Goal: Task Accomplishment & Management: Use online tool/utility

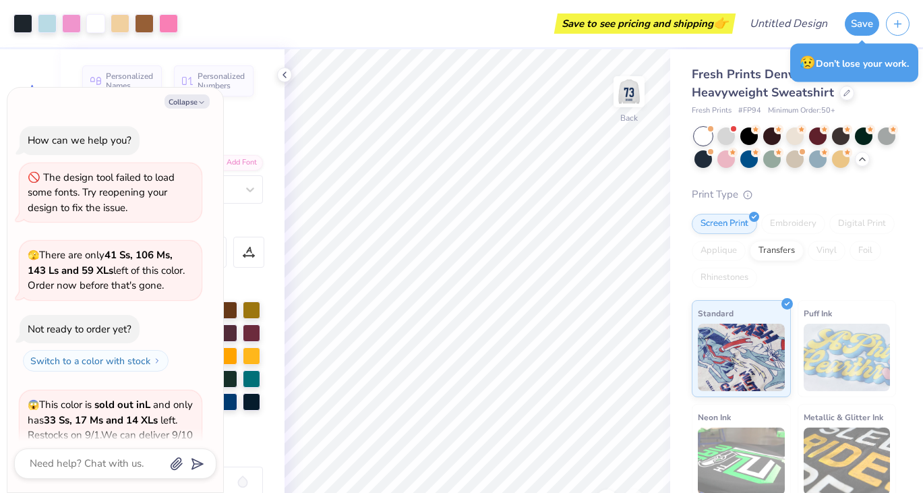
scroll to position [1318, 0]
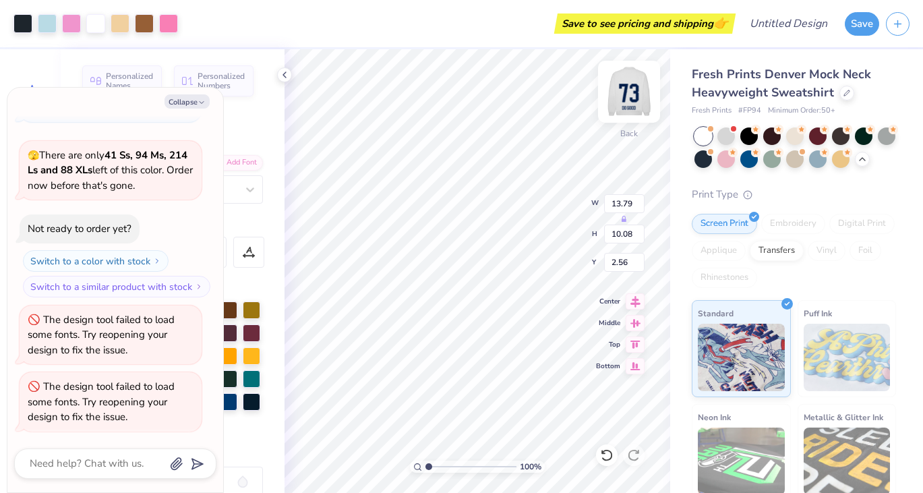
click at [635, 90] on img at bounding box center [629, 92] width 54 height 54
type textarea "x"
type input "8.32"
type textarea "x"
type input "11.98"
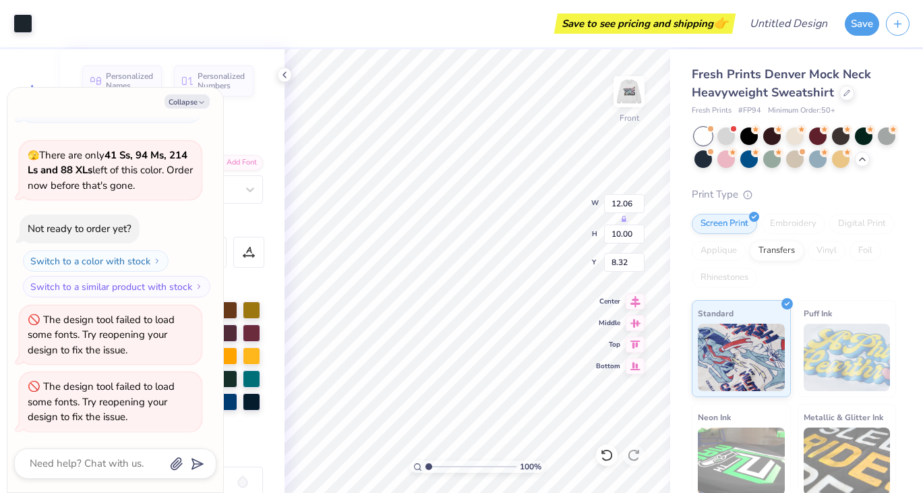
type input "9.93"
type input "8.39"
click at [605, 451] on icon at bounding box center [606, 454] width 13 height 13
type textarea "x"
type input "12.06"
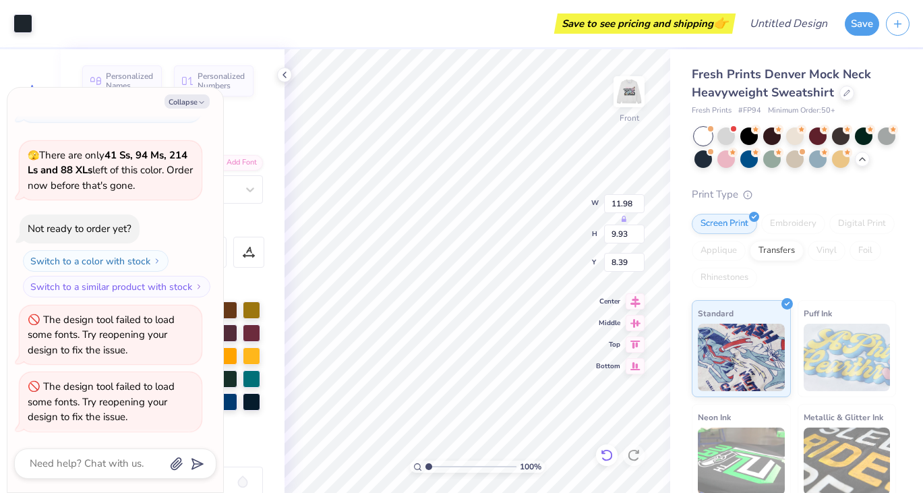
type input "10.00"
type input "8.32"
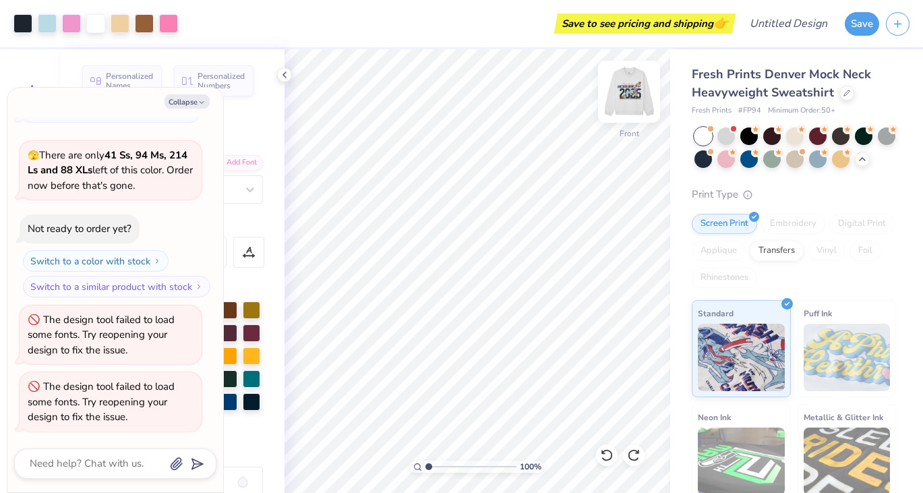
click at [613, 102] on div at bounding box center [629, 92] width 62 height 62
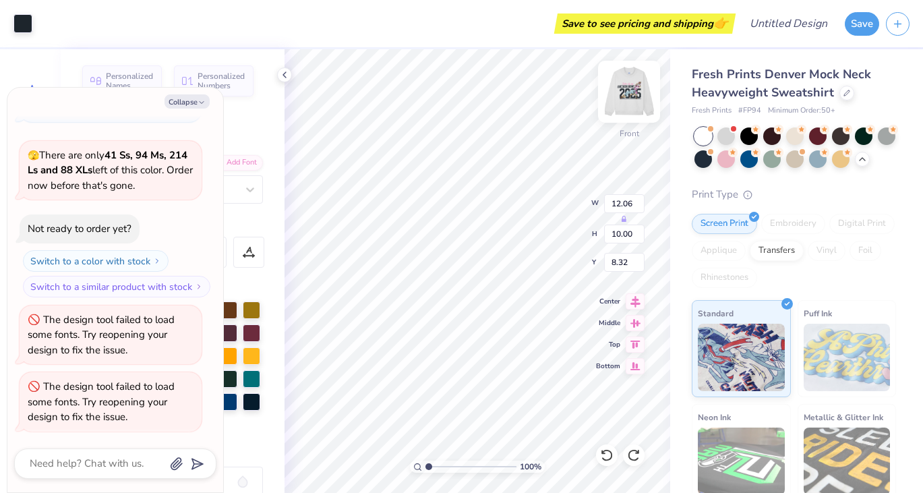
click at [624, 101] on img at bounding box center [629, 92] width 54 height 54
click at [631, 94] on img at bounding box center [629, 92] width 54 height 54
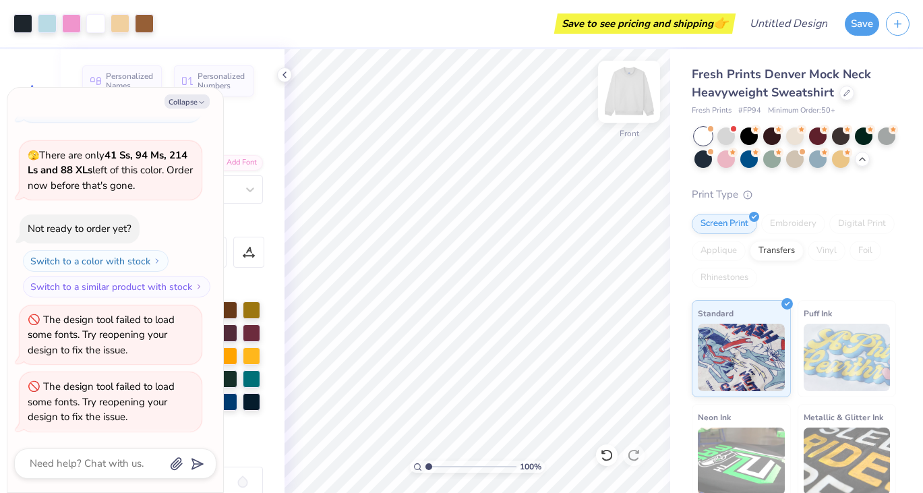
click at [630, 84] on img at bounding box center [629, 92] width 54 height 54
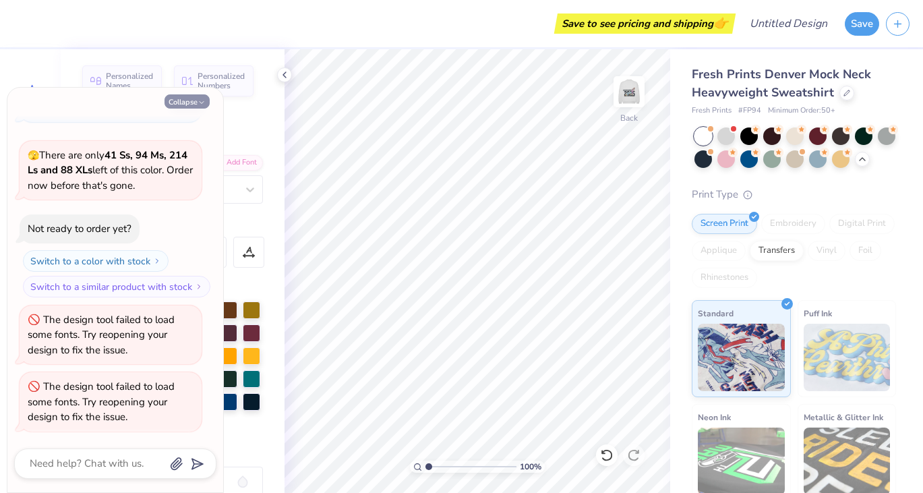
click at [194, 103] on button "Collapse" at bounding box center [187, 101] width 45 height 14
type textarea "x"
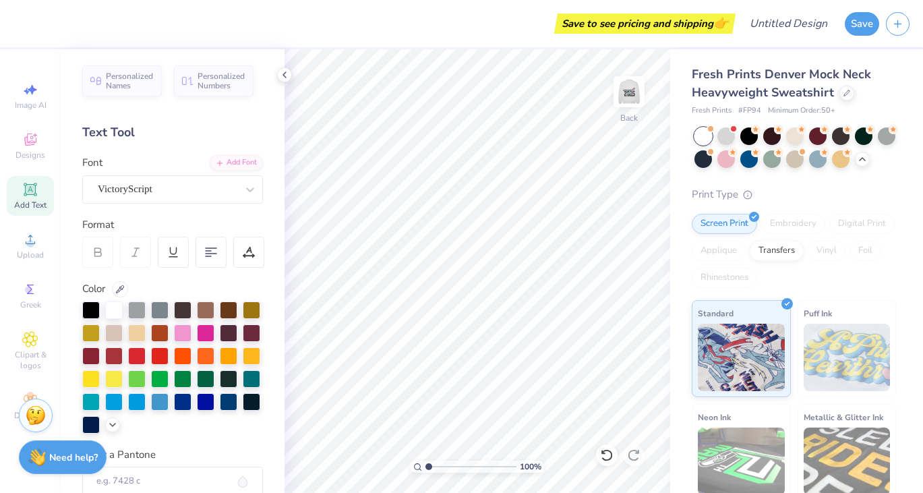
click at [28, 183] on icon at bounding box center [30, 189] width 16 height 16
click at [204, 185] on div "Super Dream" at bounding box center [167, 189] width 142 height 21
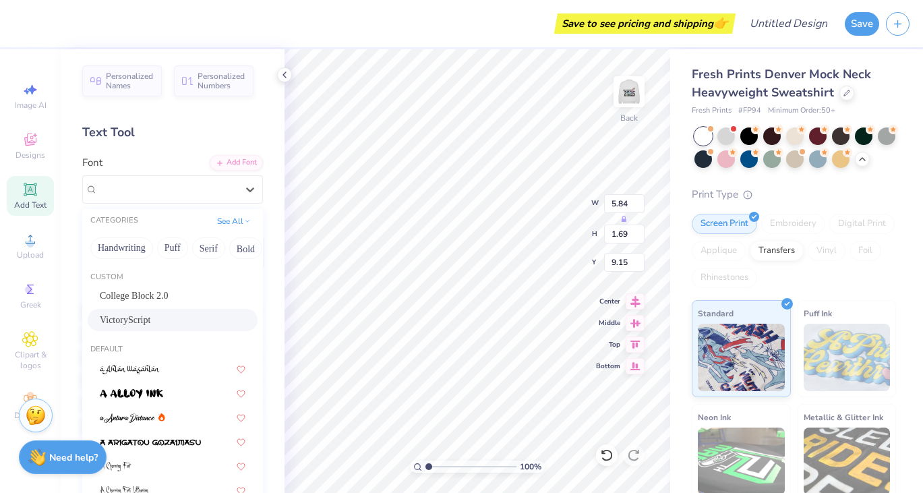
click at [150, 322] on div "VictoryScript" at bounding box center [173, 320] width 146 height 14
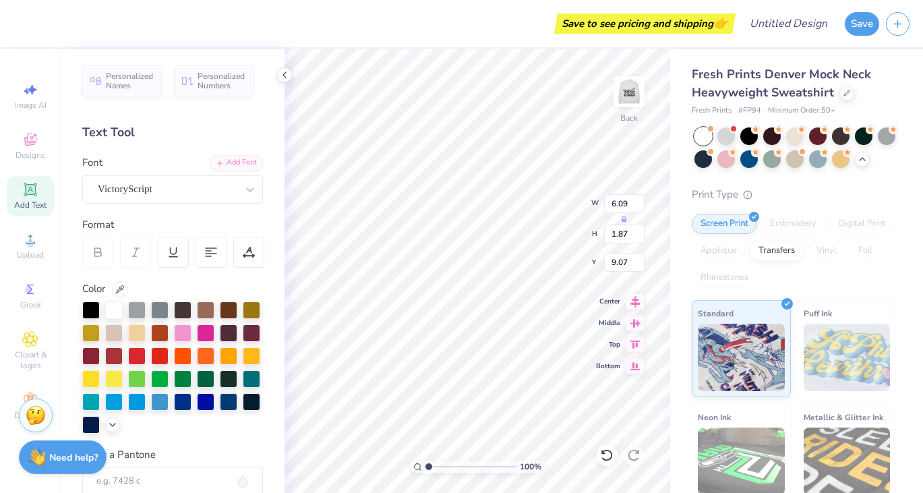
type input "6.09"
type input "1.87"
type input "9.07"
type textarea "Delta Gamma"
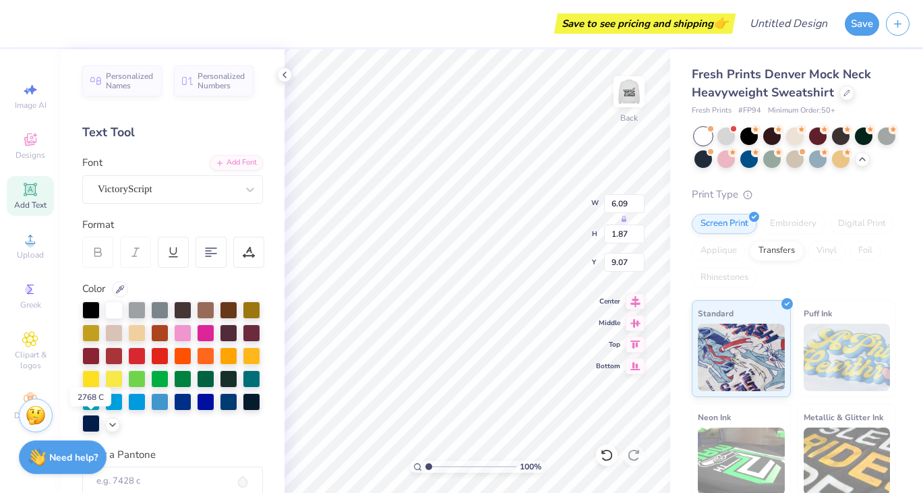
click at [91, 423] on div at bounding box center [91, 424] width 18 height 18
type input "3.00"
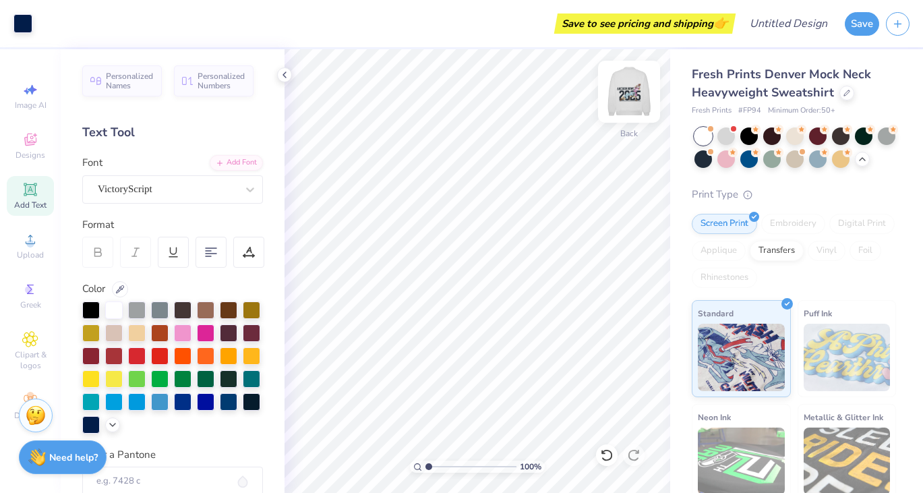
click at [631, 73] on img at bounding box center [629, 92] width 54 height 54
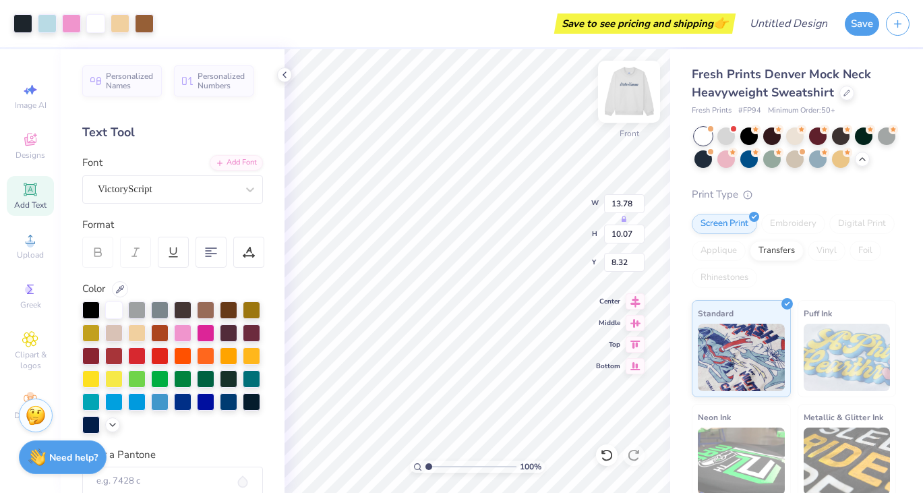
type input "6.19"
click at [636, 78] on img at bounding box center [629, 92] width 54 height 54
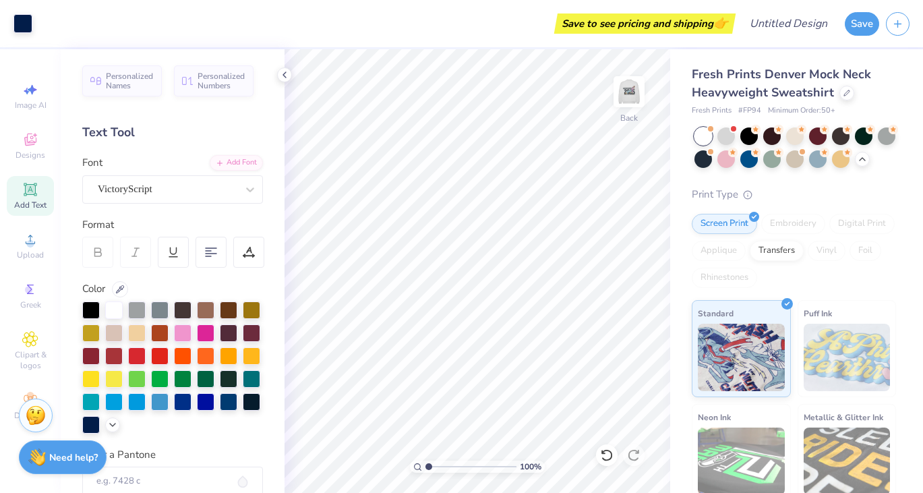
click at [32, 197] on icon at bounding box center [30, 189] width 16 height 16
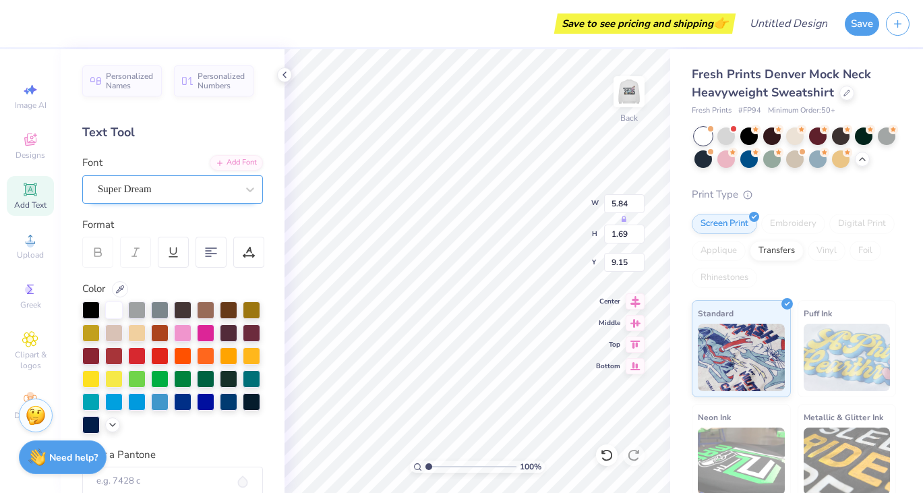
click at [156, 196] on div "Super Dream" at bounding box center [167, 189] width 142 height 21
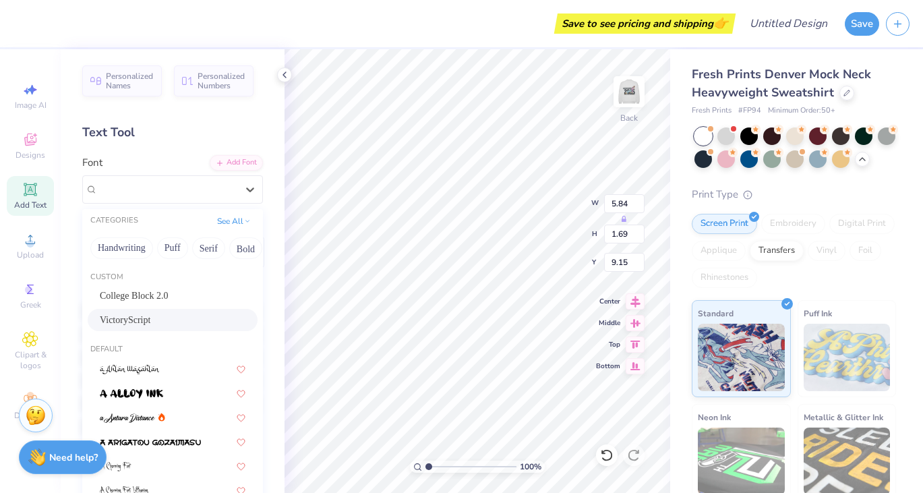
click at [158, 324] on div "VictoryScript" at bounding box center [173, 320] width 146 height 14
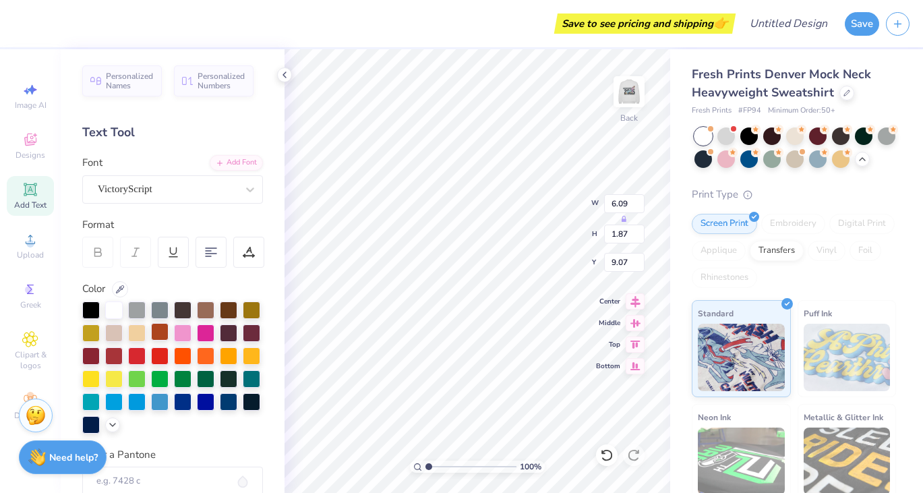
type input "6.09"
type input "1.87"
type input "9.07"
type textarea "Est. 1873"
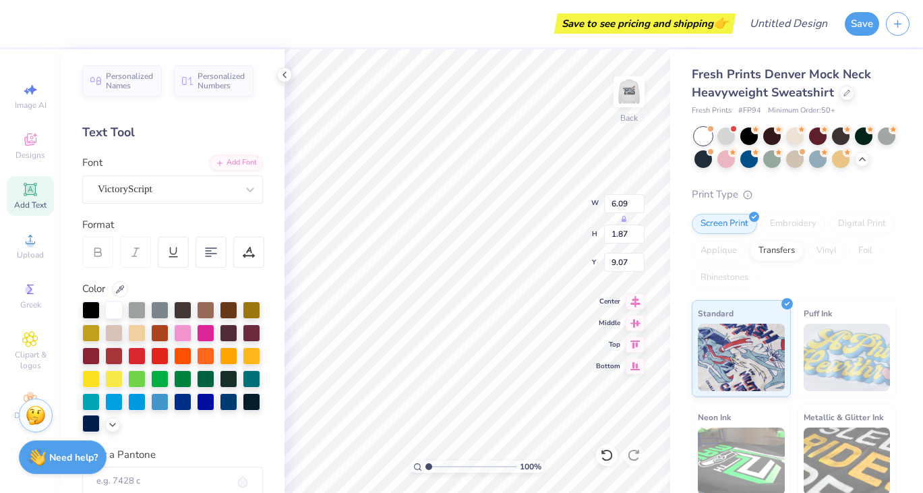
click at [92, 423] on div at bounding box center [91, 424] width 18 height 18
type input "4.44"
type input "1.13"
type input "5.25"
click at [241, 189] on div at bounding box center [250, 189] width 24 height 24
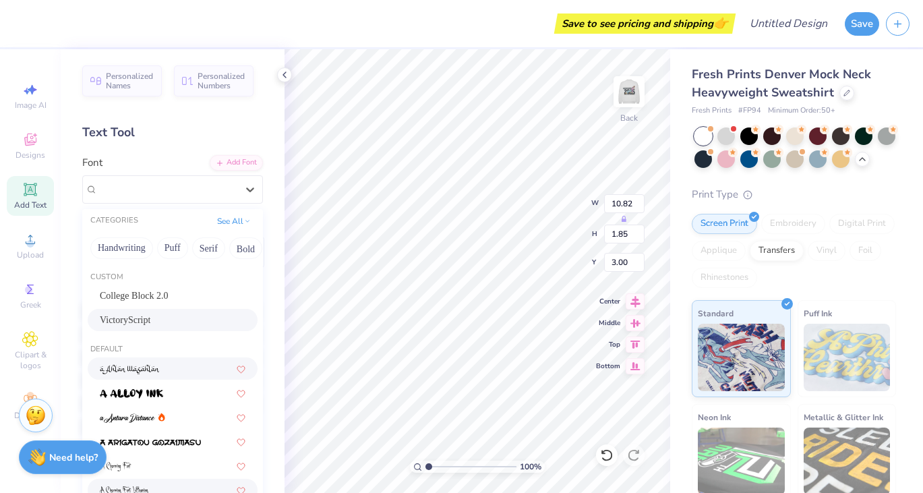
scroll to position [249, 0]
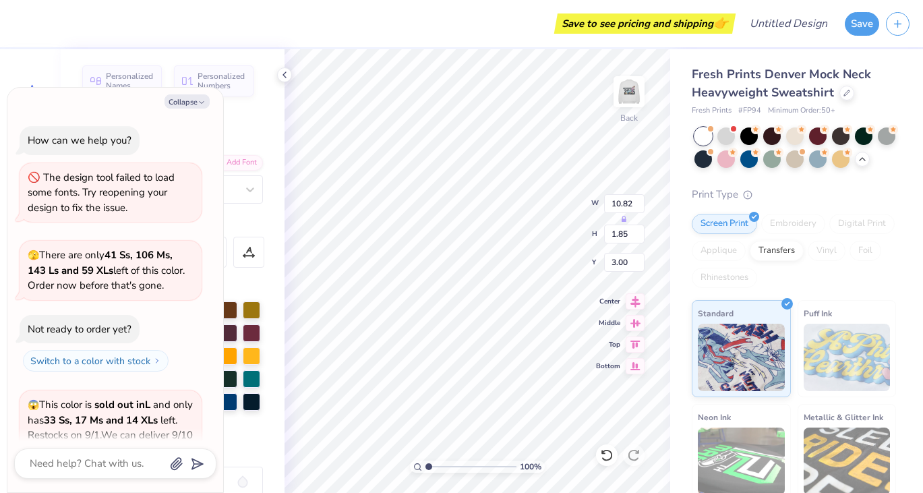
type textarea "x"
type input "13.50"
type input "1.75"
type input "2.91"
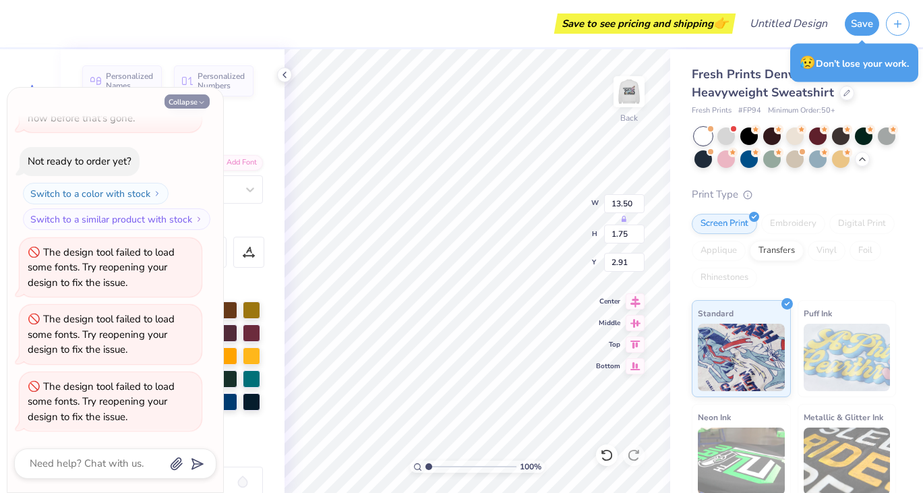
click at [196, 102] on button "Collapse" at bounding box center [187, 101] width 45 height 14
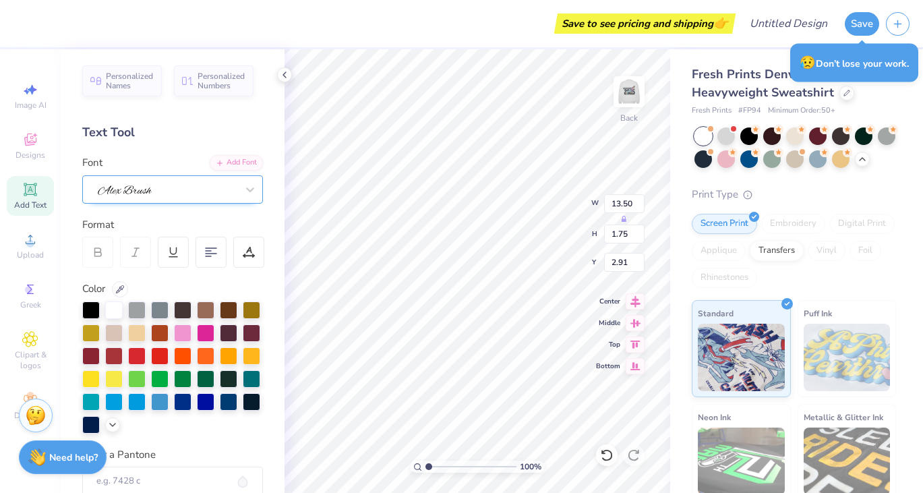
click at [200, 184] on div at bounding box center [167, 189] width 142 height 21
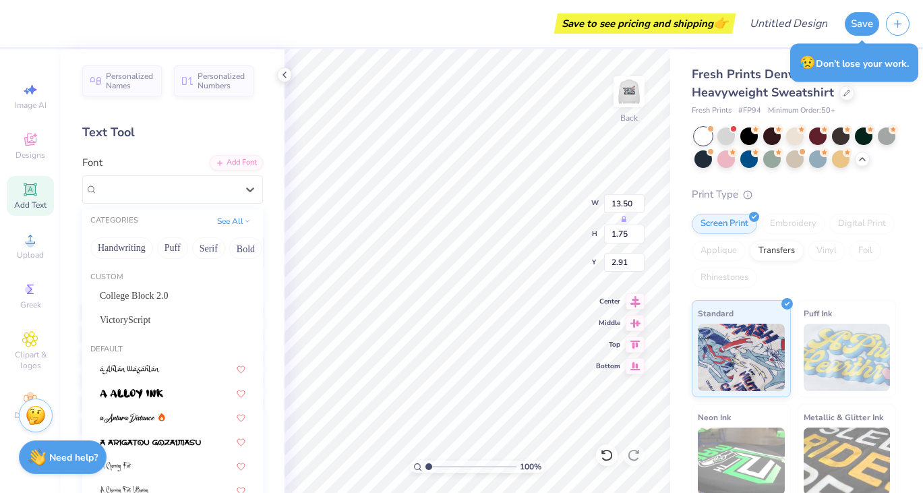
scroll to position [156, 0]
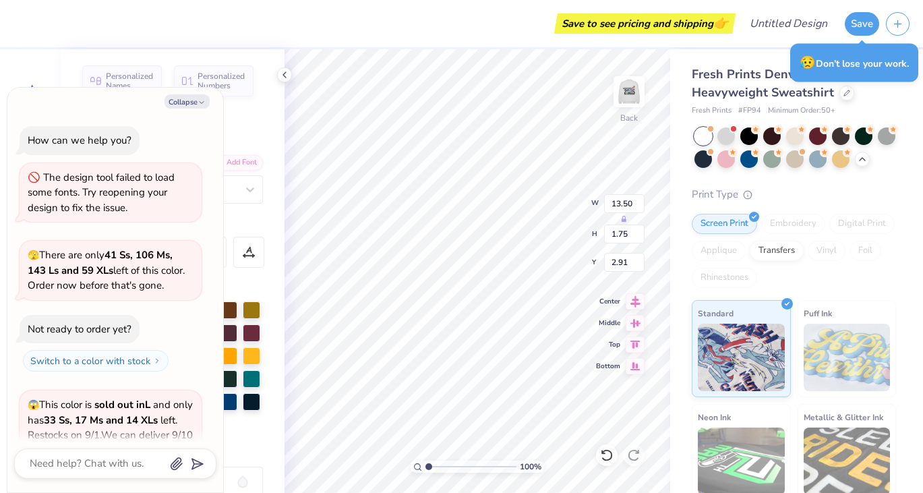
scroll to position [1452, 0]
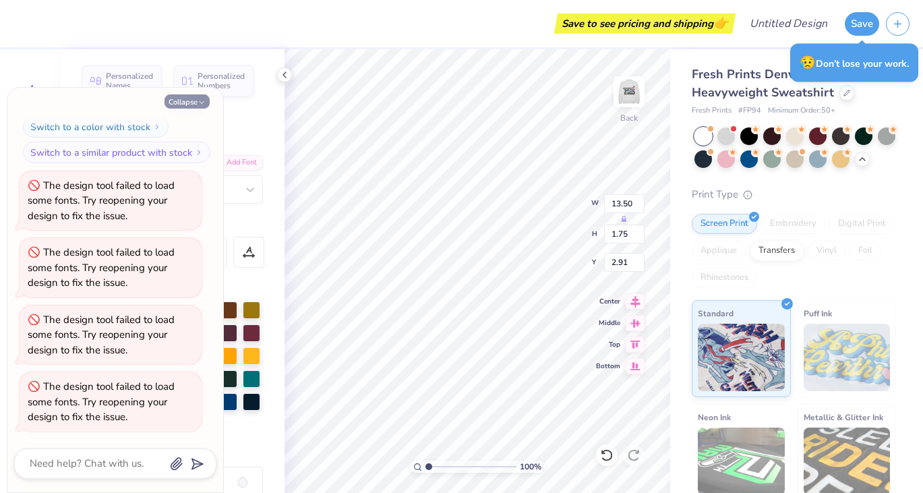
click at [201, 100] on icon "button" at bounding box center [202, 102] width 8 height 8
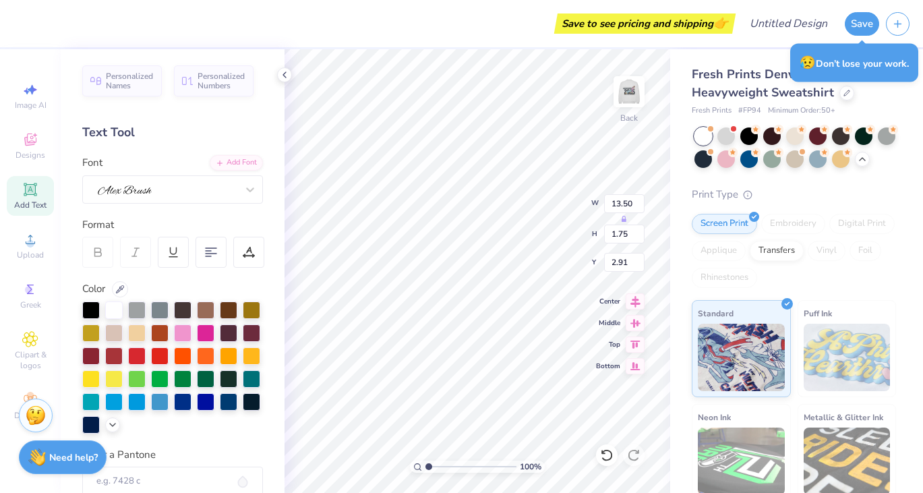
scroll to position [0, 0]
click at [220, 185] on div at bounding box center [167, 189] width 142 height 21
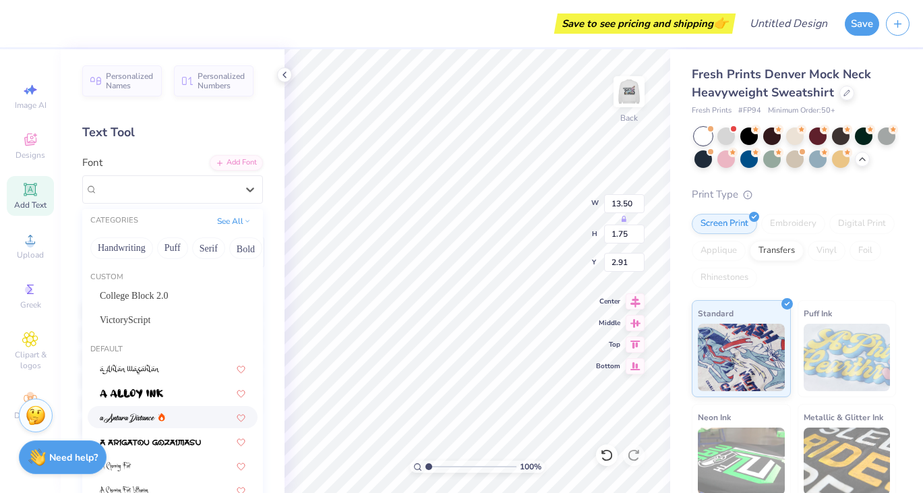
scroll to position [543, 0]
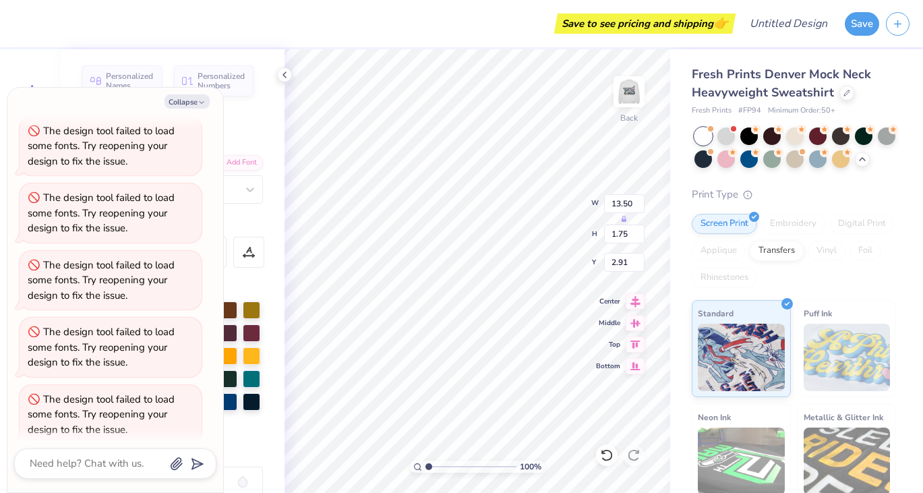
scroll to position [1504, 0]
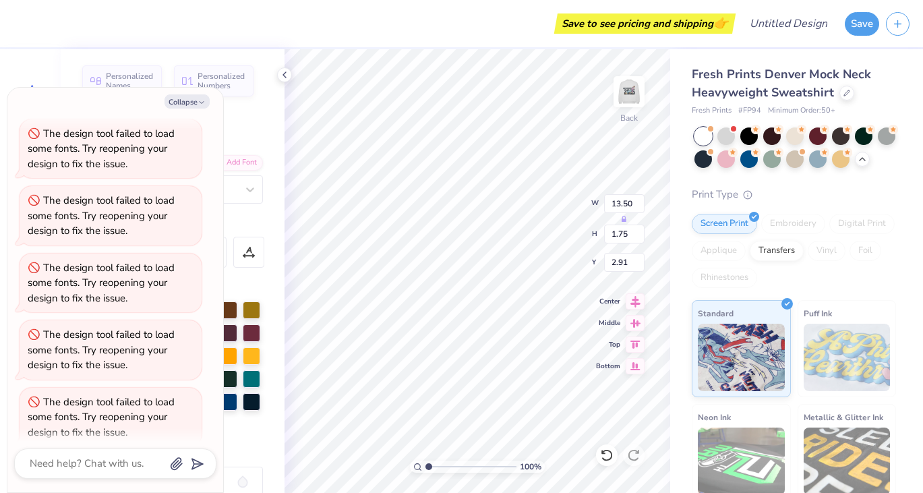
click at [113, 421] on div "The design tool failed to load some fonts. Try reopening your design to fix the…" at bounding box center [101, 417] width 147 height 44
click at [177, 105] on button "Collapse" at bounding box center [187, 101] width 45 height 14
type textarea "x"
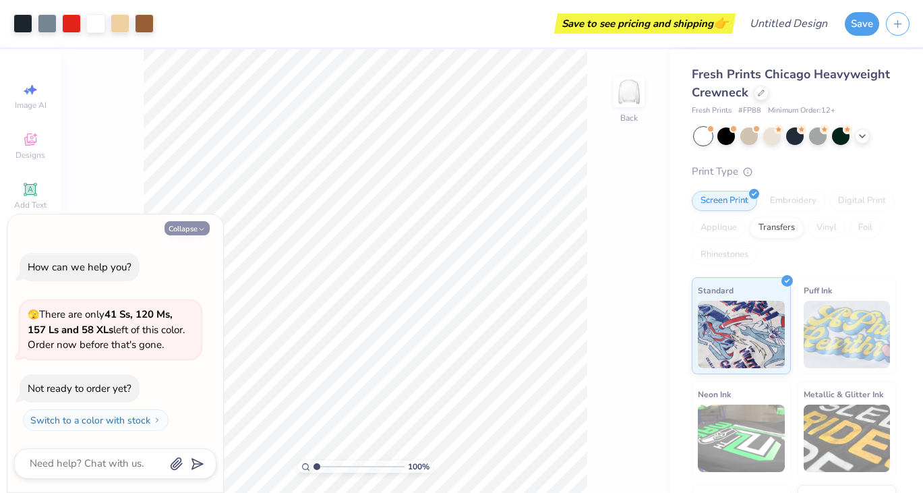
click at [189, 226] on button "Collapse" at bounding box center [187, 228] width 45 height 14
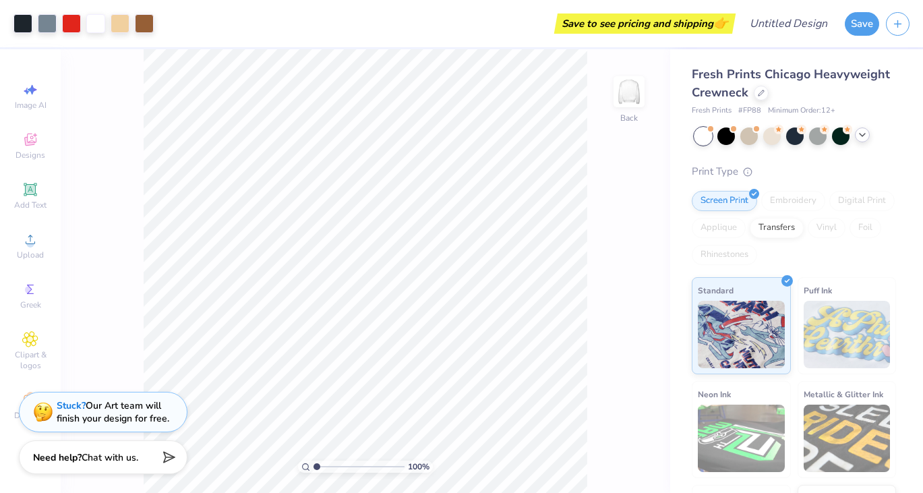
click at [866, 136] on icon at bounding box center [862, 134] width 11 height 11
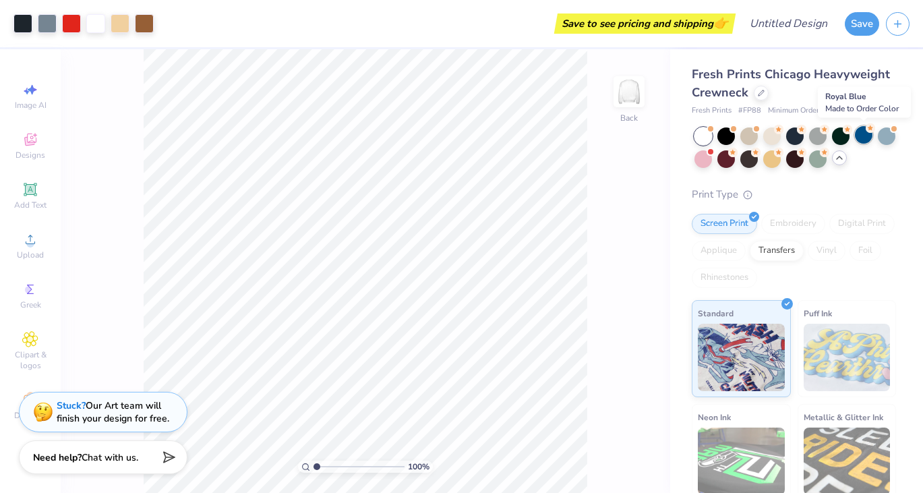
click at [862, 140] on div at bounding box center [864, 135] width 18 height 18
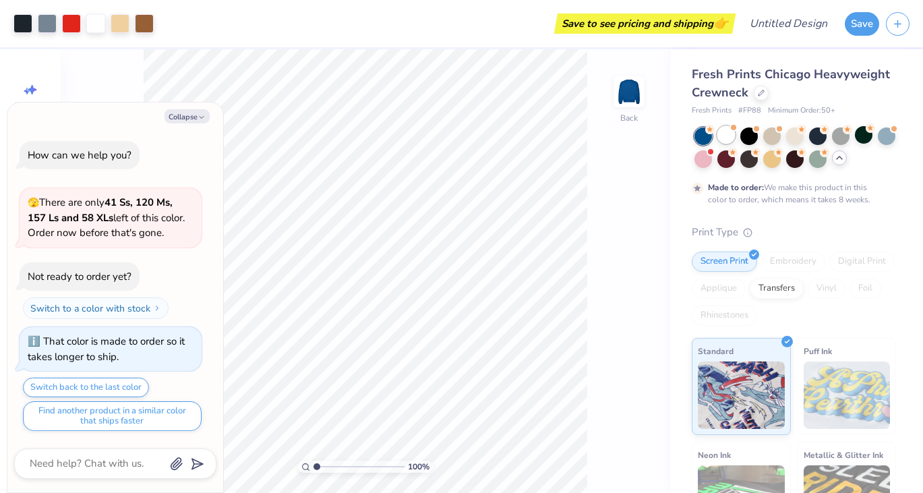
click at [728, 136] on div at bounding box center [726, 135] width 18 height 18
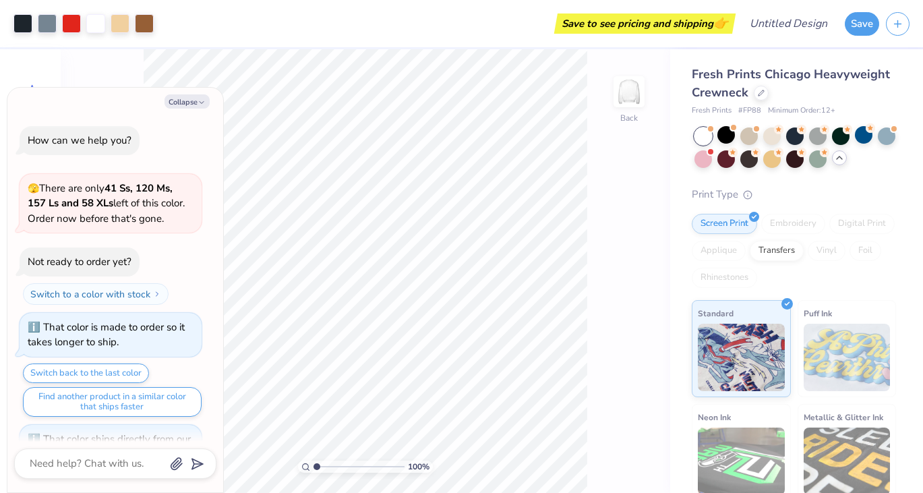
scroll to position [202, 0]
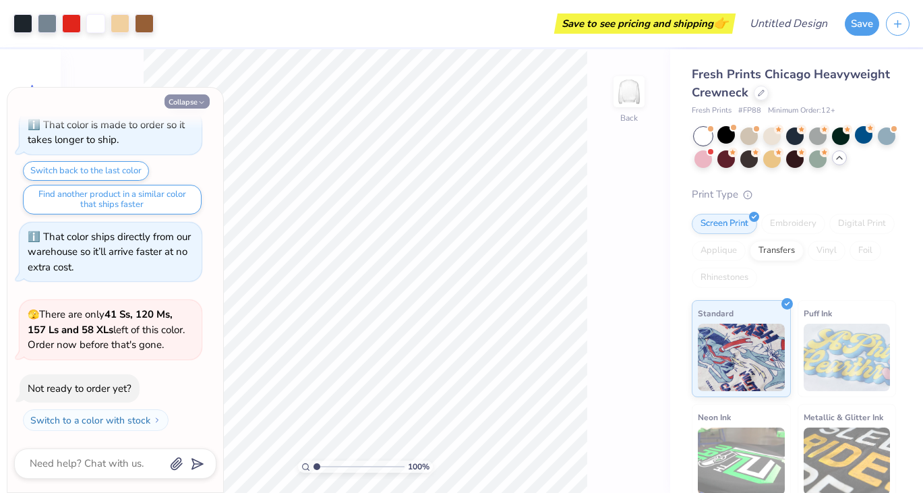
click at [184, 100] on button "Collapse" at bounding box center [187, 101] width 45 height 14
type textarea "x"
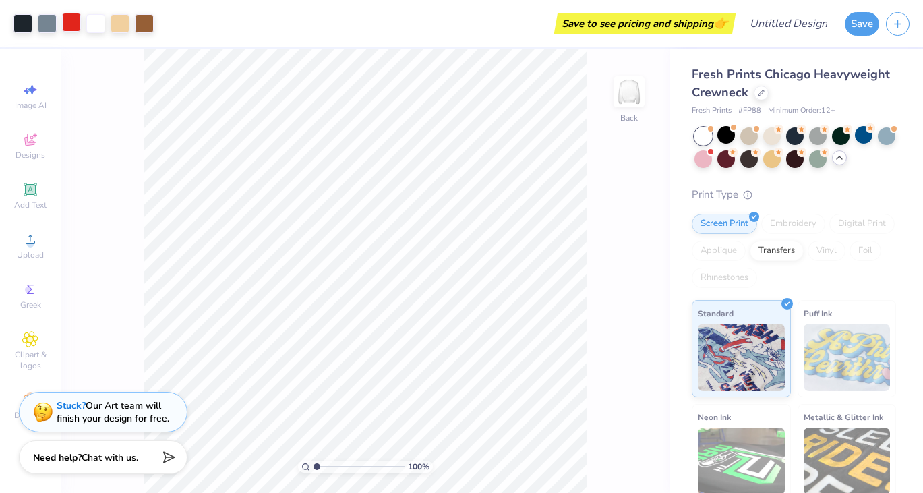
click at [64, 24] on div at bounding box center [71, 22] width 19 height 19
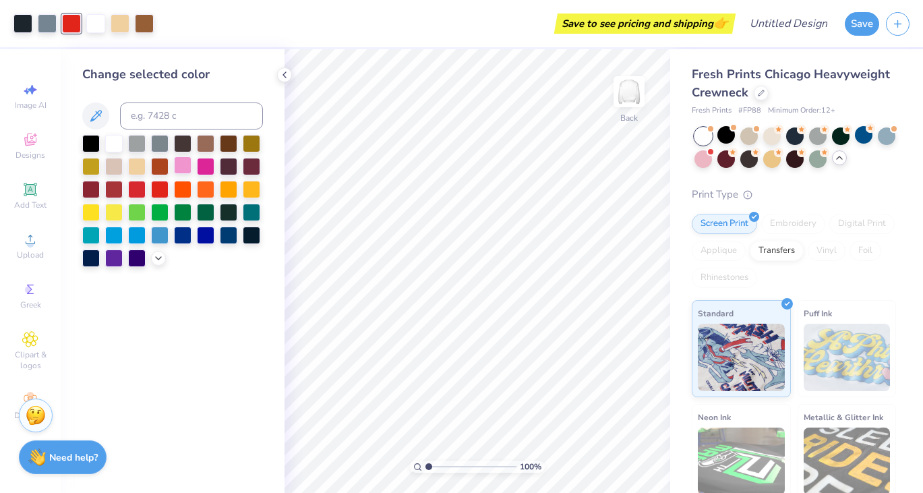
click at [189, 164] on div at bounding box center [183, 165] width 18 height 18
click at [236, 376] on div "Change selected color" at bounding box center [173, 271] width 224 height 444
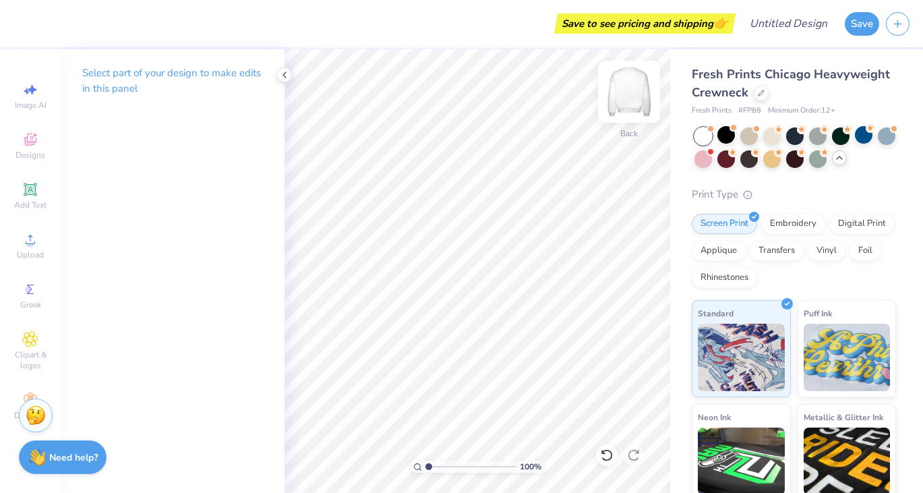
click at [628, 105] on img at bounding box center [629, 92] width 54 height 54
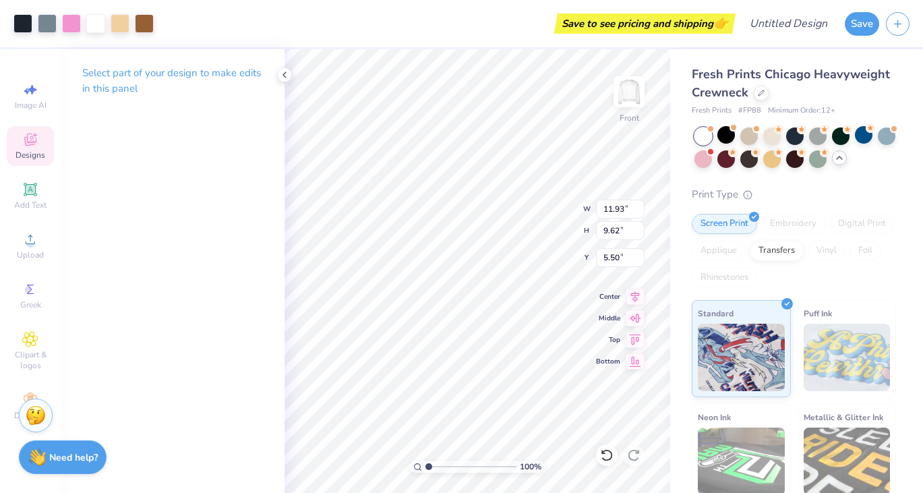
type input "6.69"
type input "13.19"
type input "10.63"
type input "7.03"
type input "14.45"
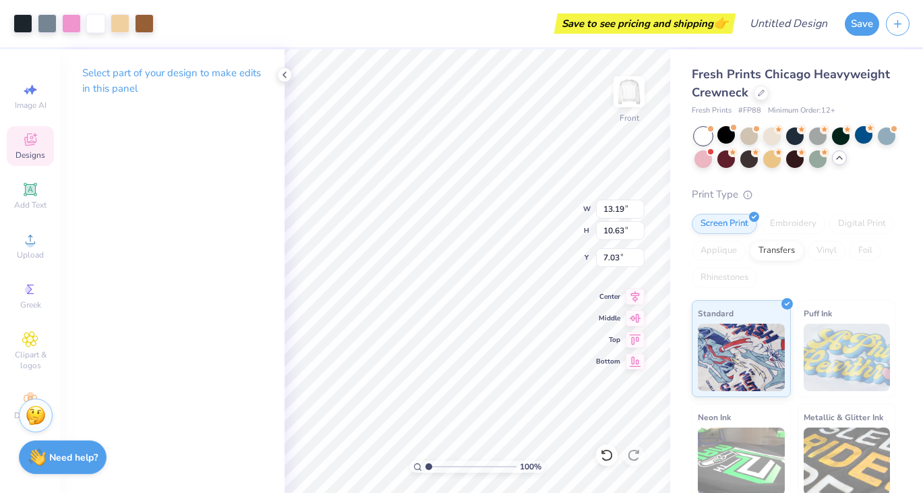
type input "11.65"
type input "5.67"
type input "13.54"
type input "10.92"
type input "6.04"
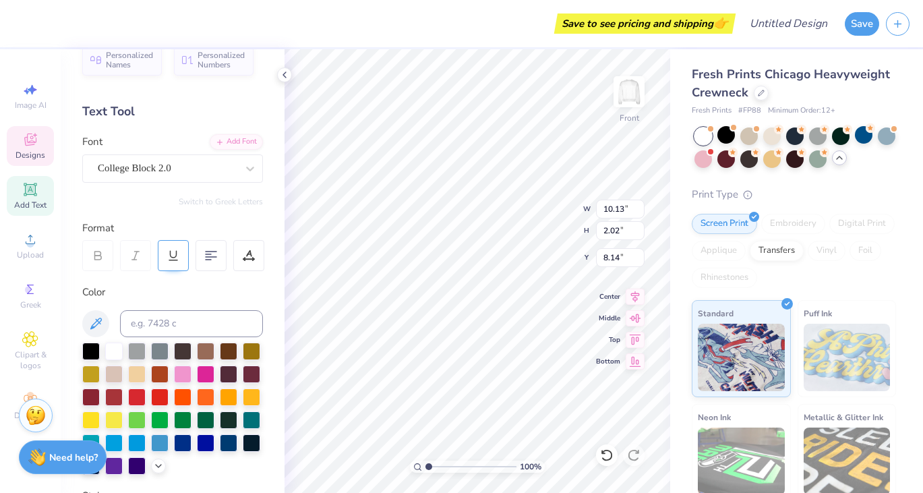
scroll to position [0, 0]
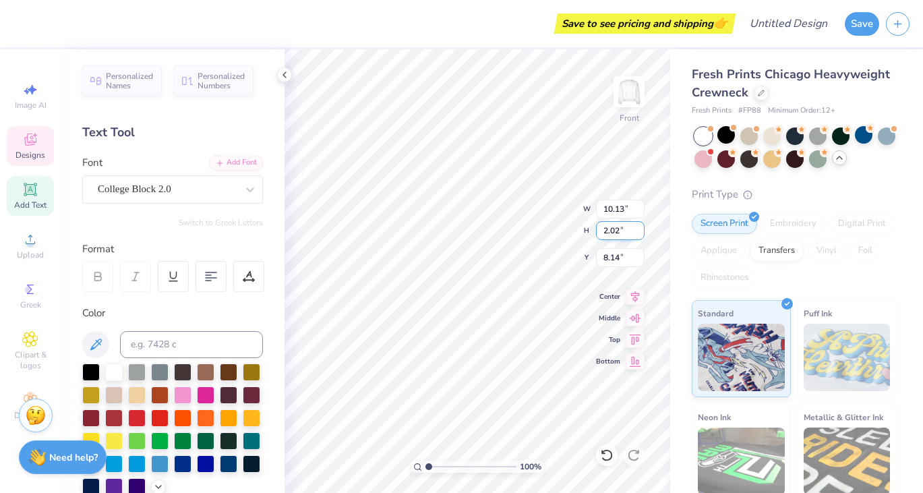
type textarea "Anchor Bowl"
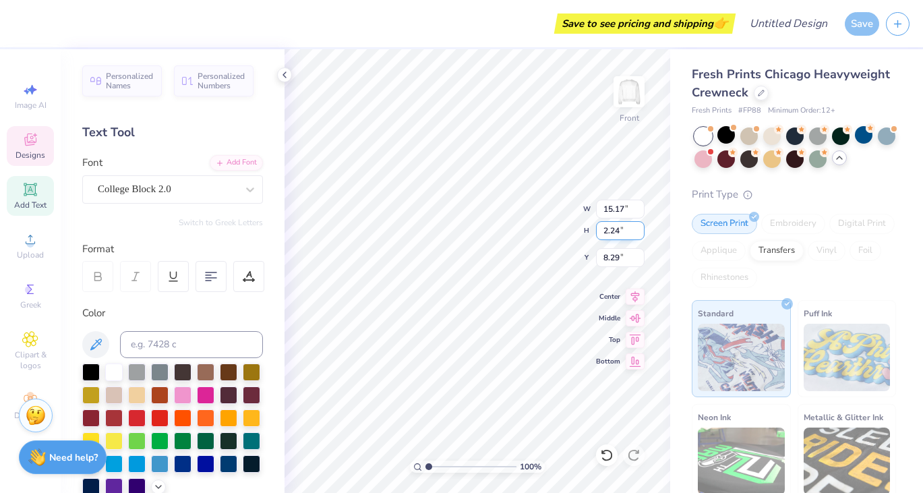
type input "15.17"
type input "2.24"
type input "8.29"
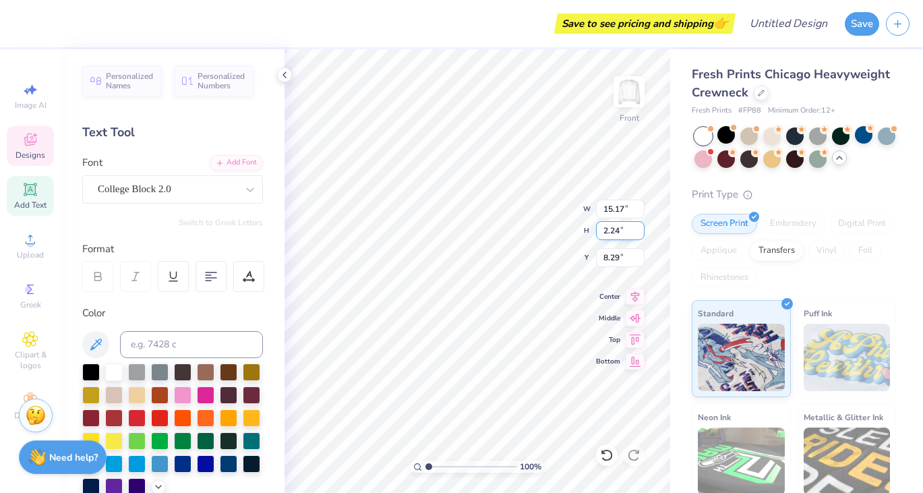
type input "12.81"
type input "1.89"
type input "8.64"
type input "10.47"
type input "1.55"
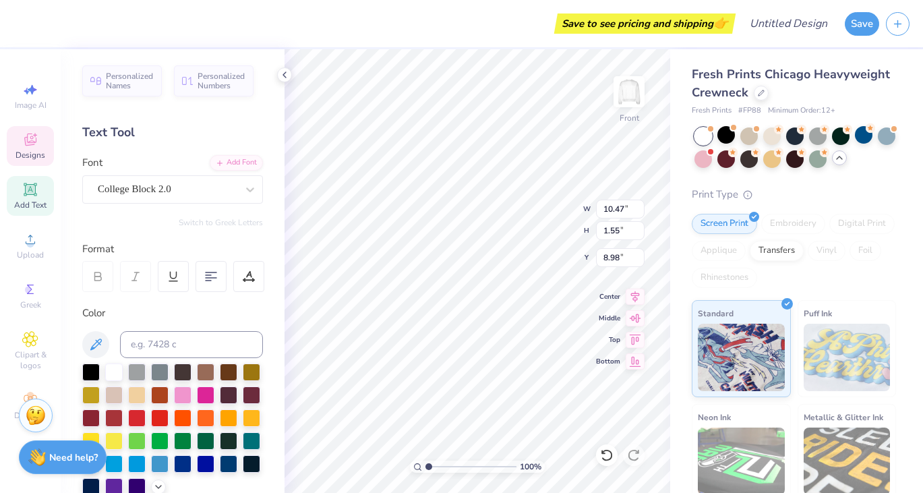
type input "8.58"
type input "10.37"
type input "1.59"
type input "6.52"
type input "9.72"
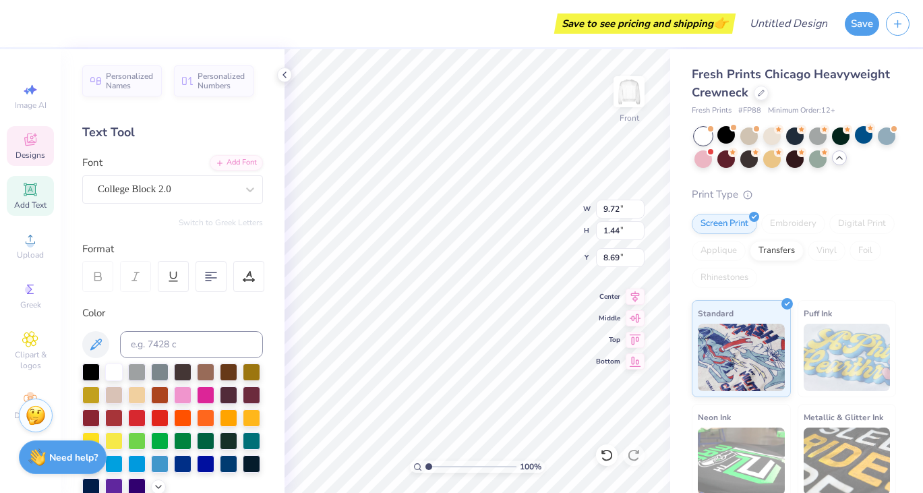
type input "1.44"
type input "8.69"
type input "13.07"
type input "10.84"
type input "6.04"
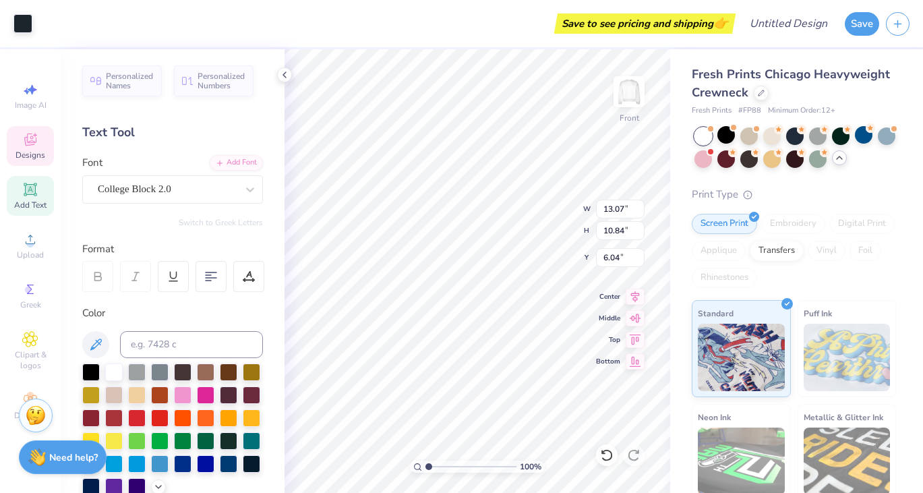
type input "9.72"
type input "1.44"
type input "8.83"
type input "8.82"
type input "8.58"
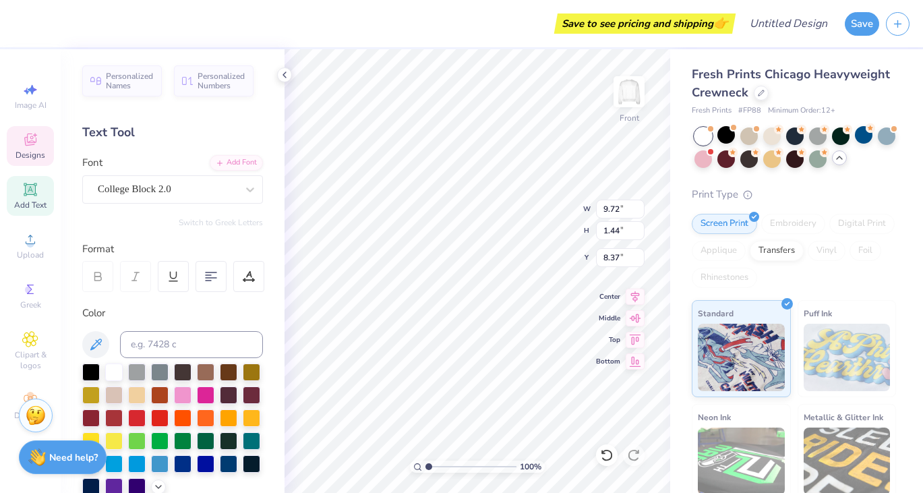
type input "8.37"
type input "5.37"
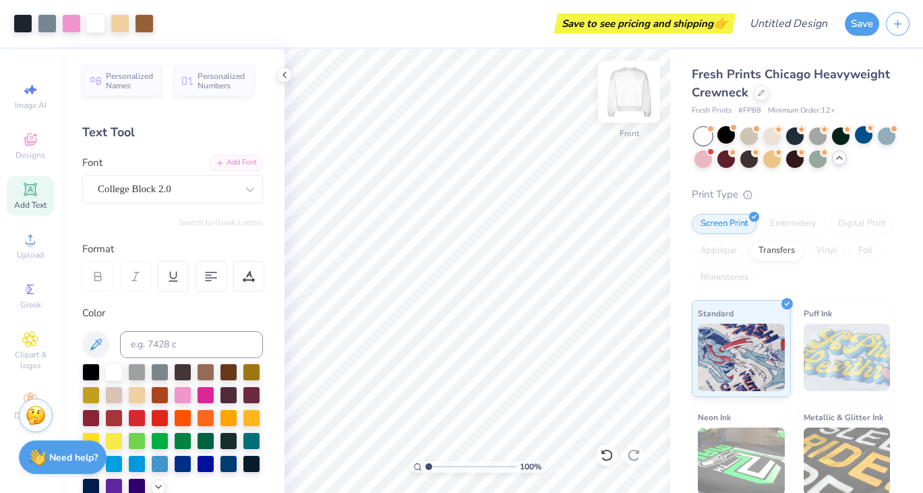
click at [622, 92] on img at bounding box center [629, 92] width 54 height 54
click at [33, 200] on span "Add Text" at bounding box center [30, 205] width 32 height 11
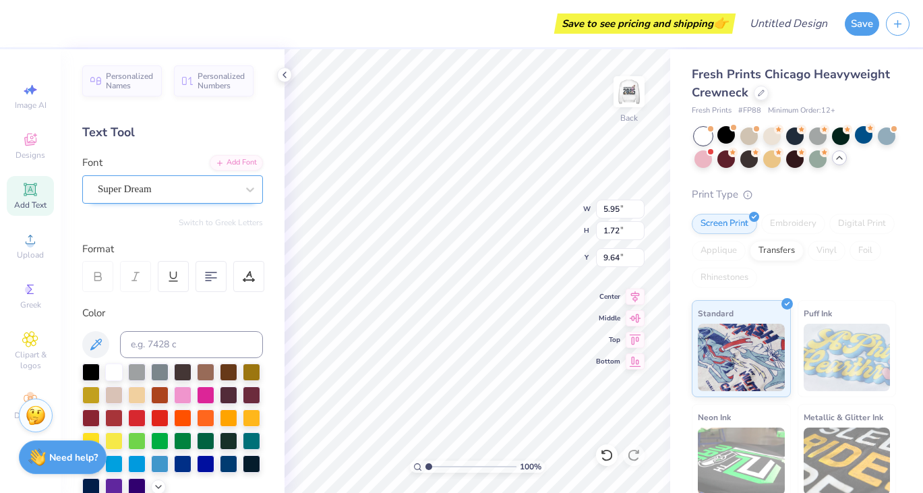
click at [223, 191] on div "Super Dream" at bounding box center [167, 189] width 142 height 21
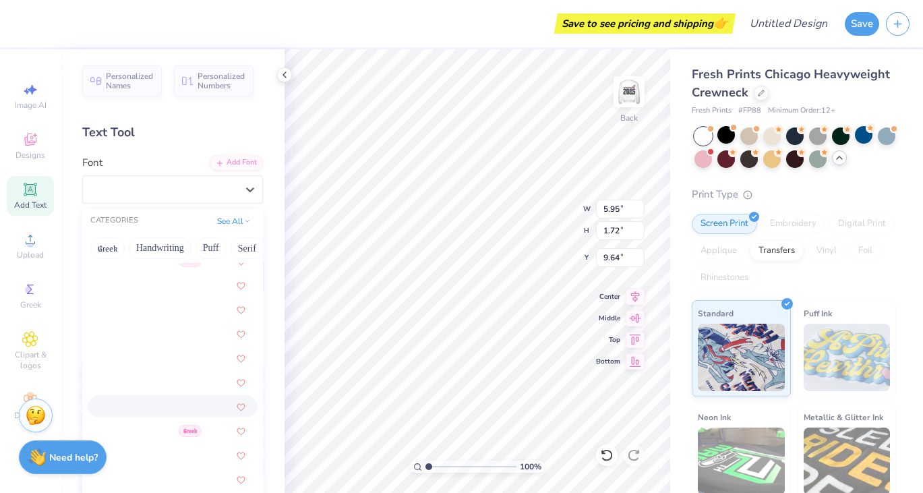
scroll to position [410, 0]
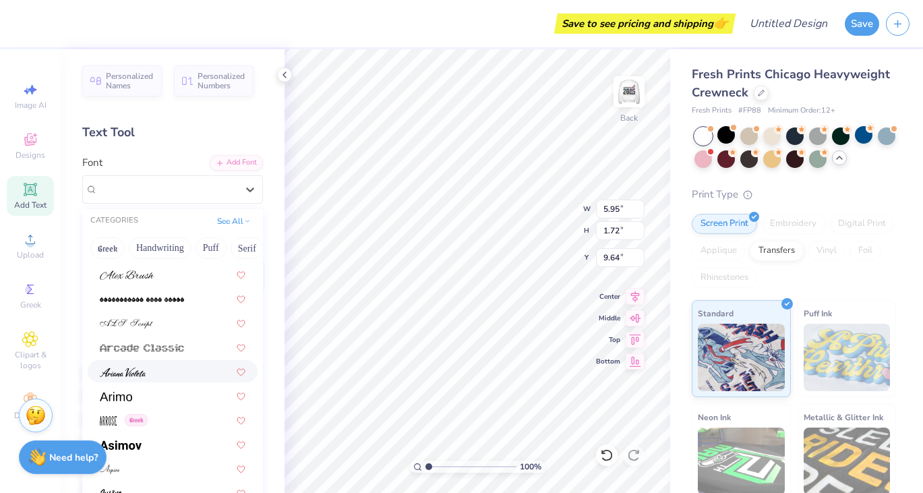
click at [148, 372] on div at bounding box center [173, 371] width 146 height 14
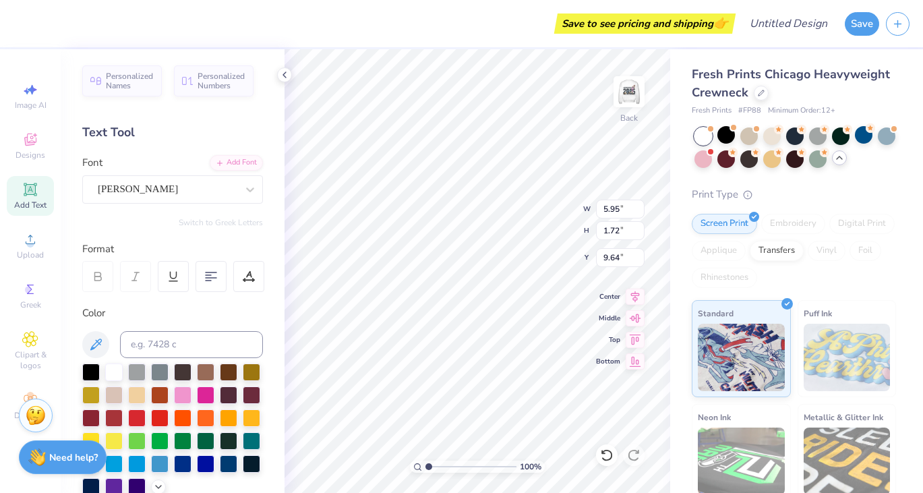
type input "6.56"
type input "2.10"
type input "9.45"
type textarea "F"
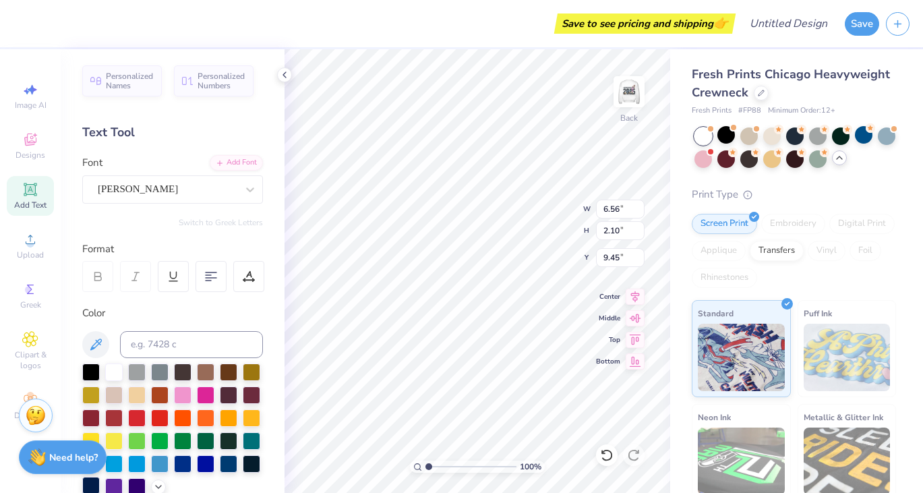
click at [89, 488] on div at bounding box center [91, 486] width 18 height 18
type textarea "Delta Gamma"
click at [166, 186] on div "[PERSON_NAME]" at bounding box center [167, 189] width 142 height 21
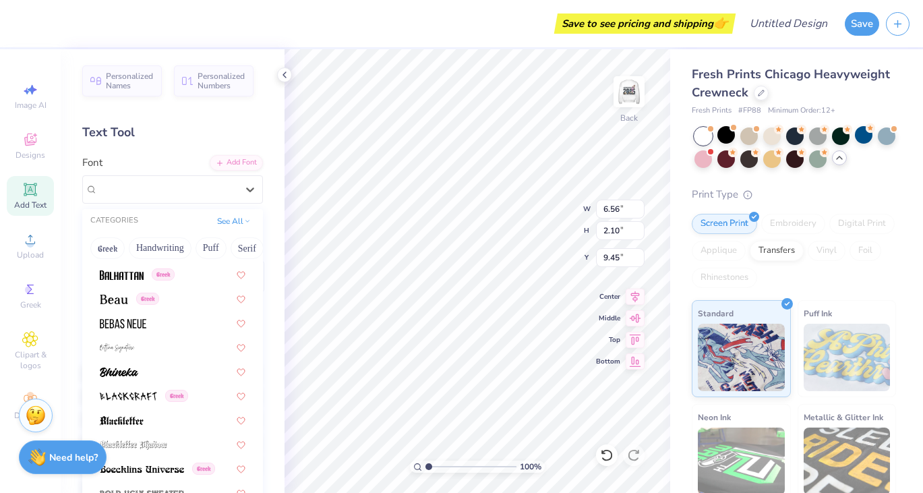
scroll to position [680, 0]
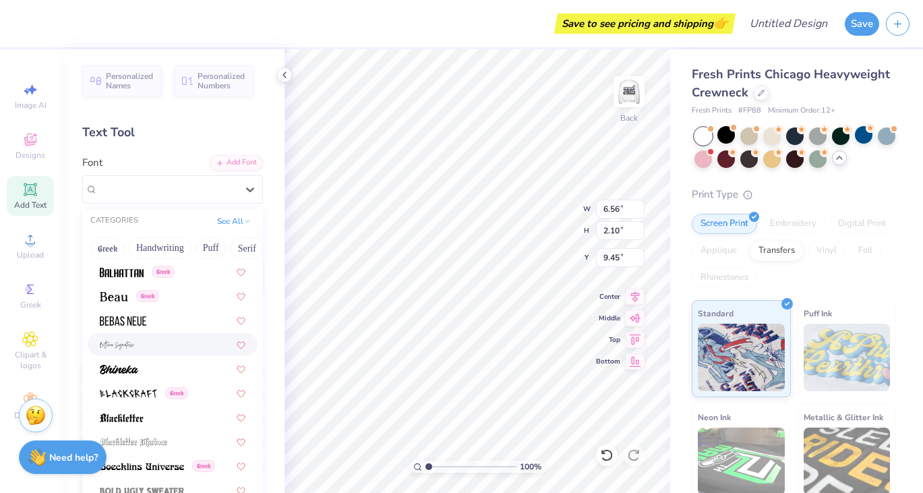
click at [144, 346] on div at bounding box center [173, 344] width 146 height 14
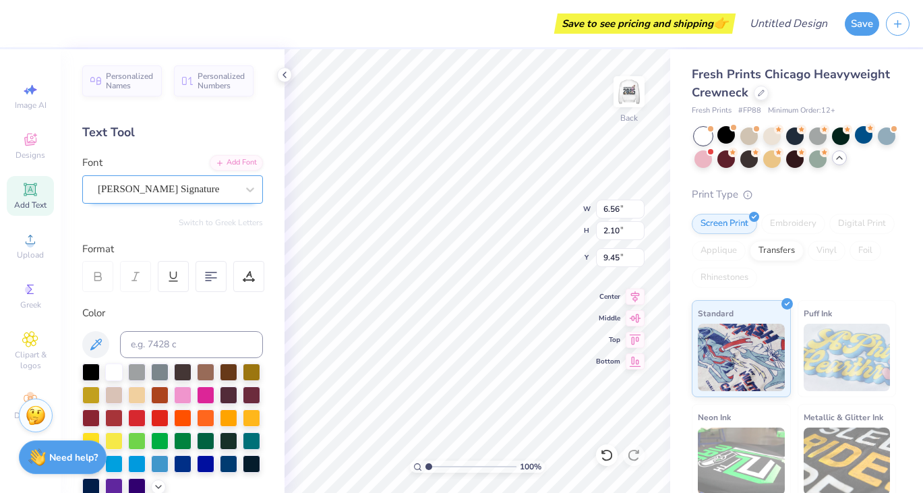
click at [168, 189] on div "[PERSON_NAME] Signature" at bounding box center [167, 189] width 142 height 21
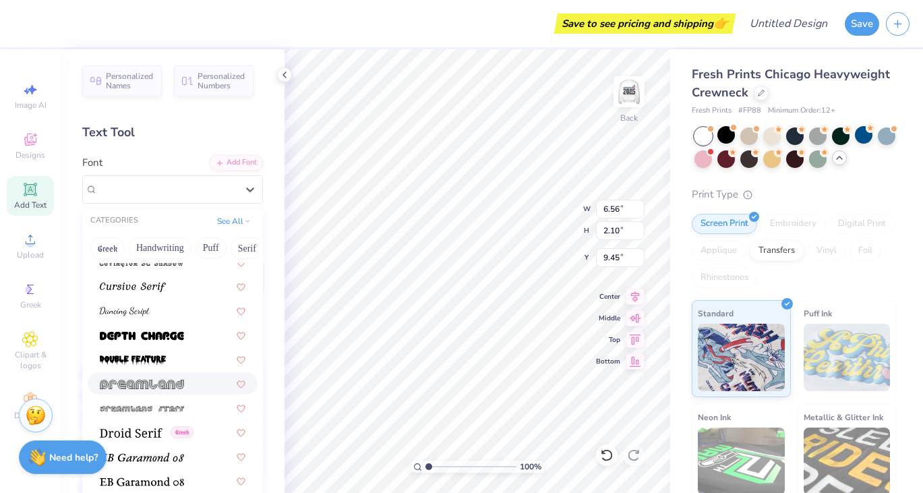
scroll to position [2335, 0]
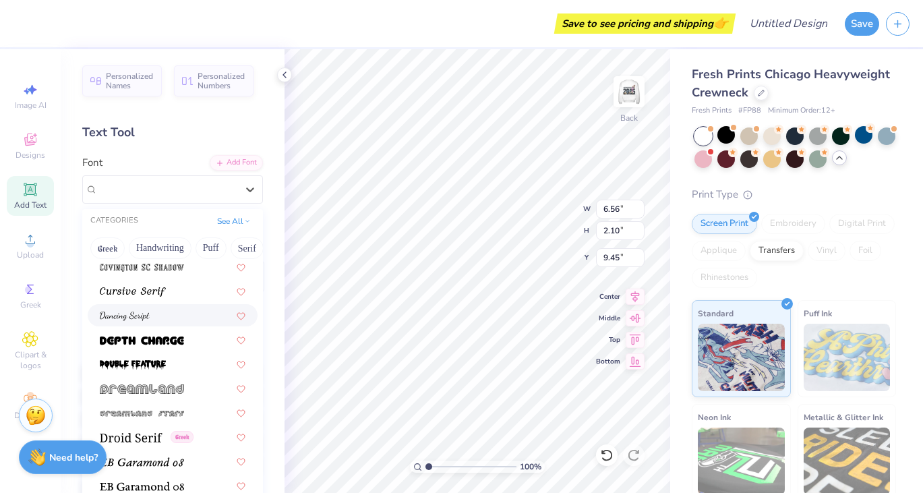
click at [140, 313] on img at bounding box center [125, 316] width 50 height 9
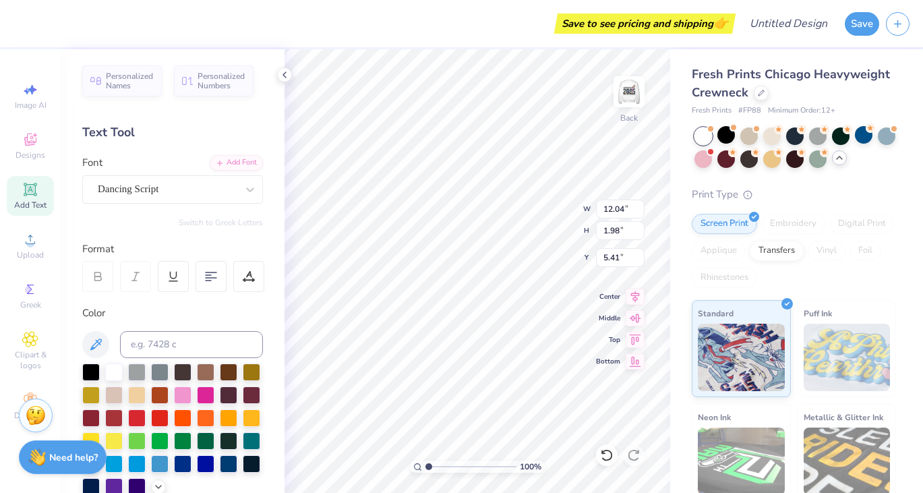
type input "5.41"
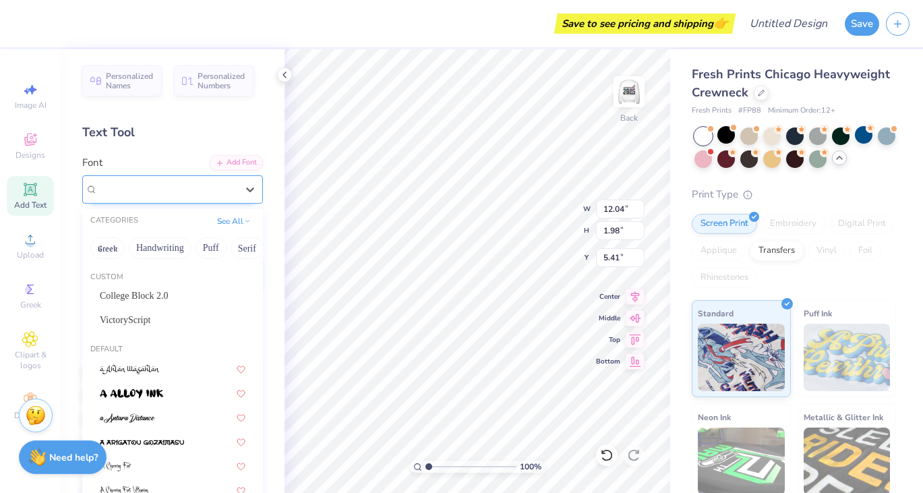
click at [215, 189] on div "Dancing Script" at bounding box center [167, 189] width 142 height 21
click at [188, 312] on div "VictoryScript" at bounding box center [173, 320] width 170 height 22
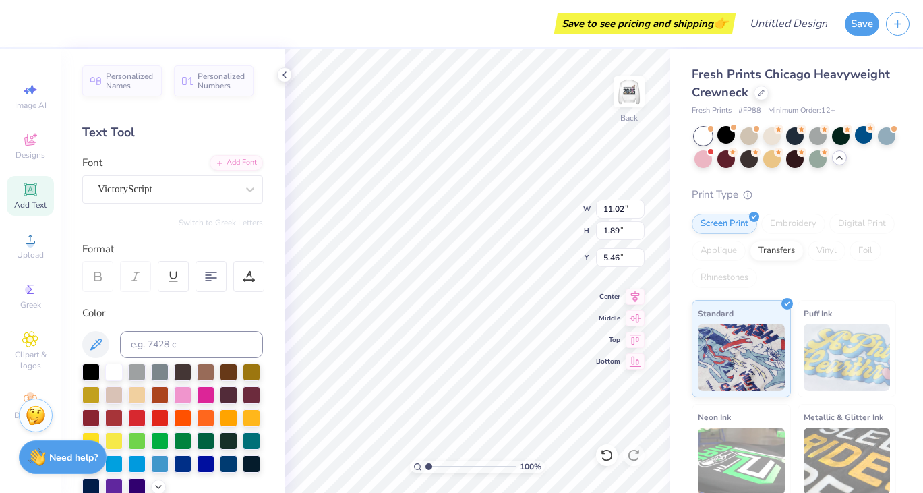
type input "11.02"
type input "1.89"
type input "5.46"
click at [160, 191] on div "VictoryScript" at bounding box center [167, 189] width 142 height 21
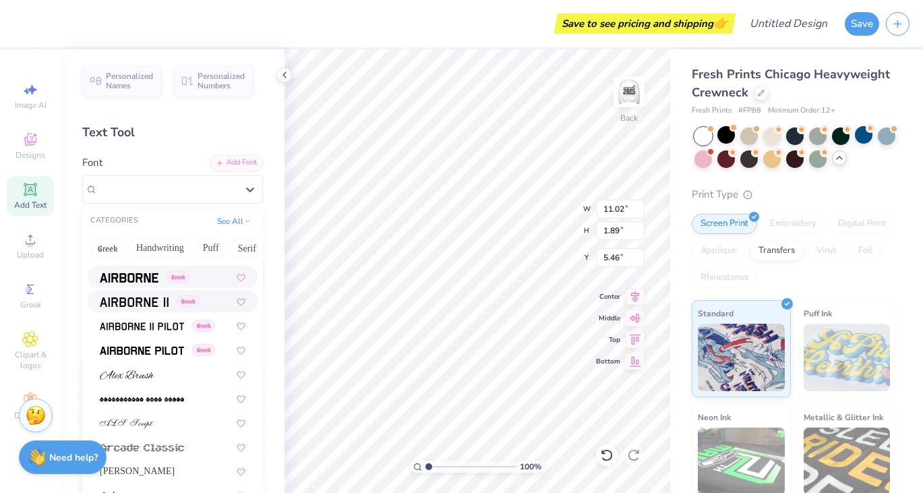
scroll to position [322, 0]
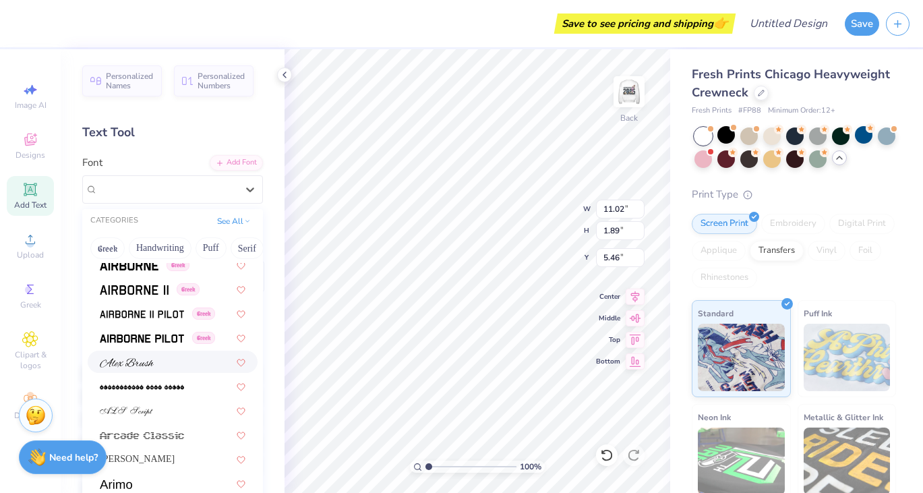
click at [158, 365] on div at bounding box center [173, 362] width 146 height 14
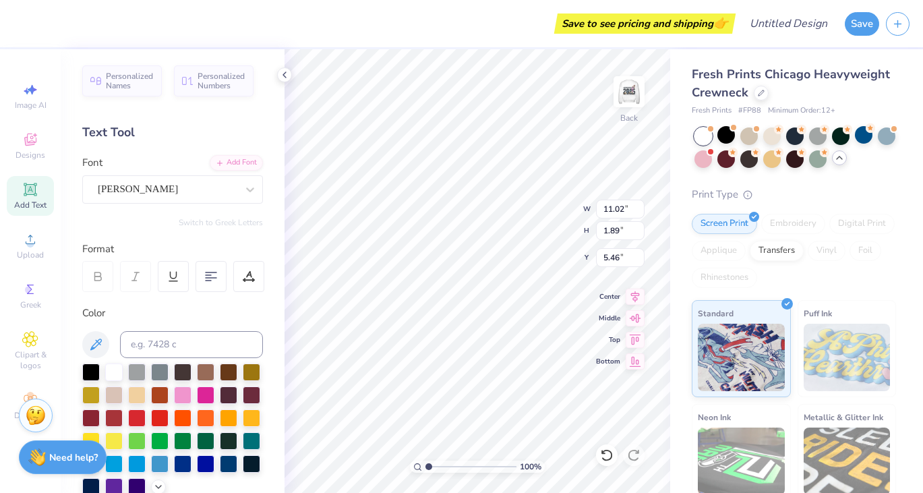
type input "13.02"
type input "1.95"
type input "5.43"
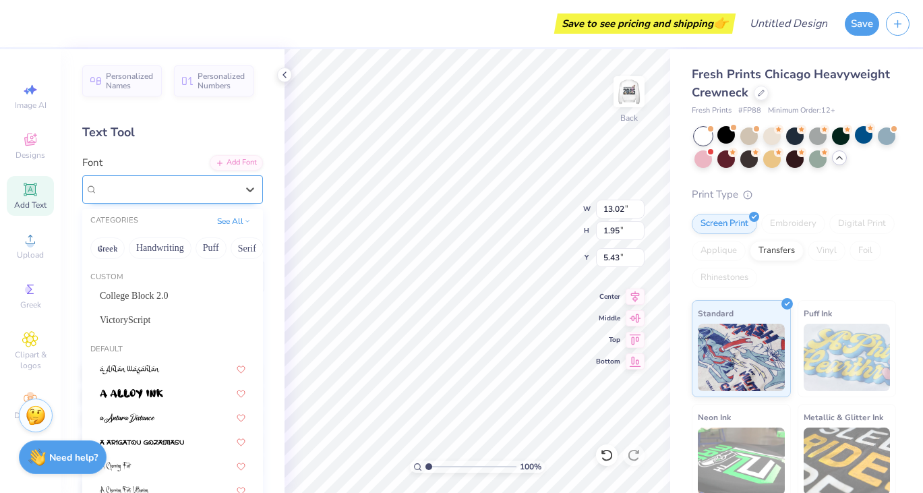
click at [152, 177] on div "[PERSON_NAME]" at bounding box center [172, 189] width 181 height 28
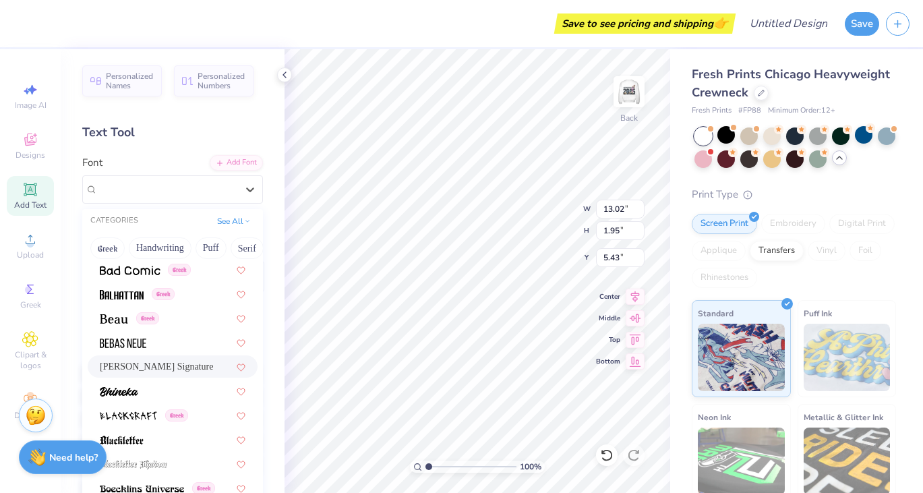
scroll to position [659, 0]
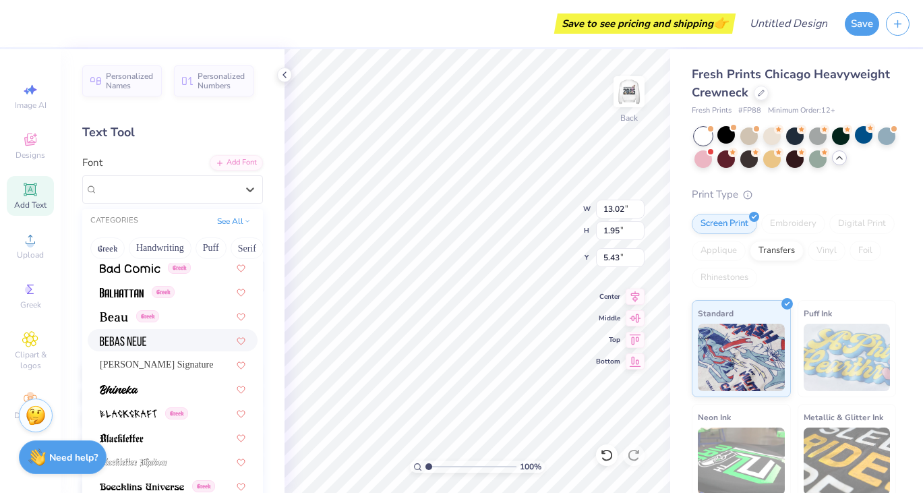
drag, startPoint x: 180, startPoint y: 327, endPoint x: 186, endPoint y: 339, distance: 13.6
click at [186, 339] on div at bounding box center [173, 340] width 146 height 14
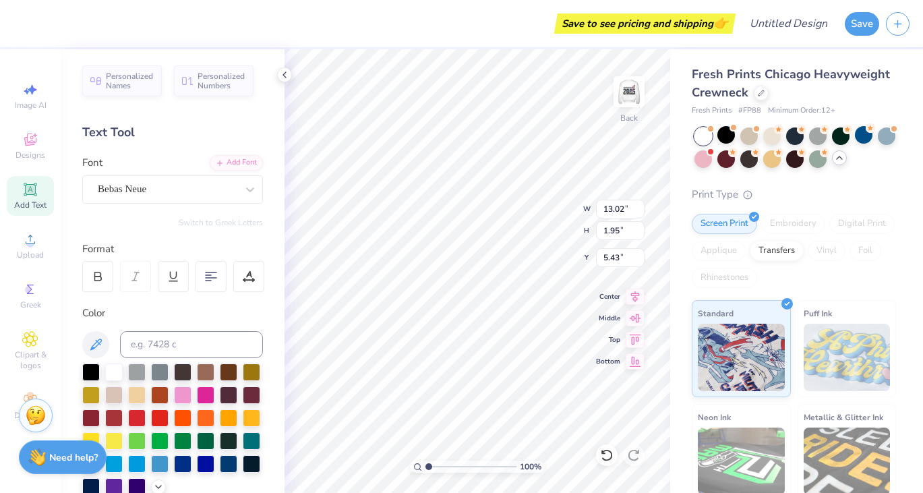
type input "10.21"
type input "1.76"
type input "5.52"
click at [182, 182] on div "Bebas Neue" at bounding box center [167, 189] width 142 height 21
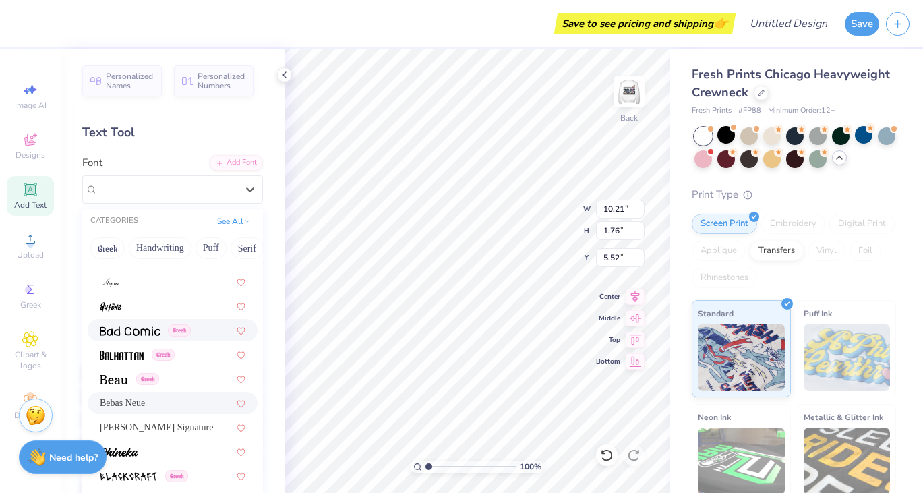
scroll to position [604, 0]
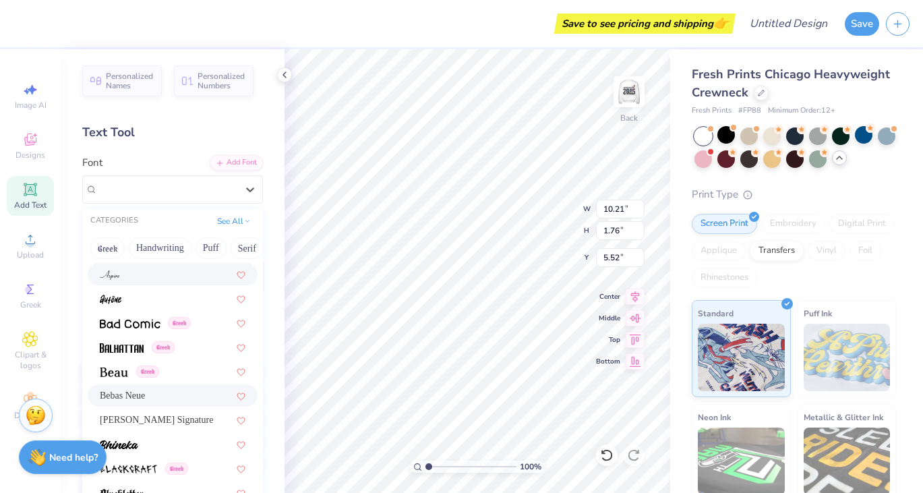
click at [126, 267] on div at bounding box center [173, 274] width 146 height 14
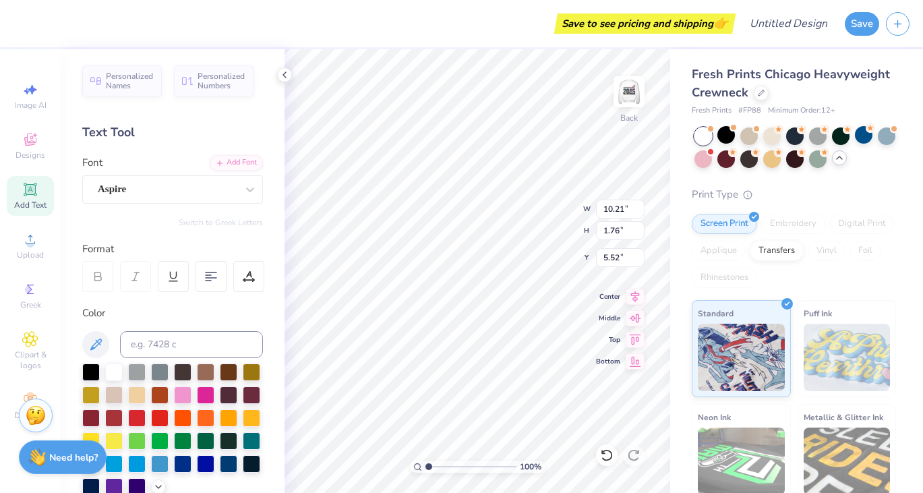
type input "9.42"
type input "2.28"
type input "5.26"
click at [620, 86] on img at bounding box center [629, 92] width 54 height 54
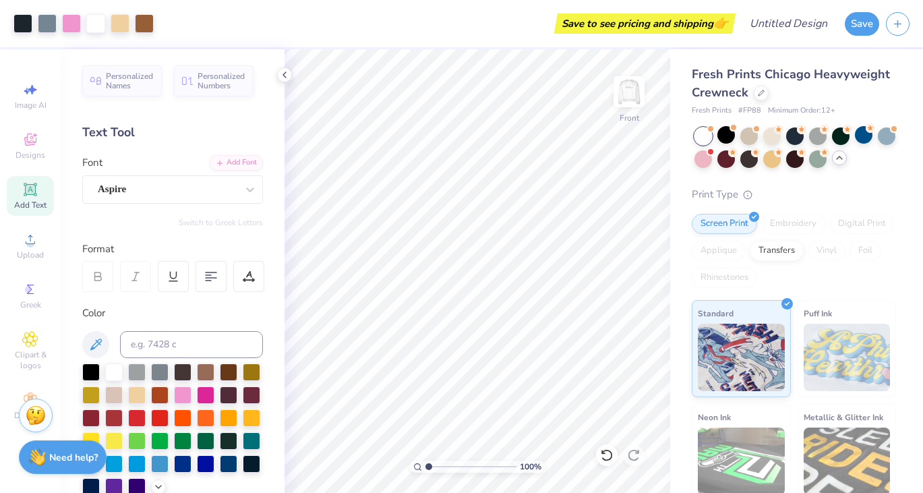
click at [620, 86] on img at bounding box center [629, 91] width 27 height 27
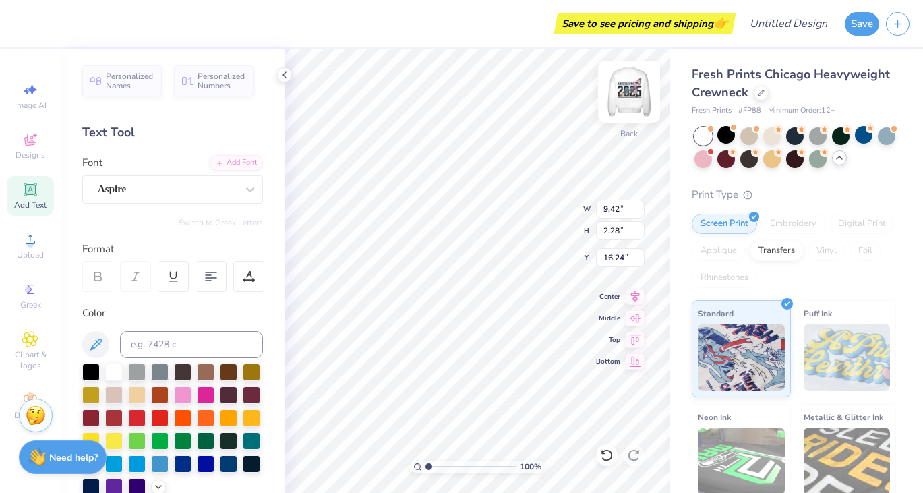
type input "18.22"
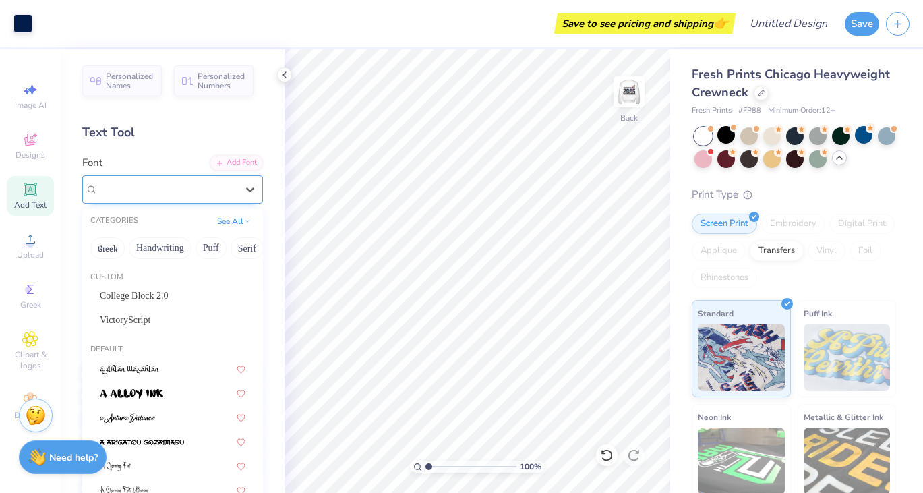
click at [176, 189] on div "Aspire" at bounding box center [167, 189] width 142 height 21
click at [33, 196] on icon at bounding box center [30, 189] width 16 height 16
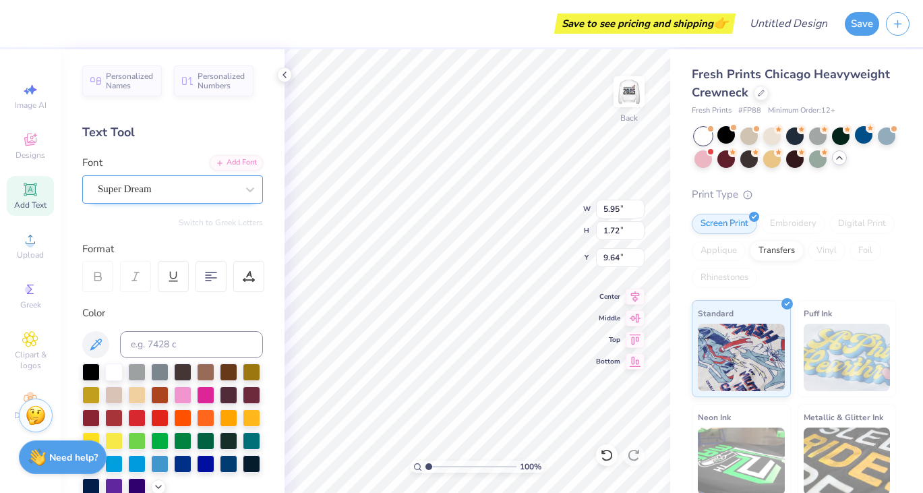
click at [176, 182] on div "Super Dream" at bounding box center [167, 189] width 142 height 21
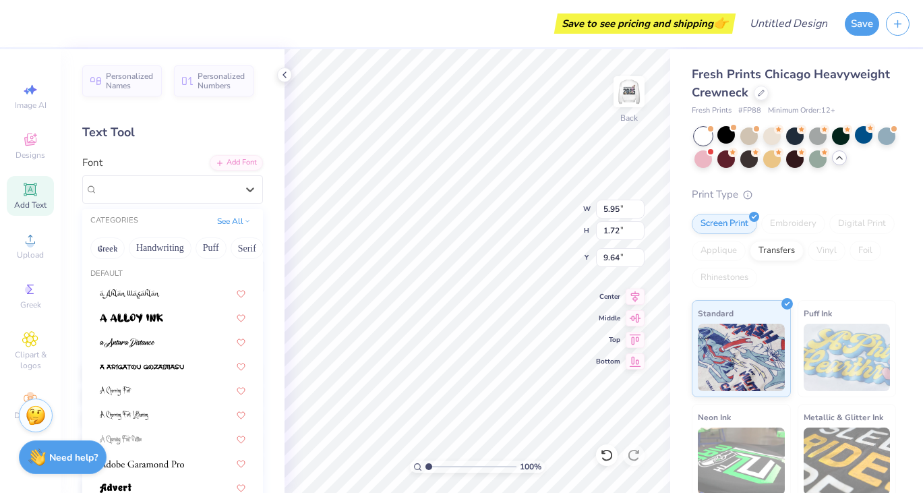
scroll to position [0, 0]
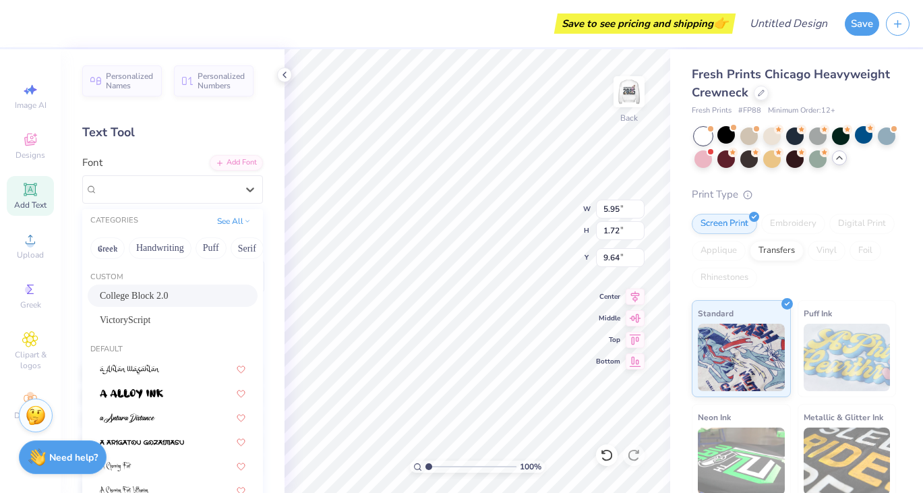
click at [162, 299] on span "College Block 2.0" at bounding box center [134, 296] width 69 height 14
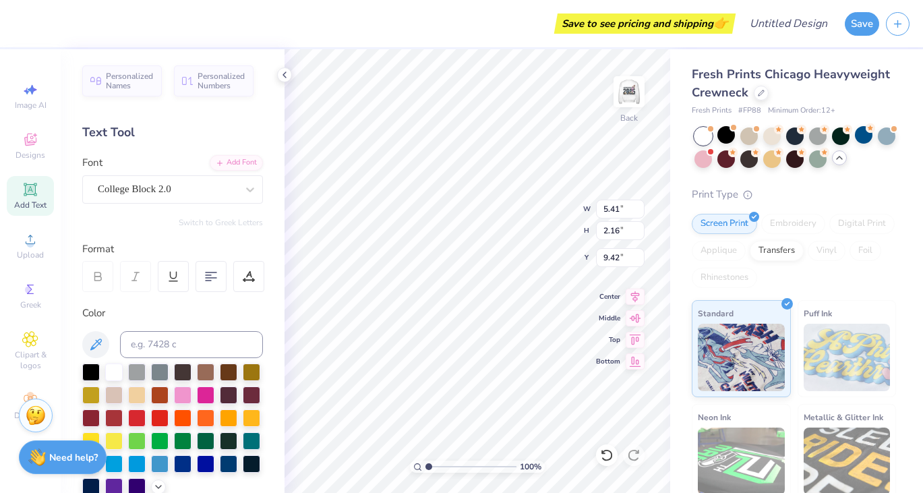
type input "5.41"
type input "2.16"
type input "9.42"
type textarea "DG"
click at [87, 483] on div at bounding box center [91, 486] width 18 height 18
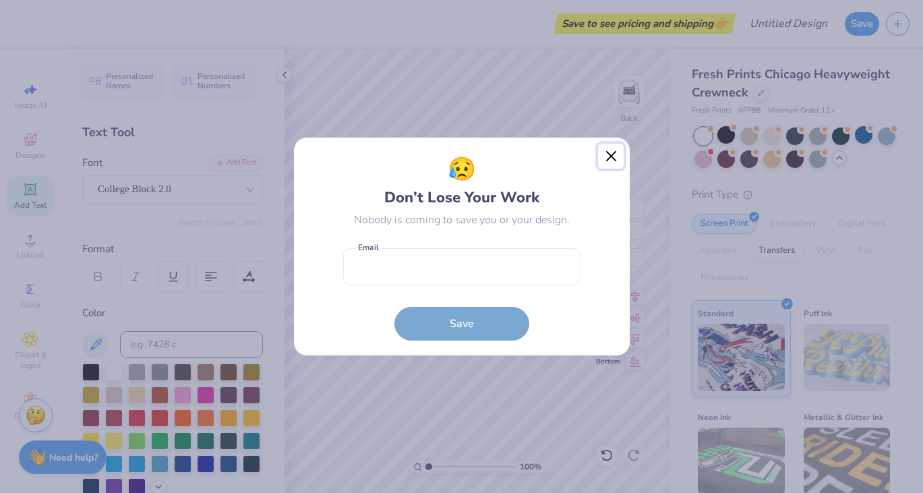
click at [608, 148] on button "Close" at bounding box center [611, 157] width 26 height 26
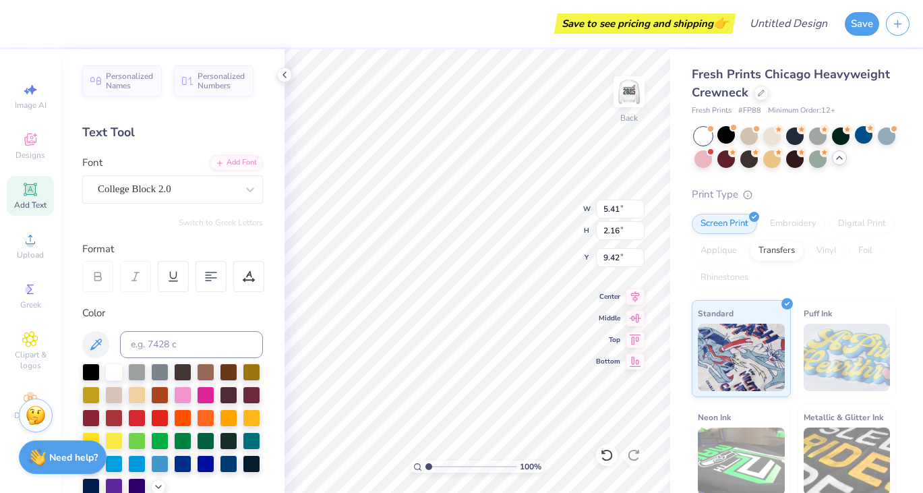
type input "2.50"
type input "3.73"
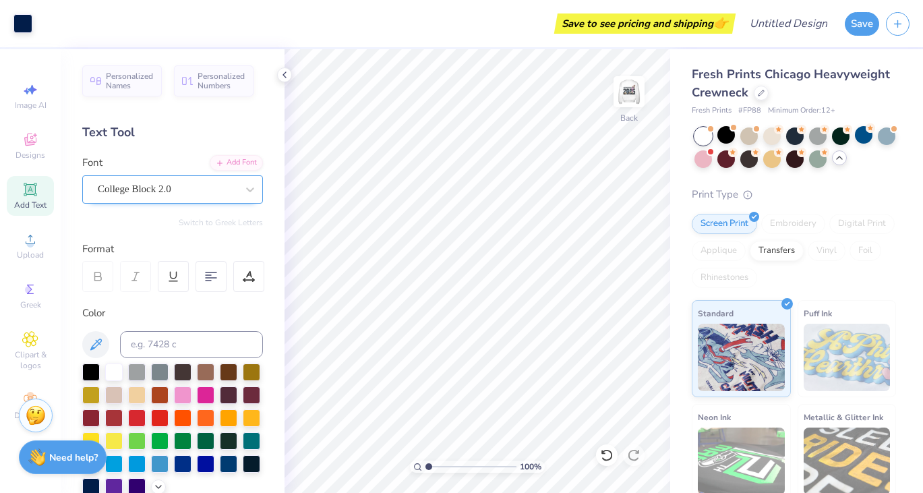
click at [194, 189] on div "College Block 2.0" at bounding box center [167, 189] width 142 height 21
type input "j"
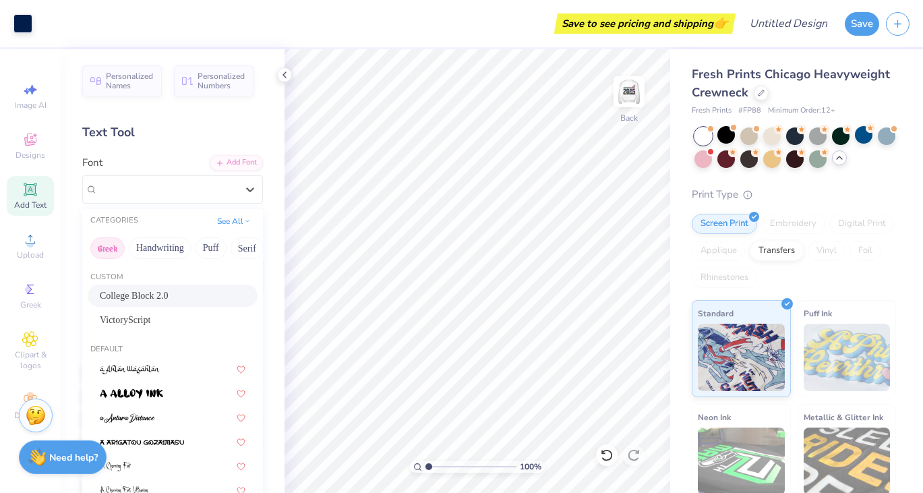
click at [102, 247] on button "Greek" at bounding box center [107, 248] width 34 height 22
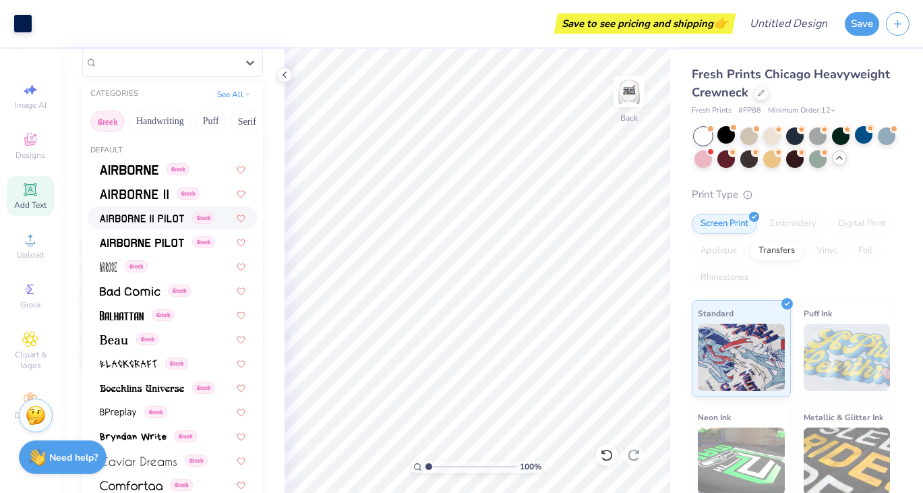
scroll to position [125, 0]
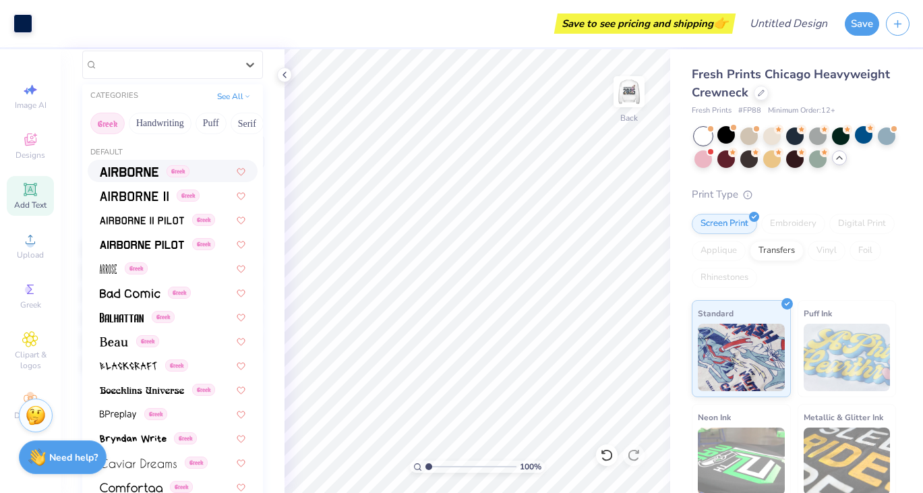
click at [144, 166] on span at bounding box center [129, 171] width 59 height 14
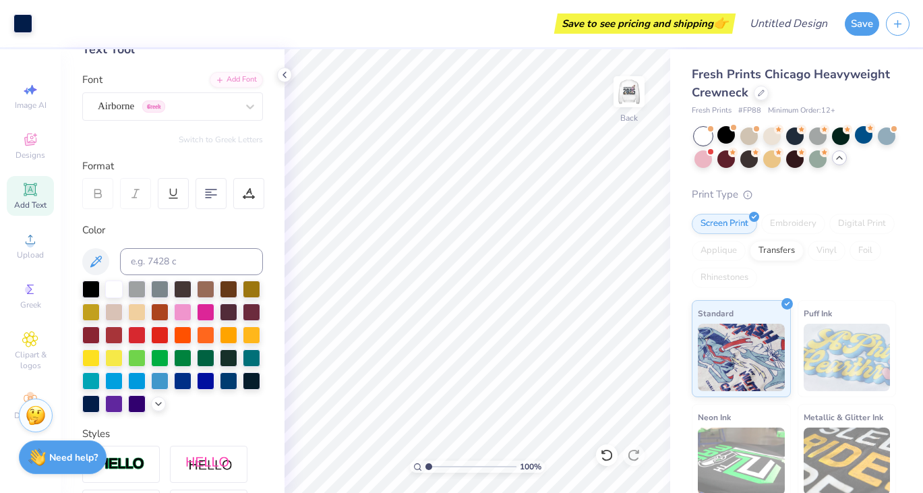
scroll to position [85, 0]
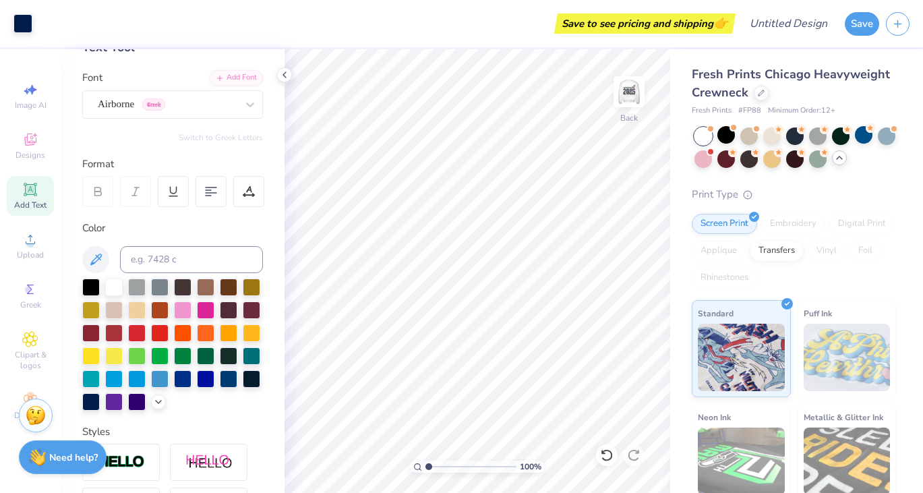
click at [37, 205] on span "Add Text" at bounding box center [30, 205] width 32 height 11
click at [204, 99] on div "Super Dream" at bounding box center [167, 104] width 142 height 21
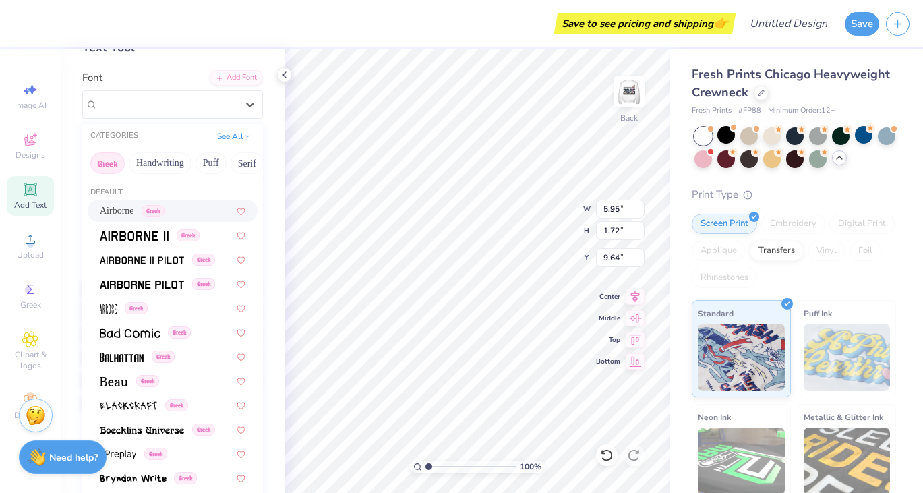
click at [156, 212] on span "Greek" at bounding box center [153, 211] width 23 height 12
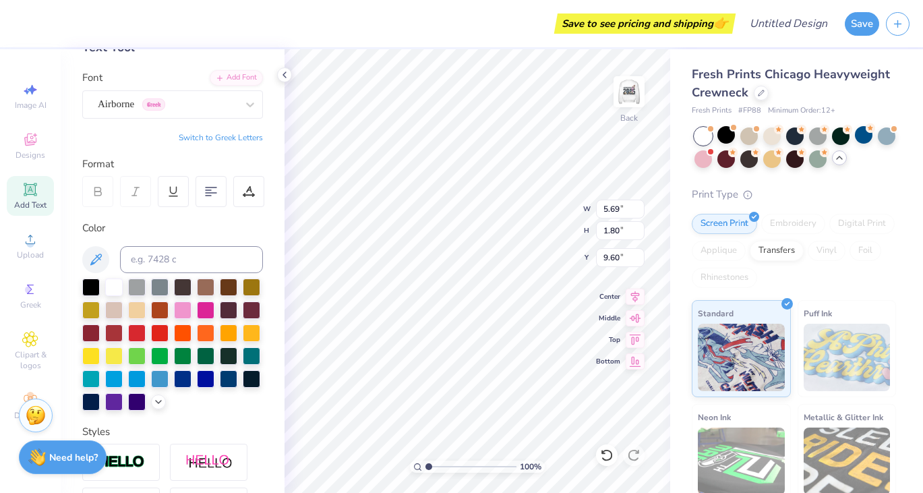
type input "5.69"
type input "1.80"
type input "9.60"
click at [89, 399] on div at bounding box center [91, 401] width 18 height 18
type textarea "dg"
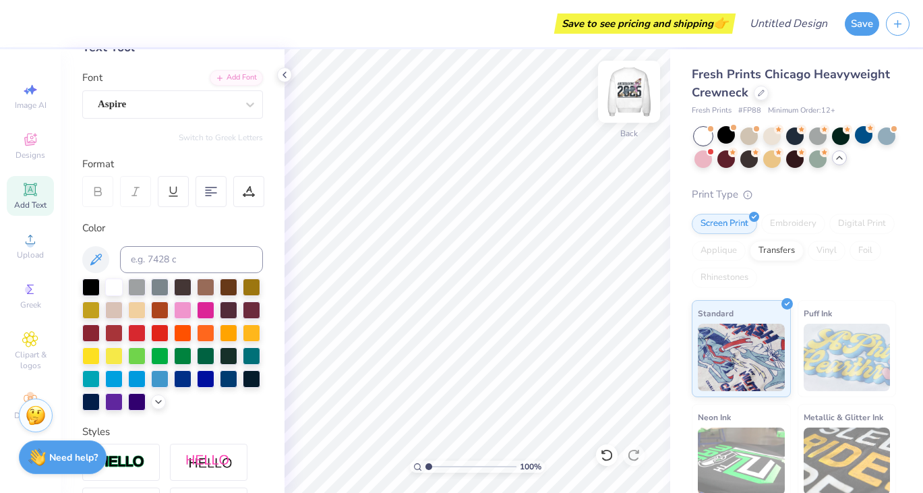
click at [626, 87] on img at bounding box center [629, 92] width 54 height 54
click at [640, 80] on img at bounding box center [629, 92] width 54 height 54
click at [155, 106] on div "Aspire" at bounding box center [167, 104] width 142 height 21
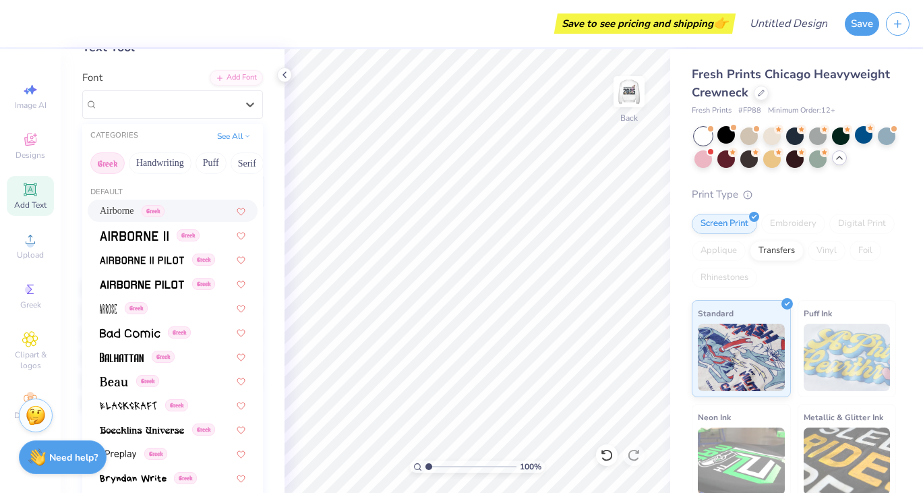
click at [117, 162] on button "Greek" at bounding box center [107, 163] width 34 height 22
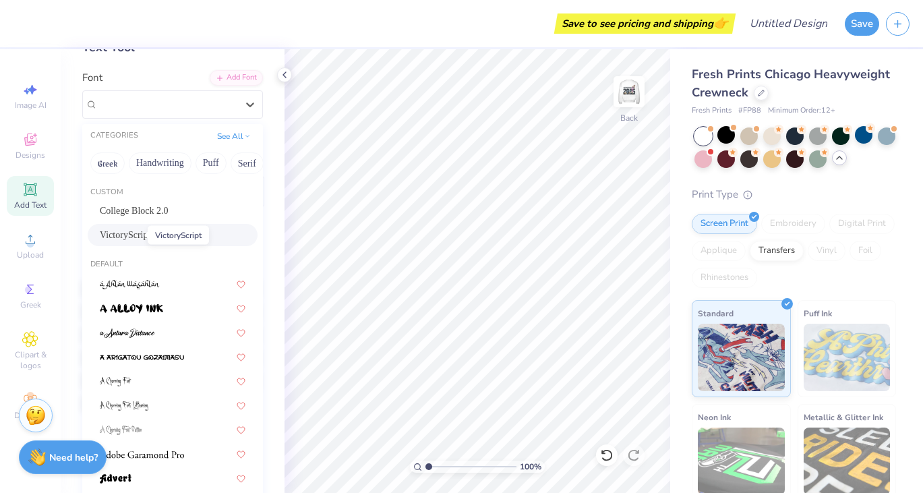
click at [127, 235] on span "VictoryScript" at bounding box center [125, 235] width 51 height 14
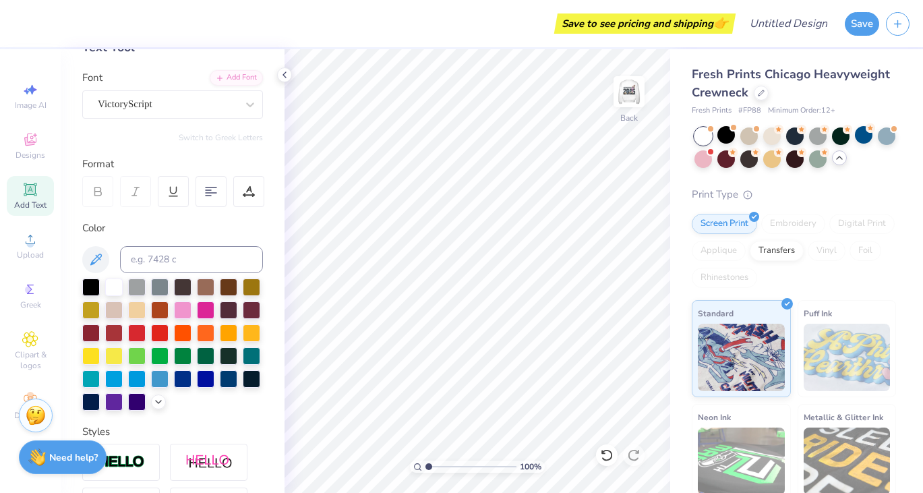
click at [25, 203] on span "Add Text" at bounding box center [30, 205] width 32 height 11
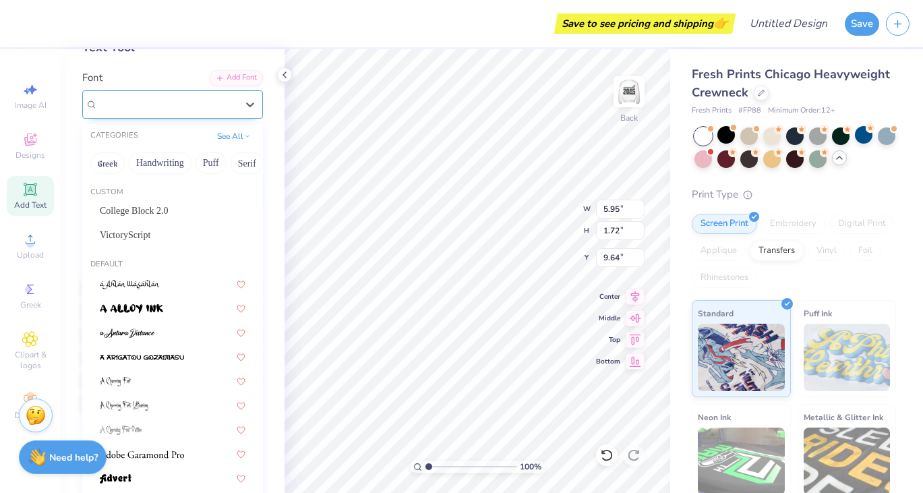
click at [213, 113] on div "Super Dream" at bounding box center [167, 104] width 142 height 21
click at [150, 239] on div "VictoryScript" at bounding box center [173, 235] width 146 height 14
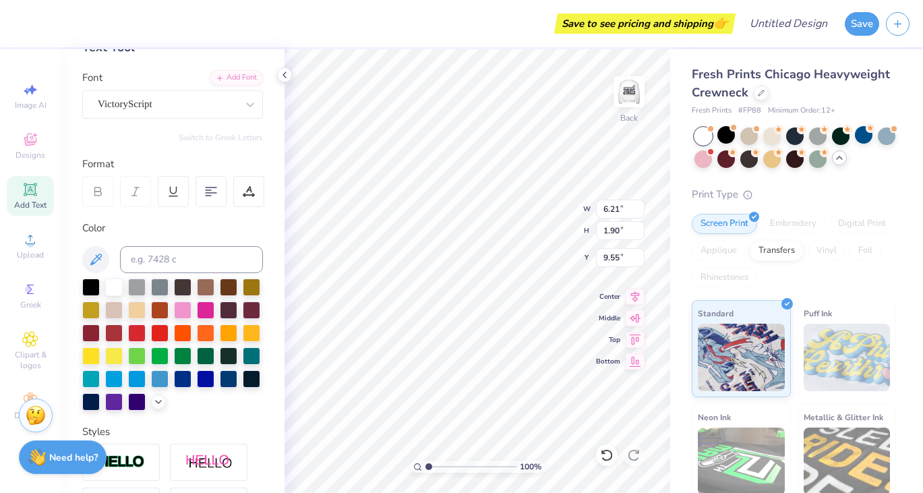
type input "6.21"
type input "1.90"
type input "9.55"
click at [93, 396] on div at bounding box center [91, 401] width 18 height 18
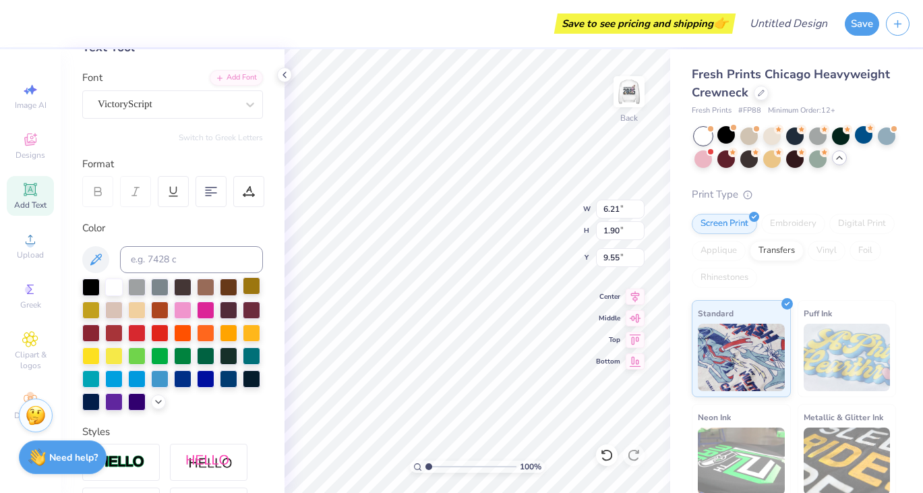
type textarea "Do Good"
type input "8.07"
type input "1.89"
type input "9.56"
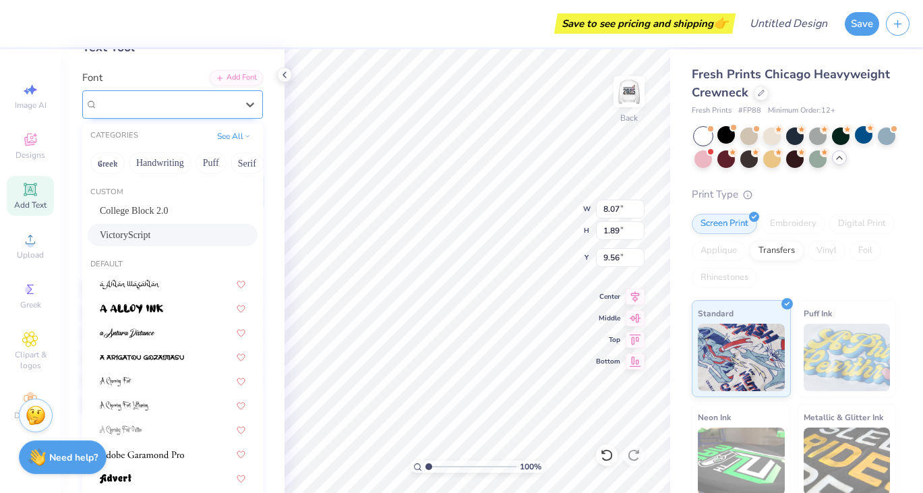
click at [191, 102] on div "VictoryScript" at bounding box center [167, 104] width 142 height 21
click at [155, 160] on button "Handwriting" at bounding box center [160, 163] width 63 height 22
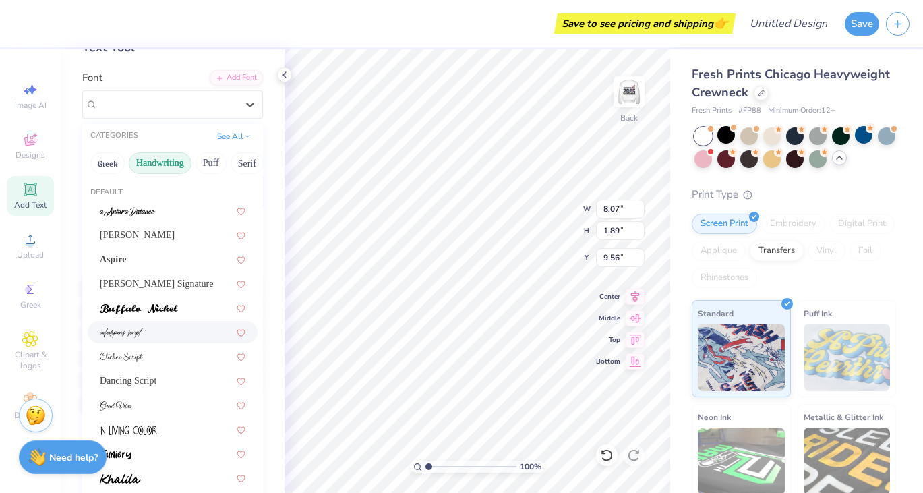
click at [153, 332] on div at bounding box center [173, 332] width 146 height 14
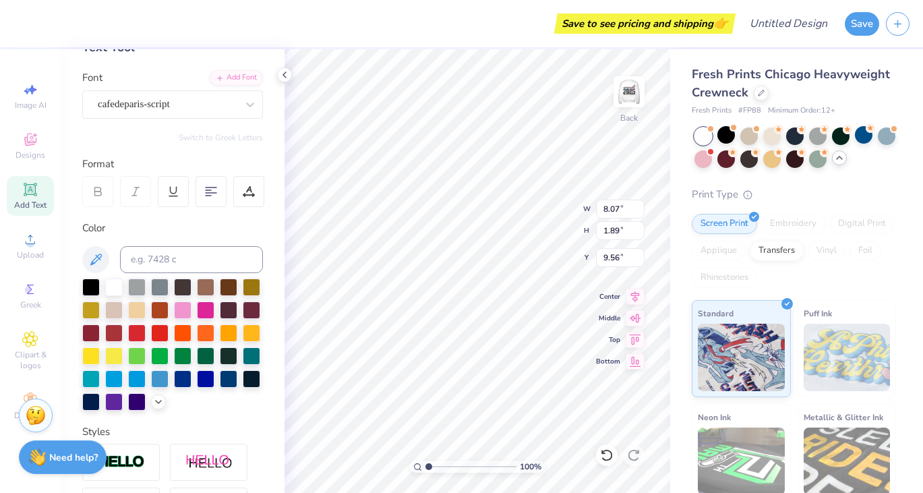
type input "5.94"
type input "2.30"
type input "9.35"
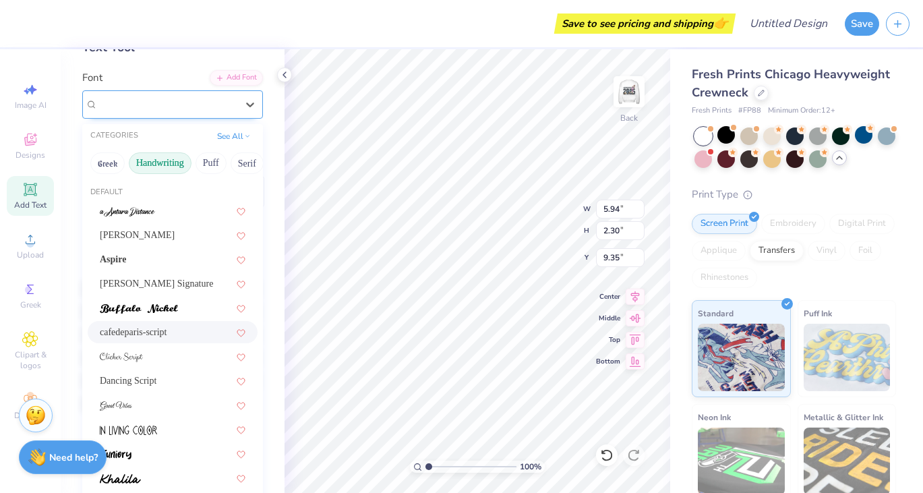
click at [135, 112] on div at bounding box center [167, 104] width 139 height 18
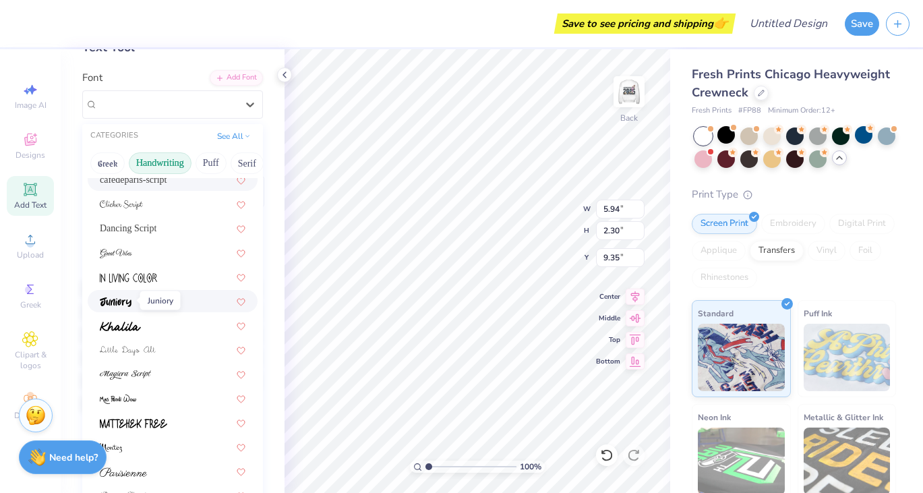
scroll to position [153, 0]
click at [136, 223] on span "Dancing Script" at bounding box center [128, 227] width 57 height 14
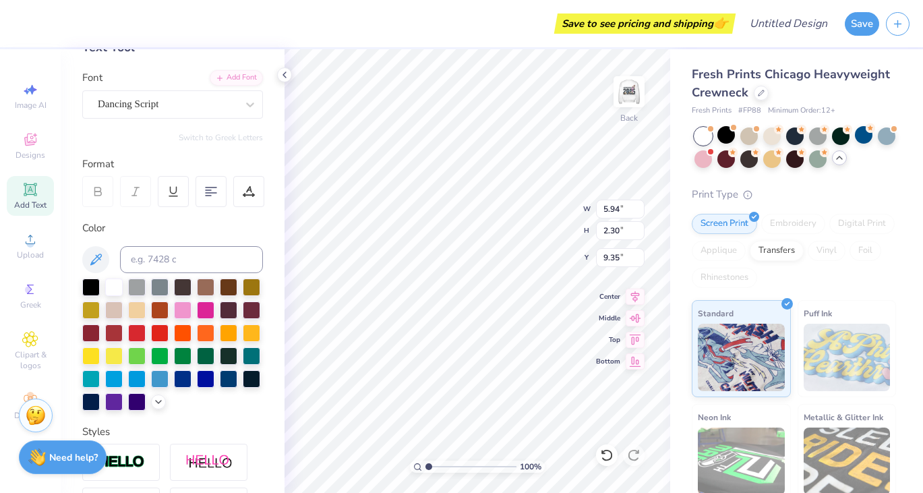
type input "7.48"
type input "1.98"
type input "9.51"
click at [154, 95] on div at bounding box center [167, 104] width 139 height 18
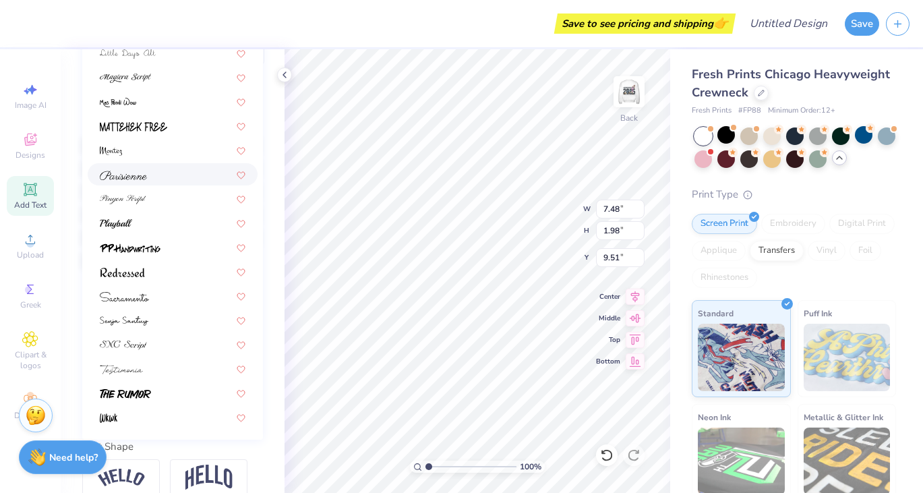
scroll to position [240, 0]
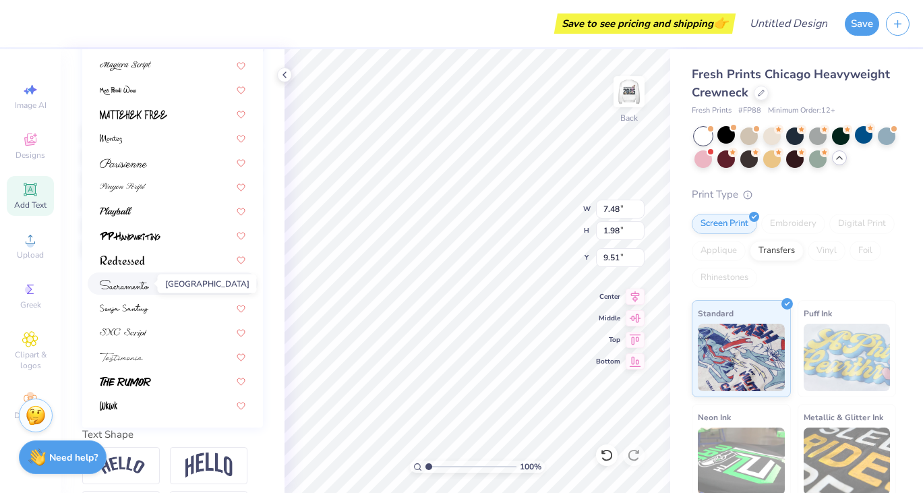
click at [144, 284] on img at bounding box center [124, 284] width 49 height 9
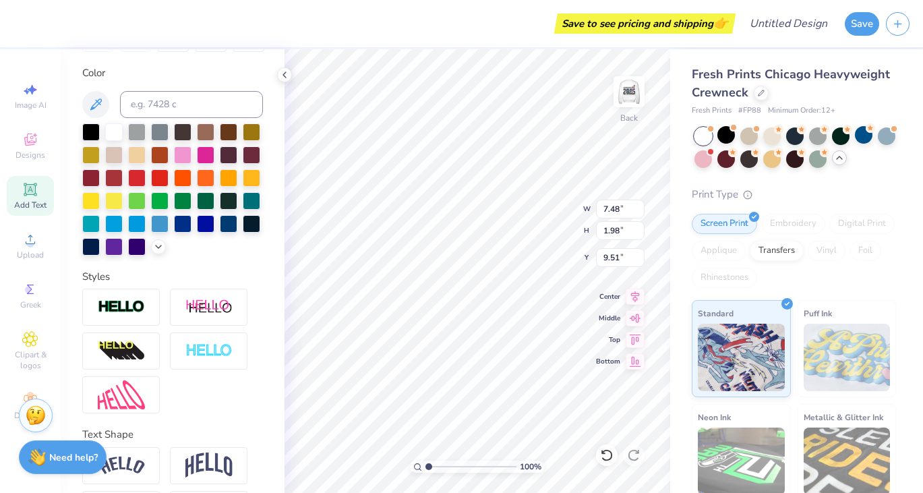
type input "8.48"
type input "2.70"
type input "9.15"
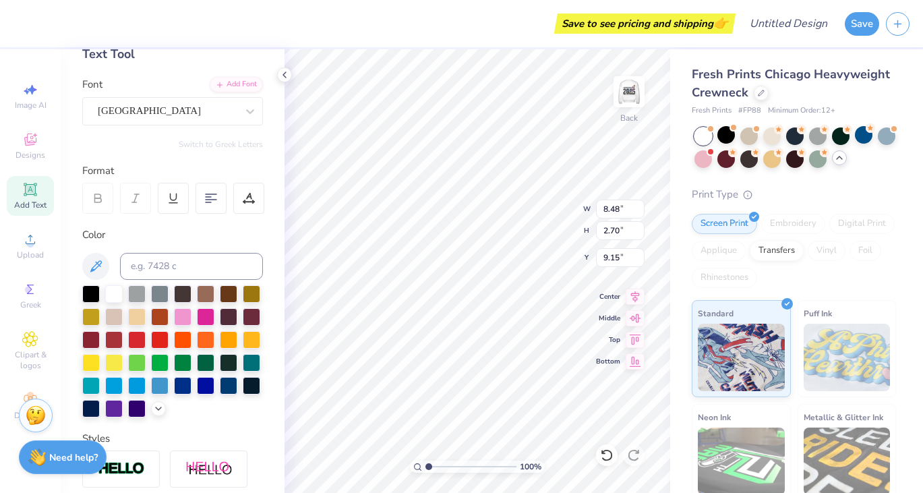
scroll to position [0, 0]
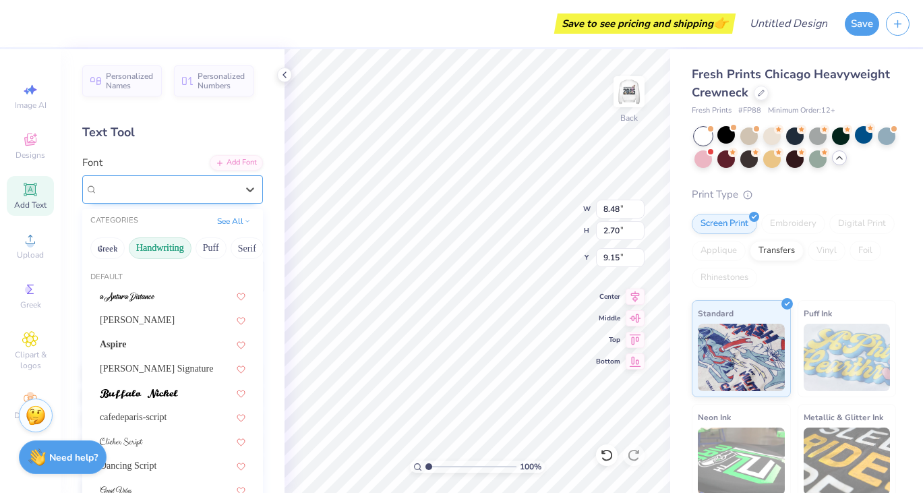
click at [167, 179] on div "[GEOGRAPHIC_DATA]" at bounding box center [172, 189] width 181 height 28
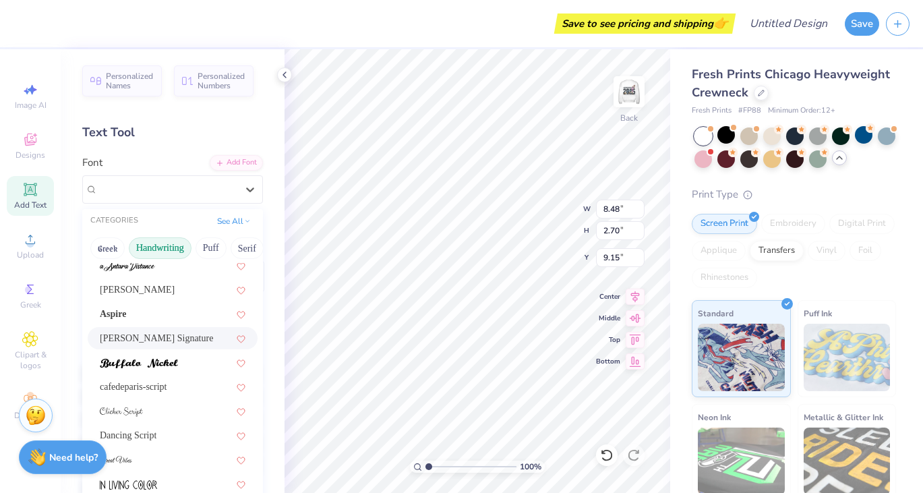
scroll to position [34, 0]
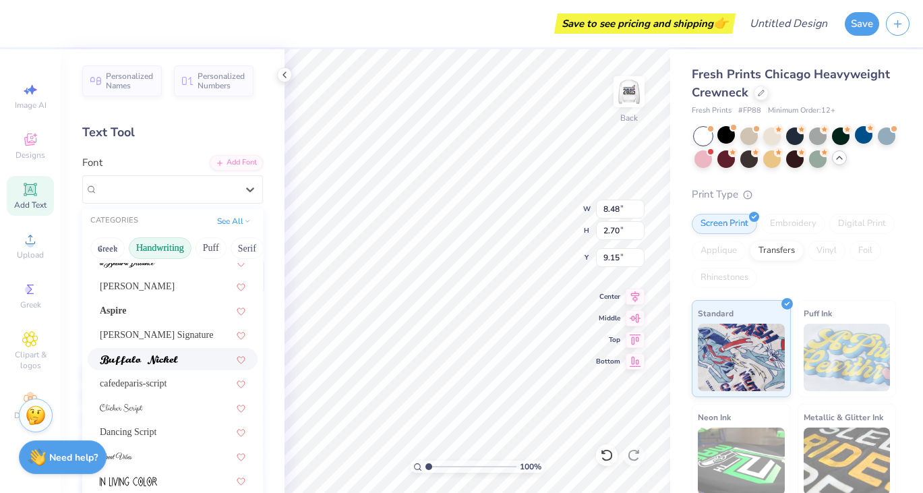
click at [140, 358] on img at bounding box center [139, 359] width 78 height 9
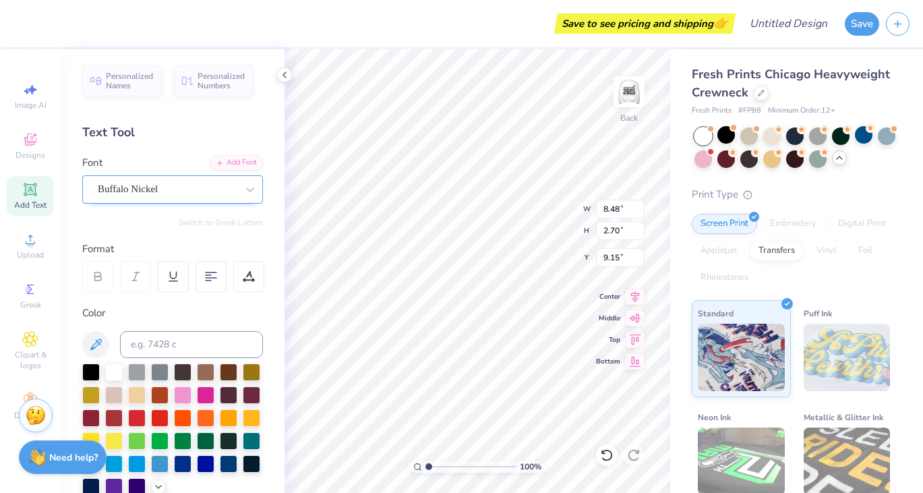
click at [132, 191] on div "Buffalo Nickel" at bounding box center [167, 189] width 142 height 21
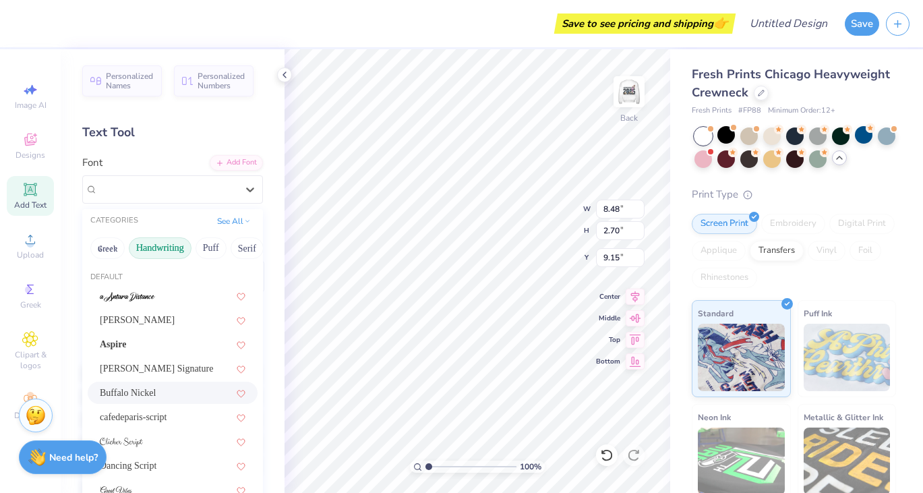
click at [166, 255] on button "Handwriting" at bounding box center [160, 248] width 63 height 22
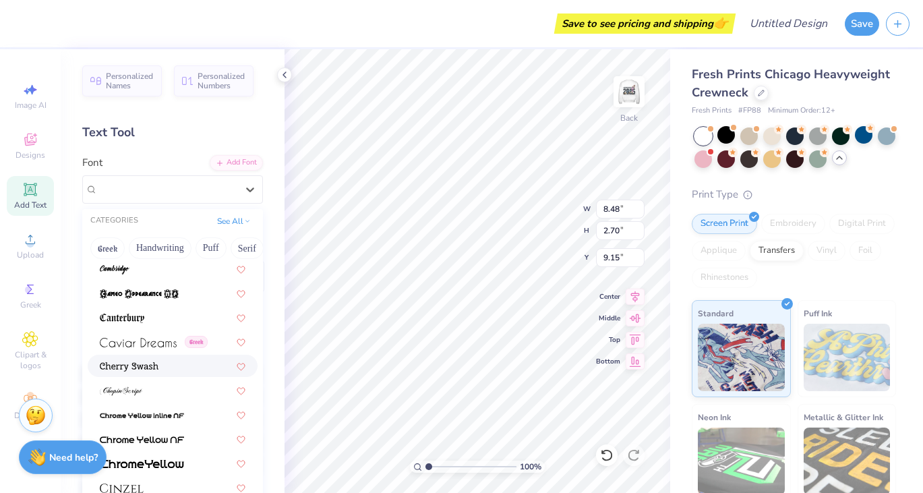
scroll to position [1494, 0]
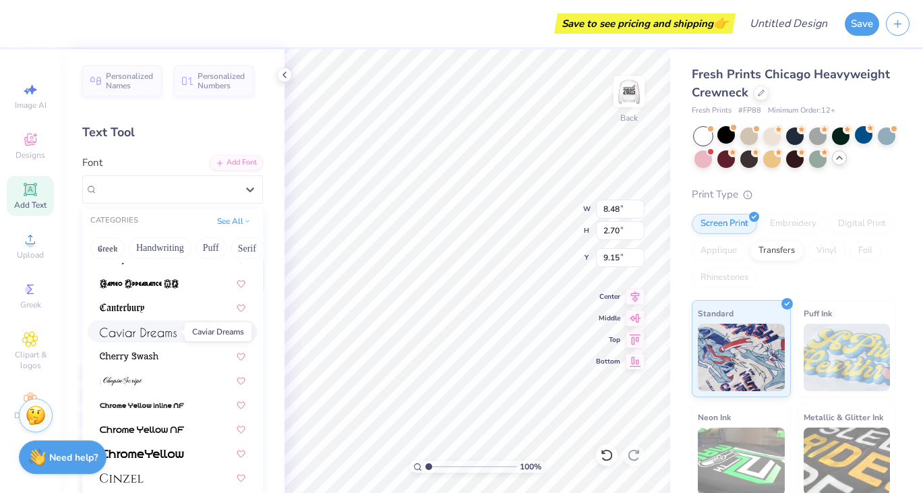
click at [145, 335] on img at bounding box center [138, 332] width 77 height 9
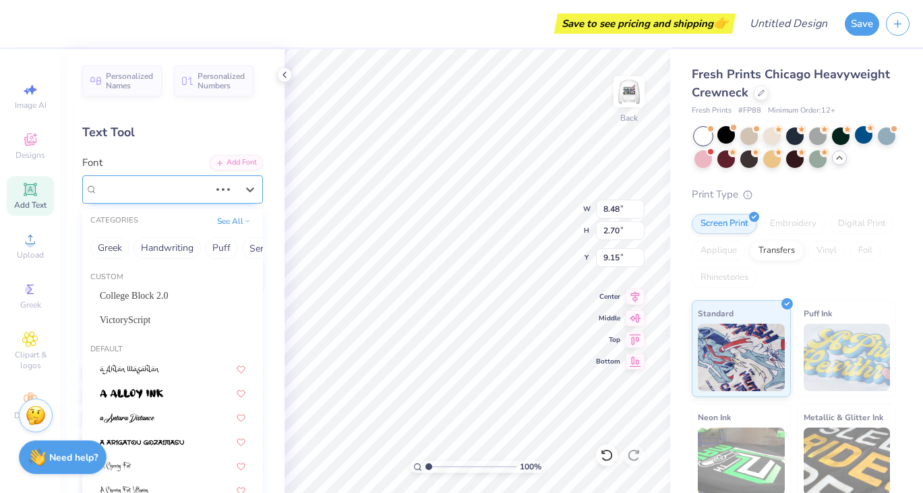
click at [195, 189] on div "Buffalo Nickel" at bounding box center [153, 189] width 115 height 21
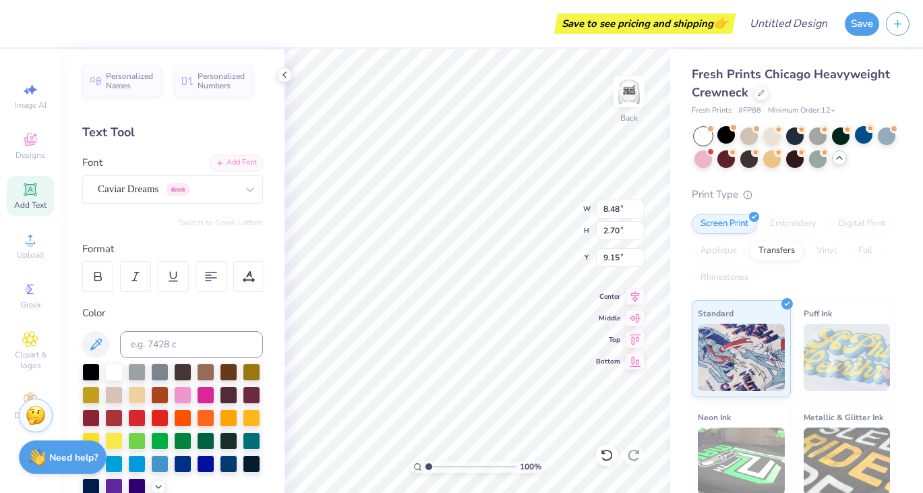
type textarea "o Good"
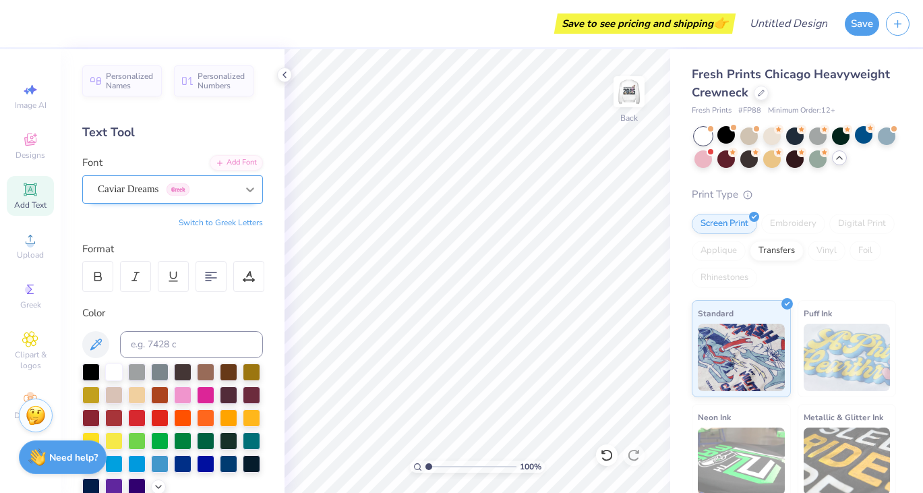
click at [246, 183] on icon at bounding box center [249, 189] width 13 height 13
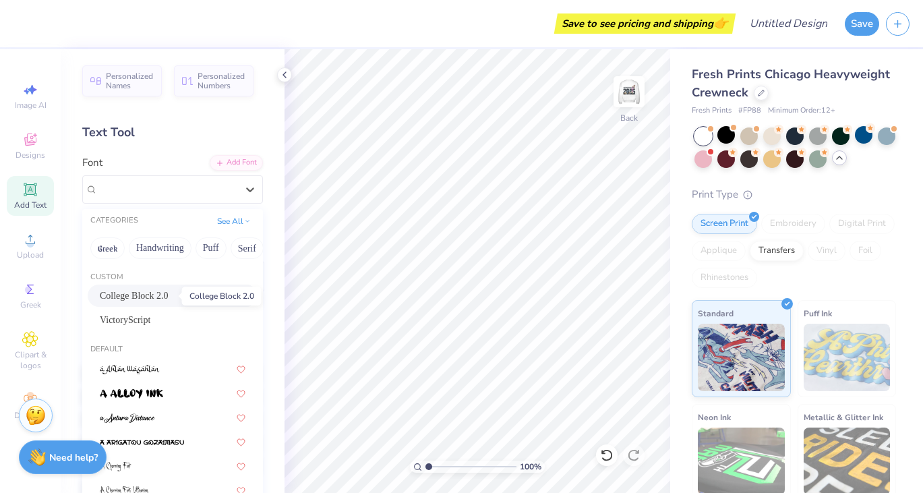
click at [155, 294] on span "College Block 2.0" at bounding box center [134, 296] width 69 height 14
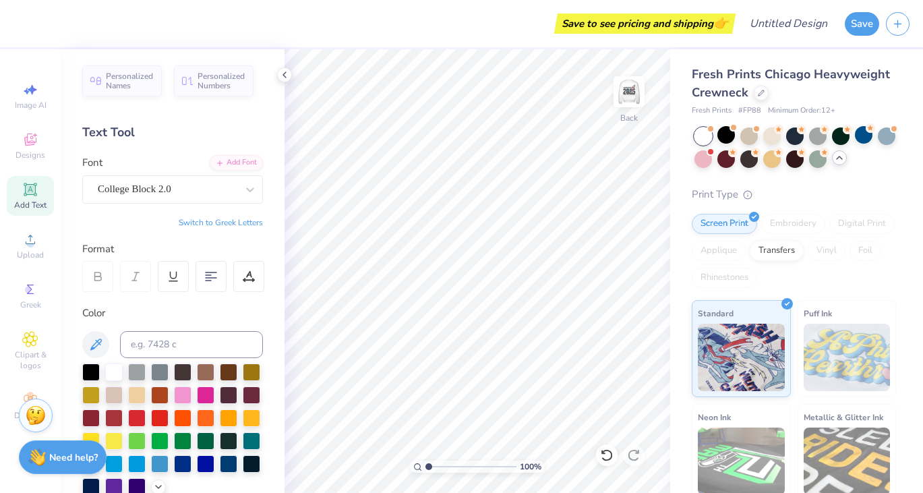
click at [38, 214] on div "Add Text" at bounding box center [30, 196] width 47 height 40
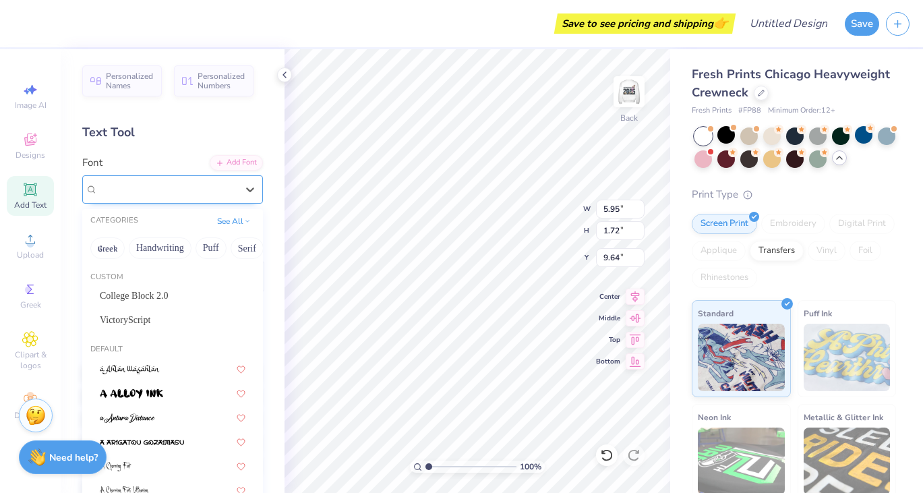
click at [150, 176] on div "Super Dream" at bounding box center [172, 189] width 181 height 28
click at [163, 302] on span "College Block 2.0" at bounding box center [134, 296] width 69 height 14
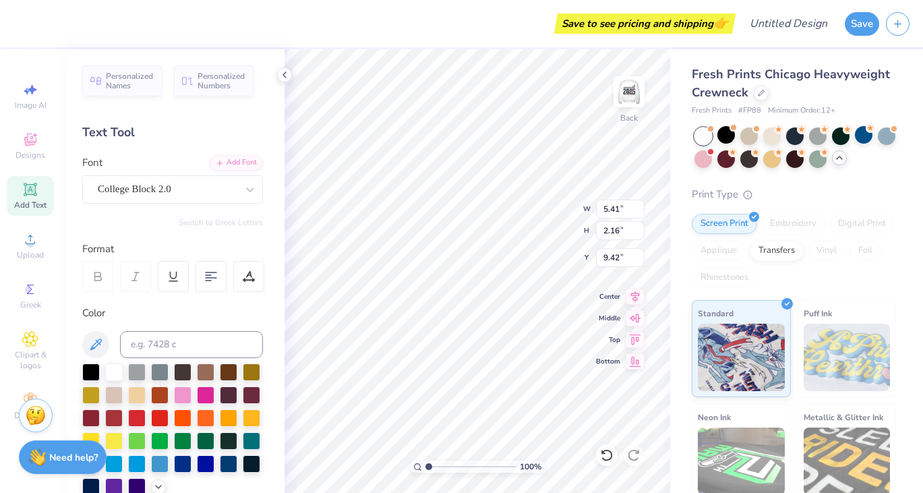
type input "5.41"
type input "2.16"
type input "9.42"
click at [88, 487] on div at bounding box center [91, 487] width 18 height 18
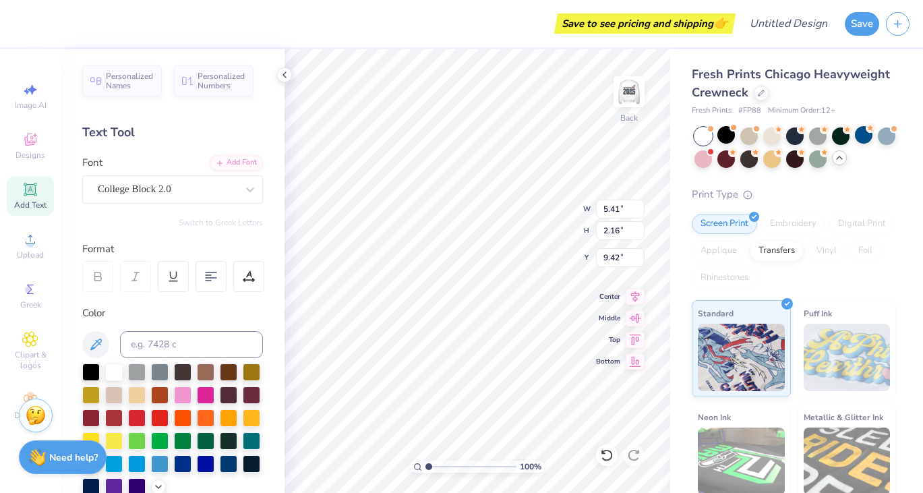
type textarea "T"
type textarea "Delta Gamma"
type input "5.14"
click at [24, 200] on span "Add Text" at bounding box center [30, 205] width 32 height 11
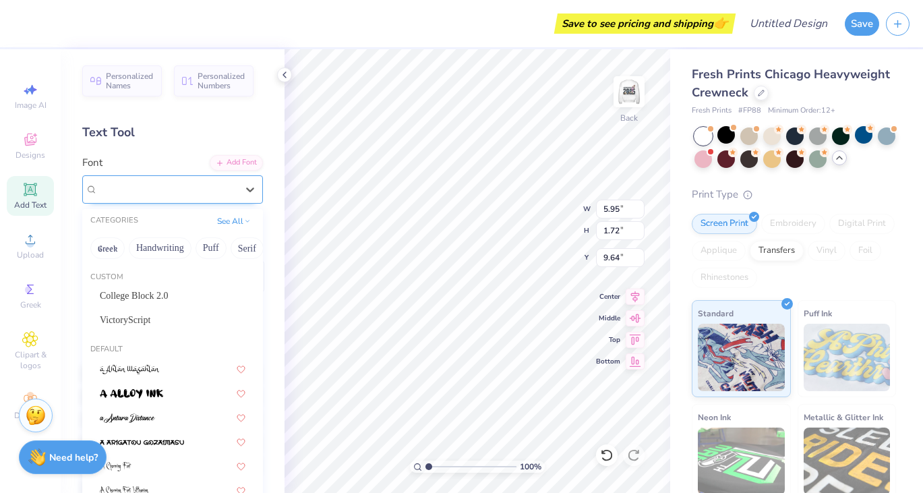
click at [152, 195] on div "Super Dream" at bounding box center [167, 189] width 142 height 21
click at [156, 291] on span "College Block 2.0" at bounding box center [134, 296] width 69 height 14
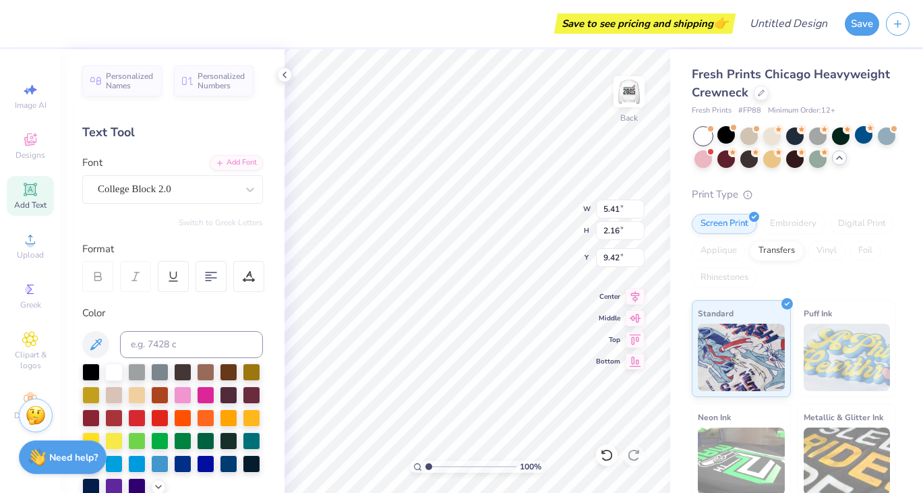
type input "5.41"
type input "2.16"
type input "9.42"
click at [88, 479] on div at bounding box center [91, 486] width 18 height 18
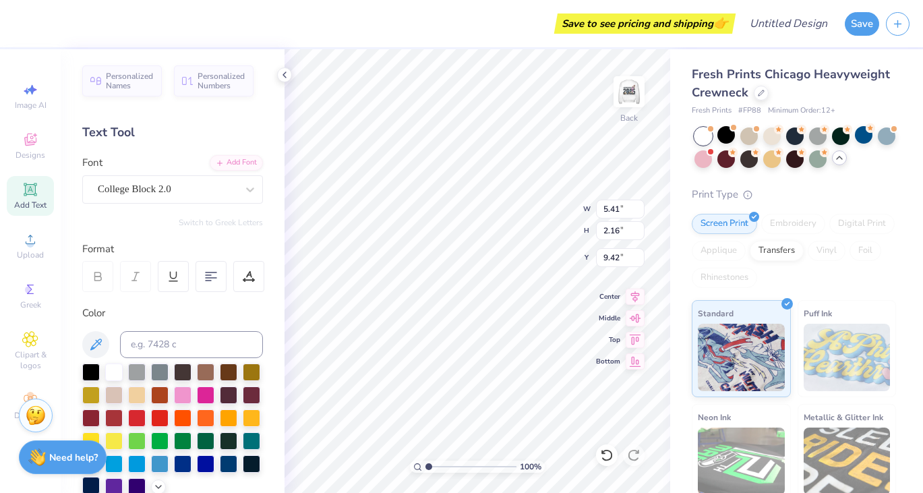
type textarea "Est. 1873"
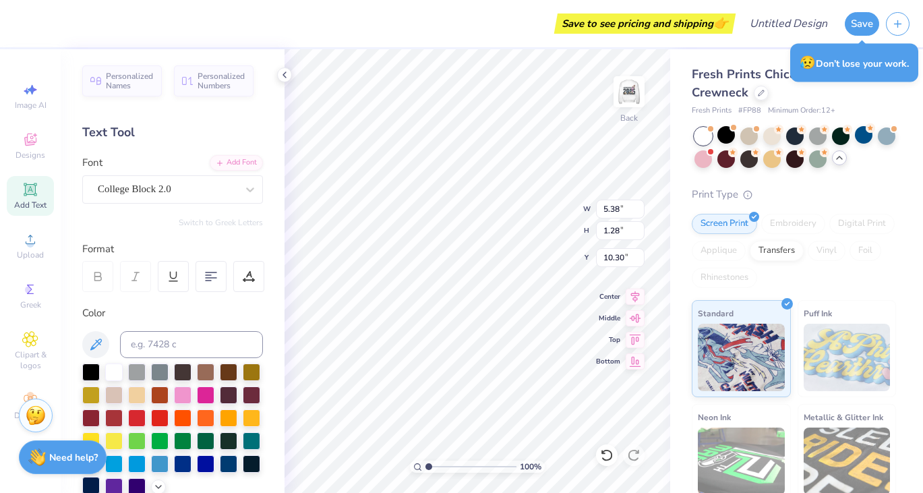
type input "5.38"
type input "1.28"
type input "7.77"
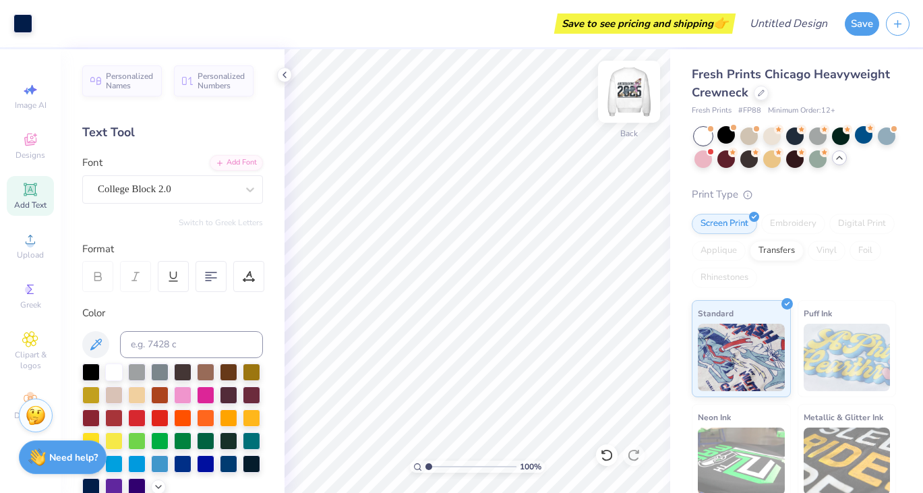
click at [632, 82] on img at bounding box center [629, 92] width 54 height 54
click at [19, 25] on div at bounding box center [22, 22] width 19 height 19
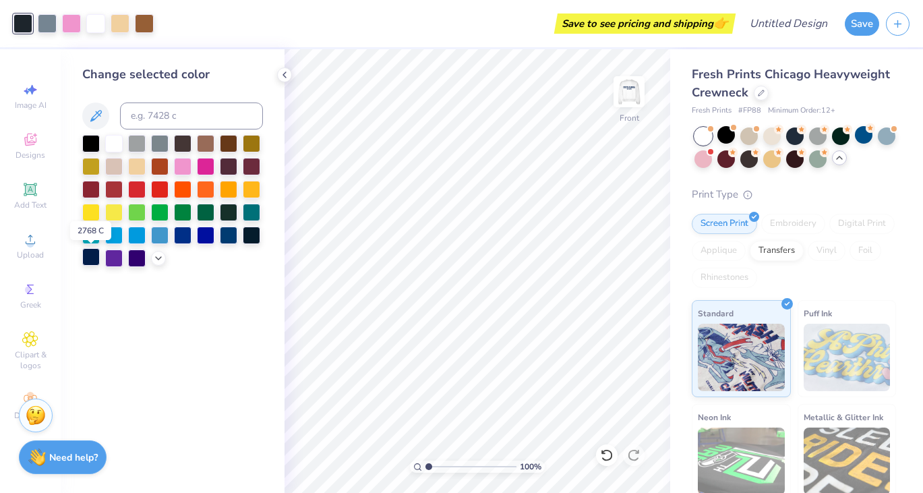
click at [91, 256] on div at bounding box center [91, 257] width 18 height 18
click at [630, 93] on img at bounding box center [629, 92] width 54 height 54
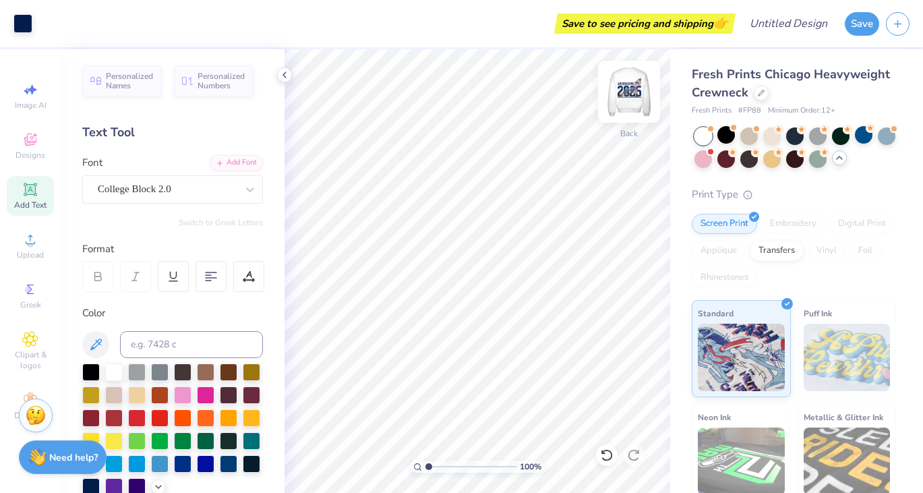
click at [630, 85] on img at bounding box center [629, 92] width 54 height 54
click at [630, 85] on img at bounding box center [629, 91] width 27 height 27
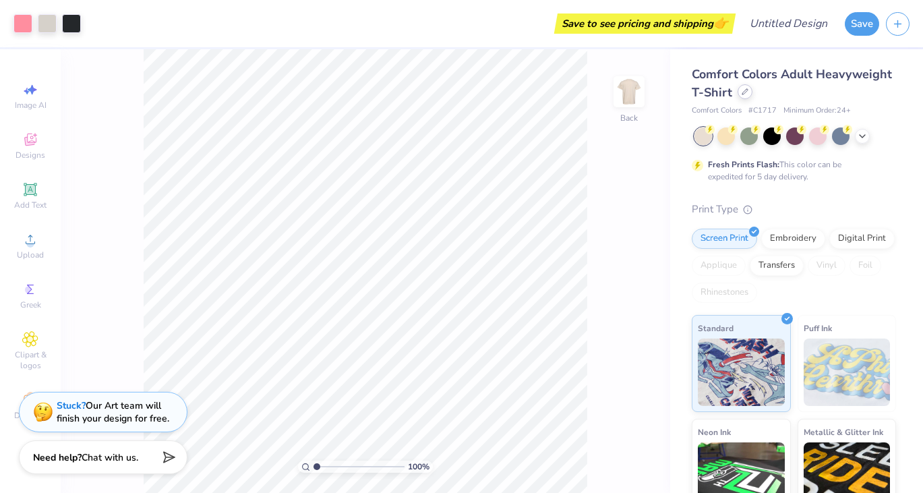
click at [743, 92] on icon at bounding box center [745, 91] width 7 height 7
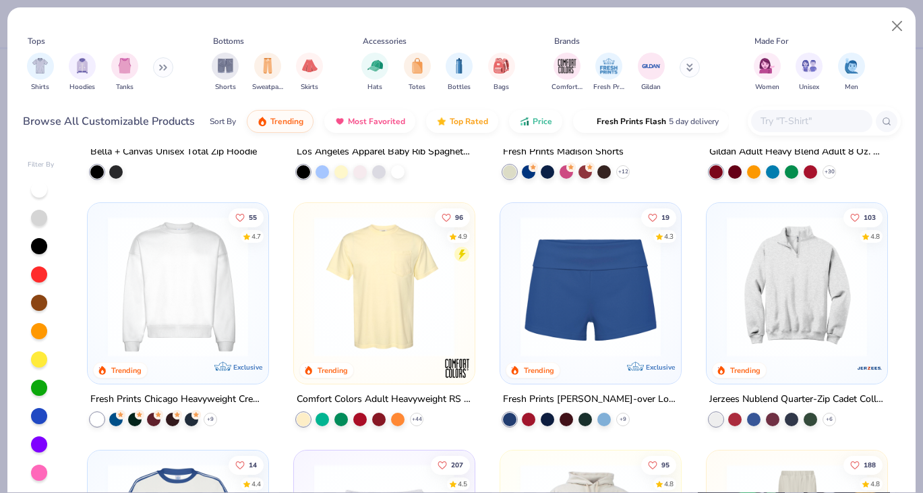
scroll to position [951, 0]
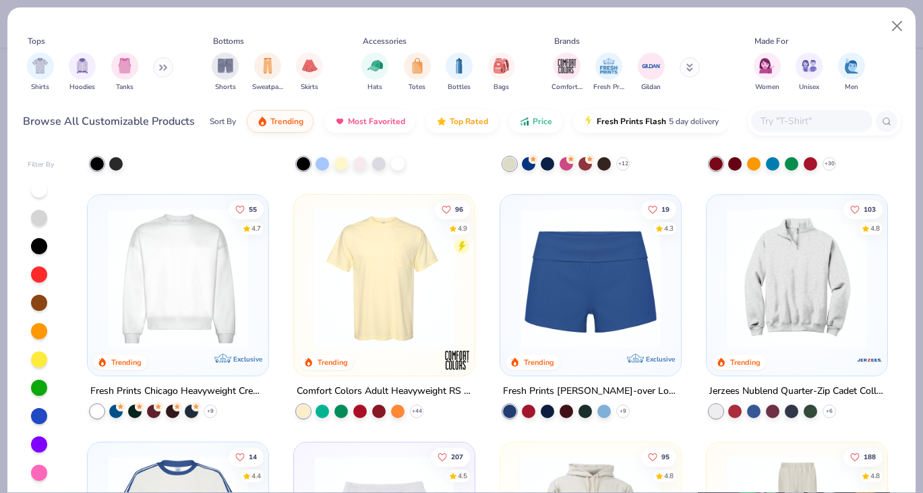
click at [791, 287] on img at bounding box center [797, 278] width 154 height 140
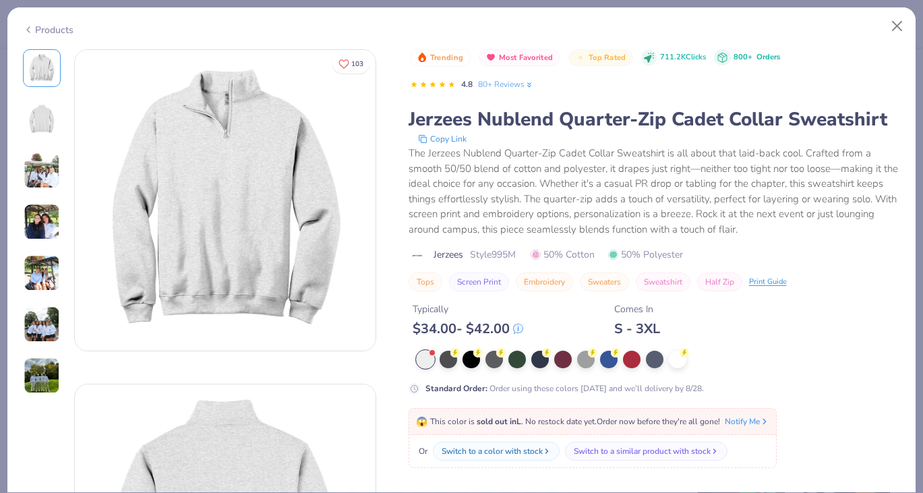
click at [431, 356] on div at bounding box center [426, 360] width 18 height 18
click at [670, 357] on div at bounding box center [678, 358] width 18 height 18
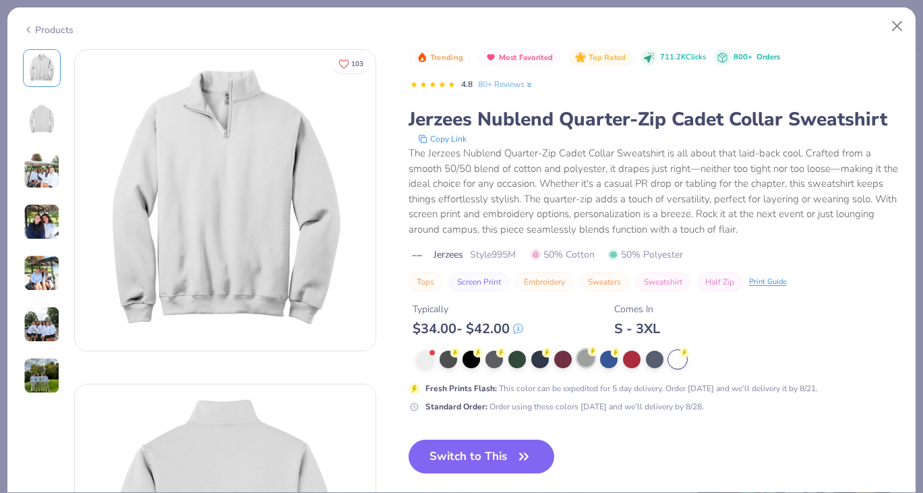
click at [585, 355] on div at bounding box center [586, 358] width 18 height 18
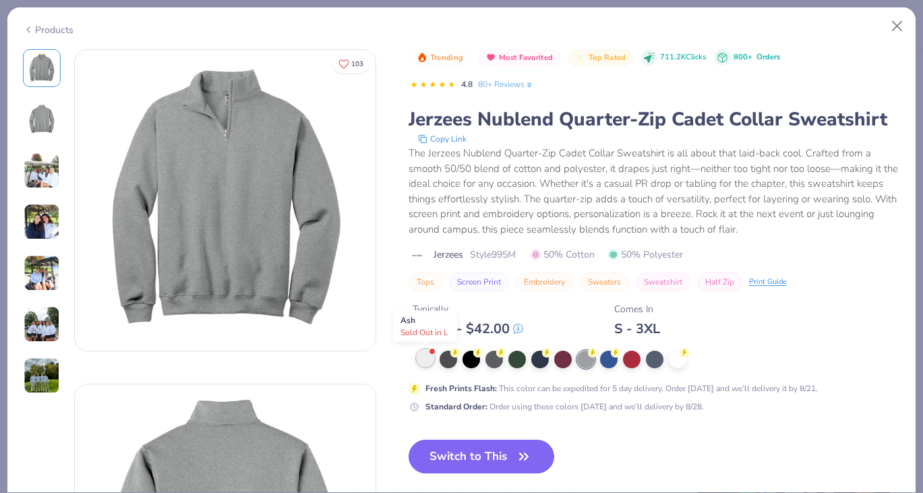
click at [422, 360] on div at bounding box center [426, 358] width 18 height 18
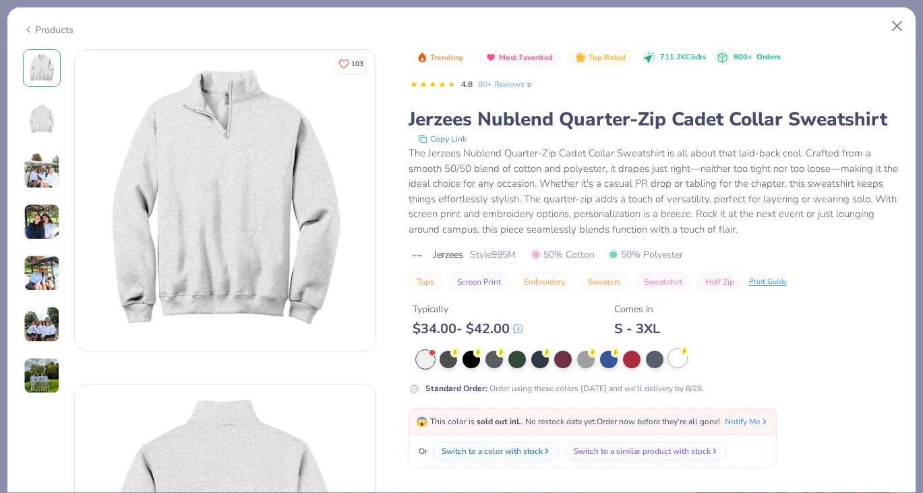
click at [678, 354] on div at bounding box center [678, 358] width 18 height 18
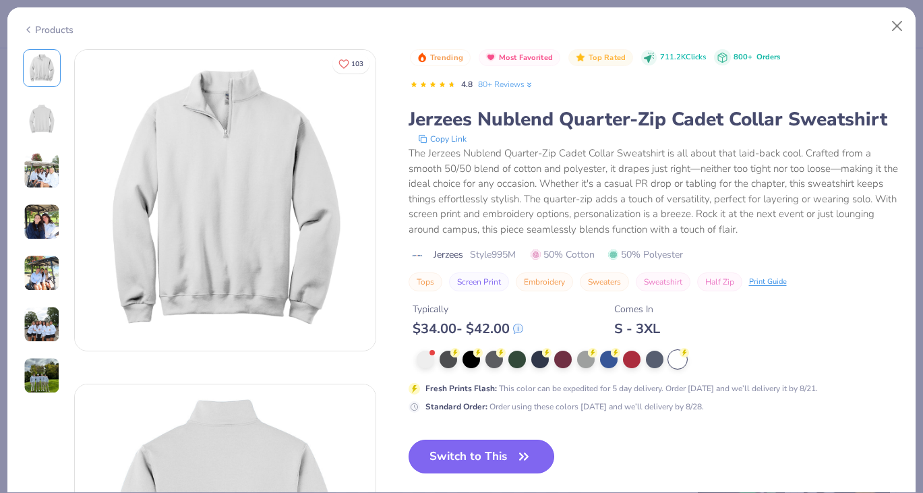
click at [471, 459] on button "Switch to This" at bounding box center [482, 457] width 146 height 34
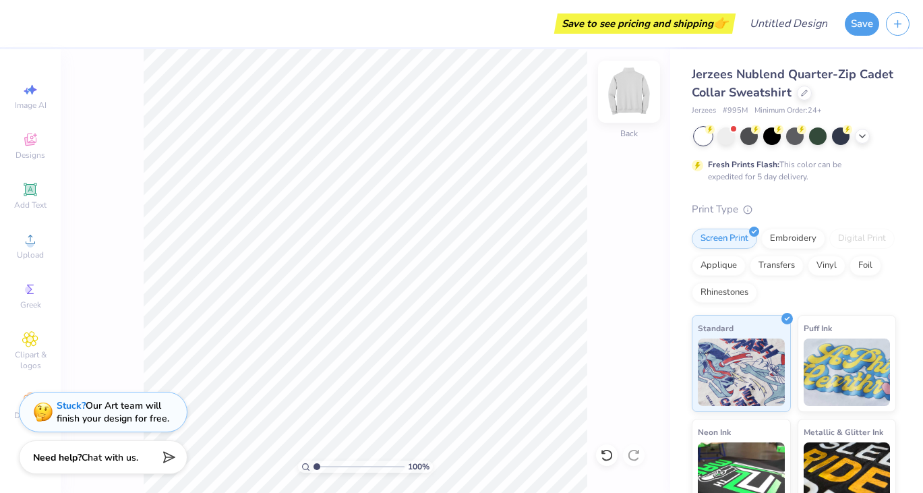
click at [623, 94] on img at bounding box center [629, 92] width 54 height 54
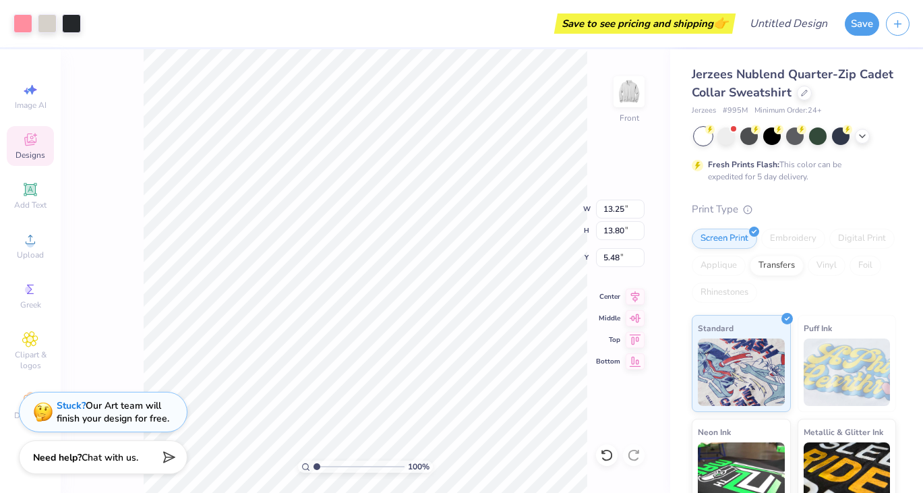
type input "13.25"
type input "13.80"
type input "6.17"
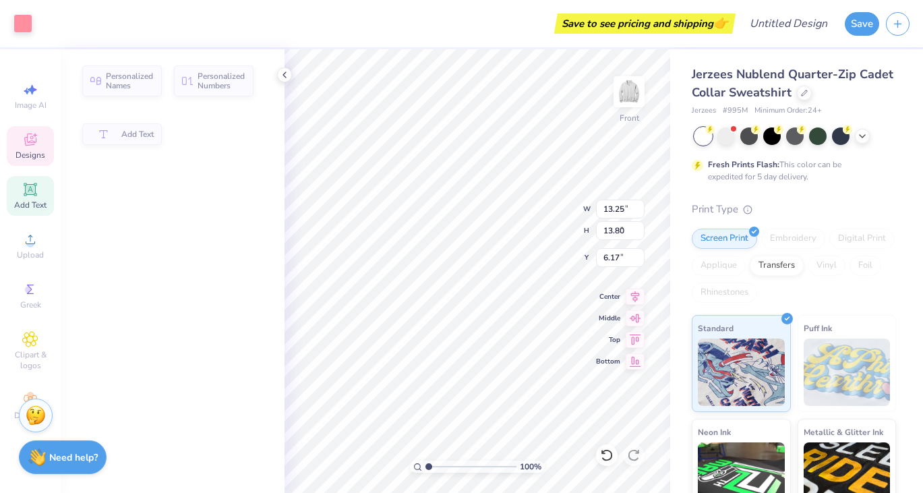
type input "12.49"
type input "6.93"
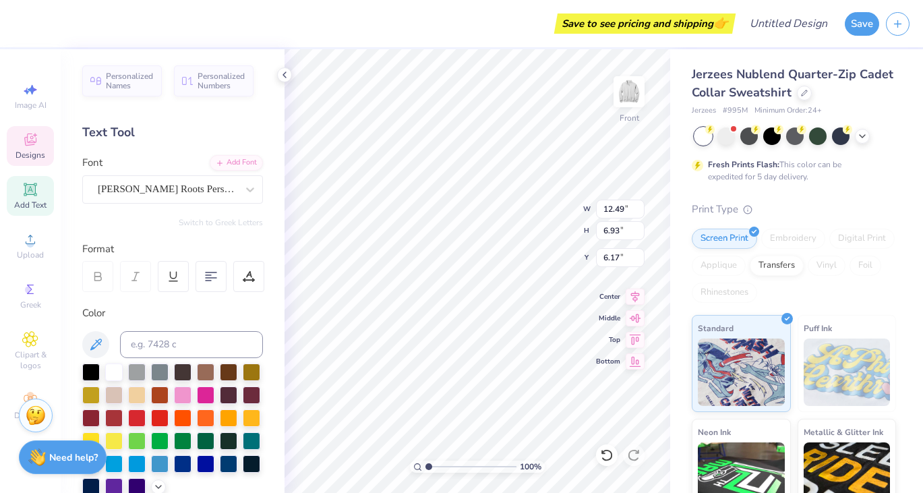
scroll to position [0, 1]
type textarea "DeeGee"
type input "13.25"
type input "2.28"
type input "17.70"
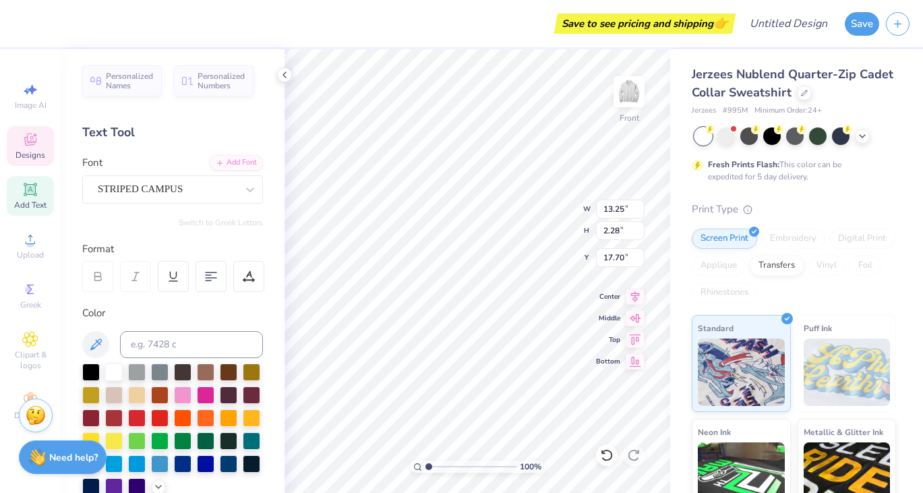
scroll to position [1, 1]
type textarea "ANCHOR BOWL"
click at [637, 315] on icon at bounding box center [635, 316] width 19 height 16
click at [635, 316] on icon at bounding box center [635, 316] width 11 height 9
type input "11.93"
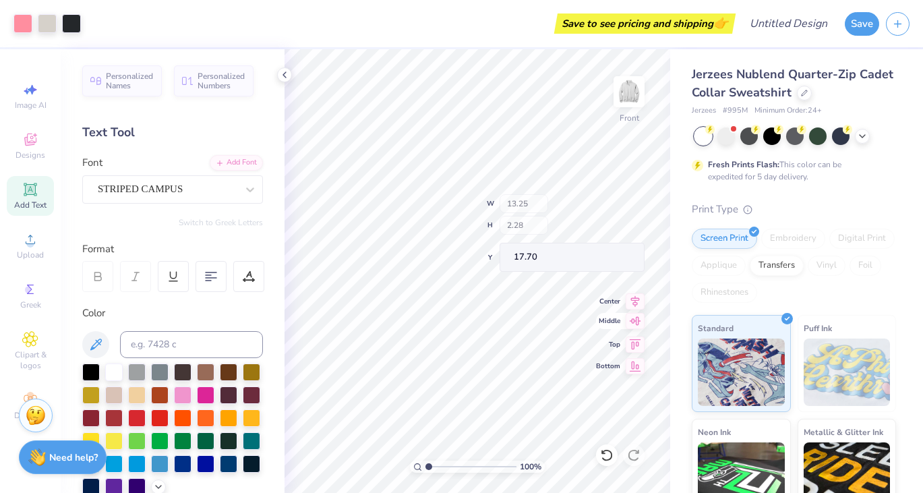
type input "5.74"
type input "9.63"
click at [608, 450] on icon at bounding box center [606, 455] width 11 height 12
type textarea "ANCHOR BOWL"
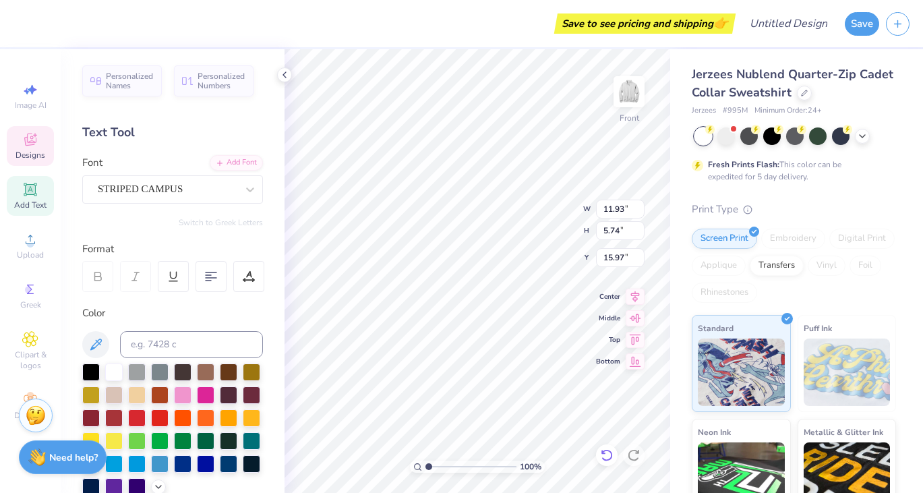
scroll to position [1, 3]
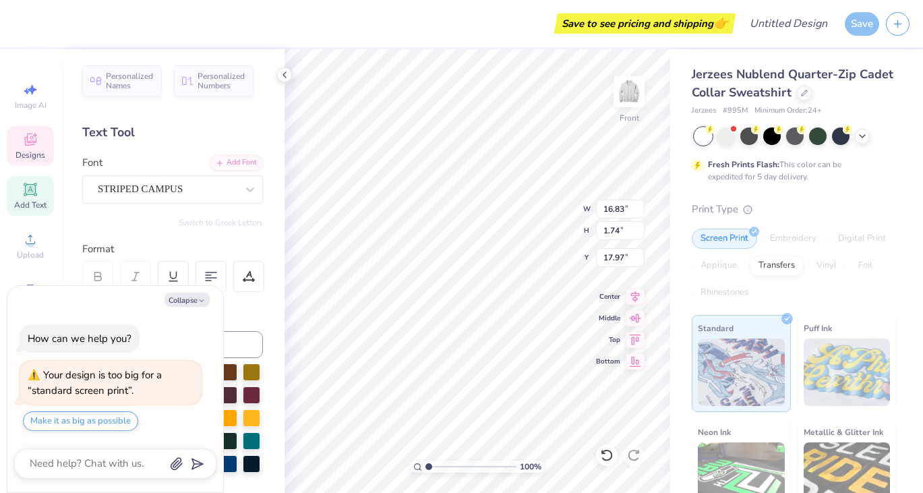
type textarea "x"
type input "17.91"
type textarea "x"
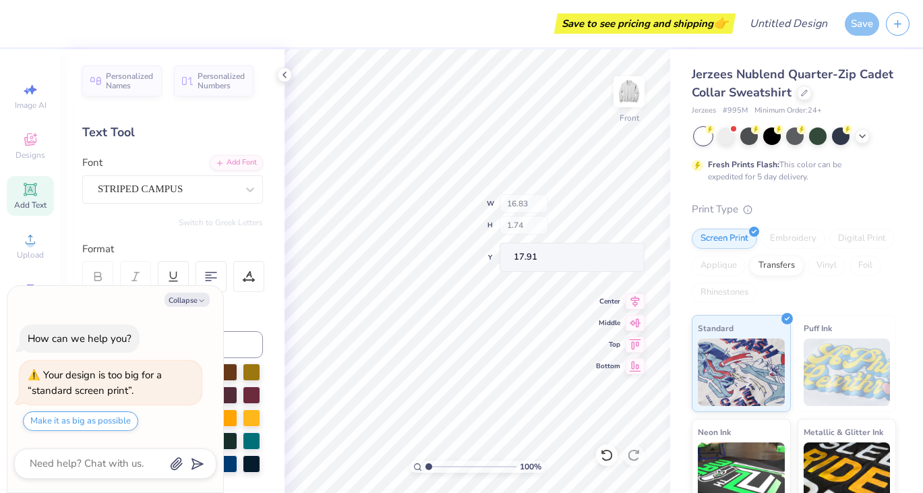
type input "14.24"
type input "1.47"
type input "18.18"
type textarea "x"
type input "17.91"
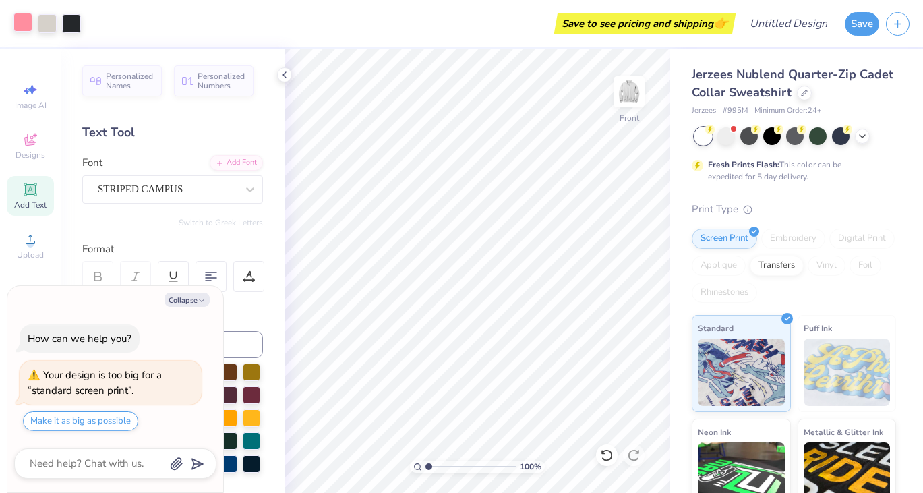
click at [27, 20] on div at bounding box center [22, 22] width 19 height 19
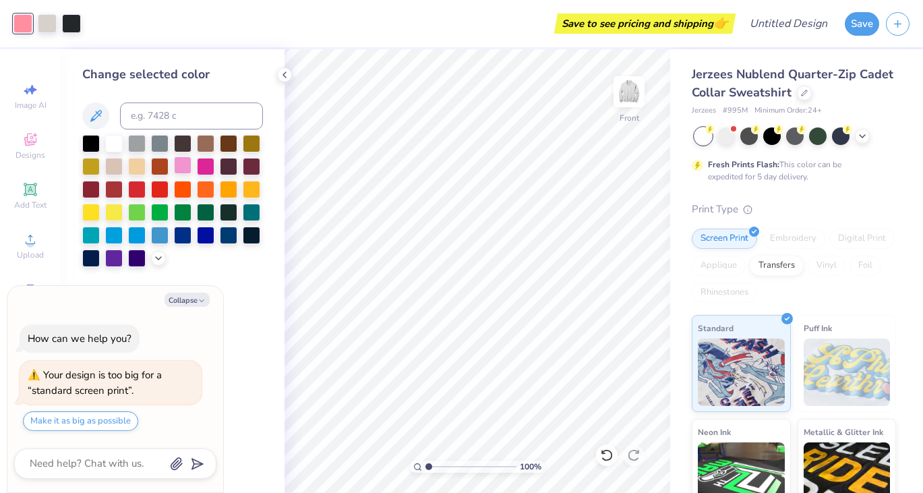
click at [181, 162] on div at bounding box center [183, 165] width 18 height 18
click at [159, 258] on icon at bounding box center [158, 257] width 11 height 11
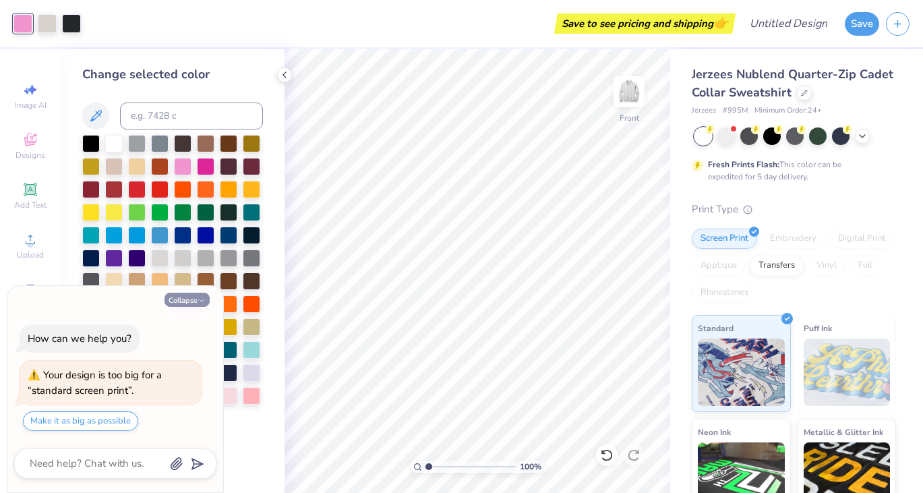
click at [203, 299] on icon "button" at bounding box center [202, 301] width 8 height 8
type textarea "x"
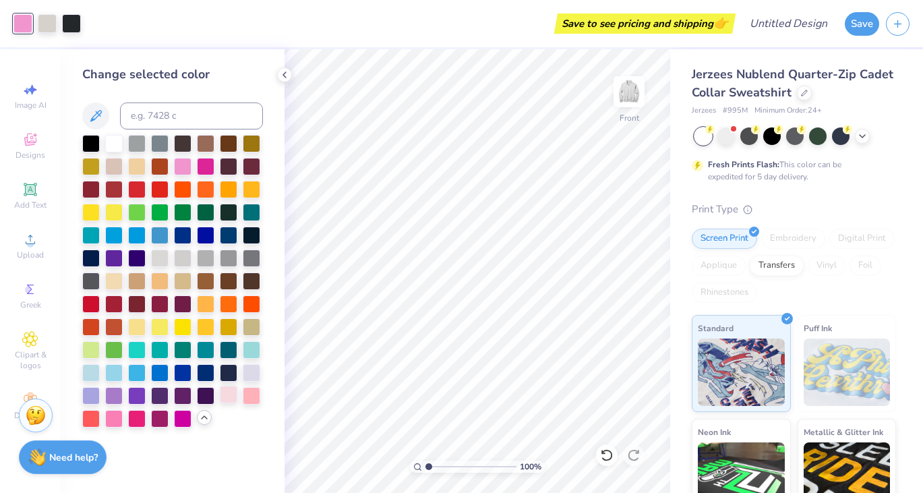
click at [230, 390] on div at bounding box center [229, 395] width 18 height 18
click at [114, 418] on div at bounding box center [114, 418] width 18 height 18
click at [76, 18] on div at bounding box center [71, 22] width 19 height 19
click at [86, 262] on div at bounding box center [91, 257] width 18 height 18
click at [19, 22] on div at bounding box center [22, 22] width 19 height 19
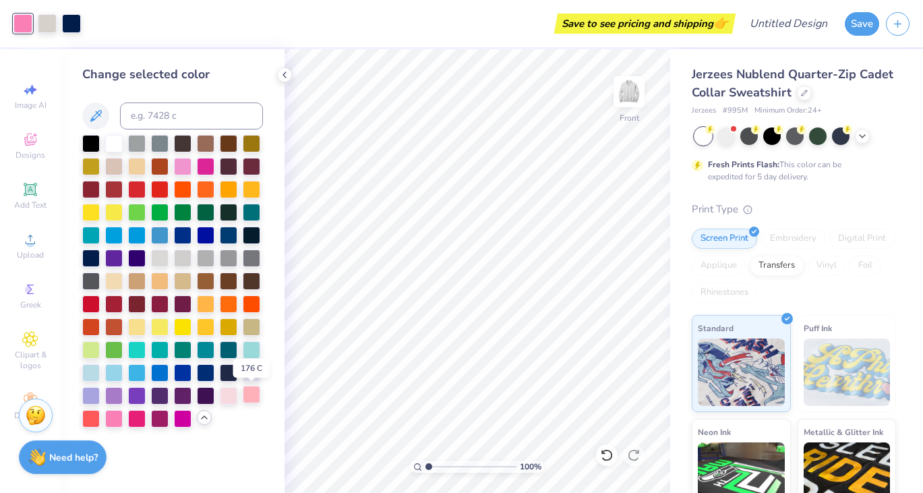
click at [256, 395] on div at bounding box center [252, 395] width 18 height 18
click at [179, 163] on div at bounding box center [183, 165] width 18 height 18
click at [113, 414] on div at bounding box center [114, 418] width 18 height 18
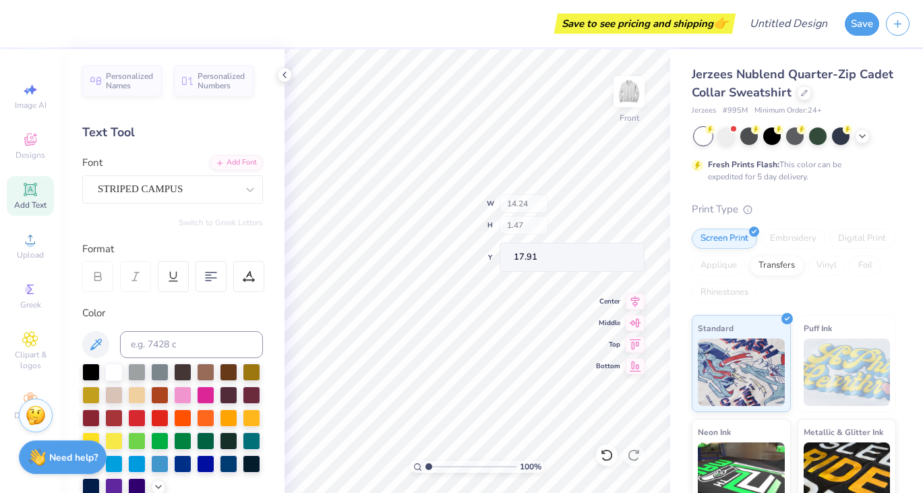
type input "18.21"
click at [16, 25] on div at bounding box center [22, 22] width 19 height 19
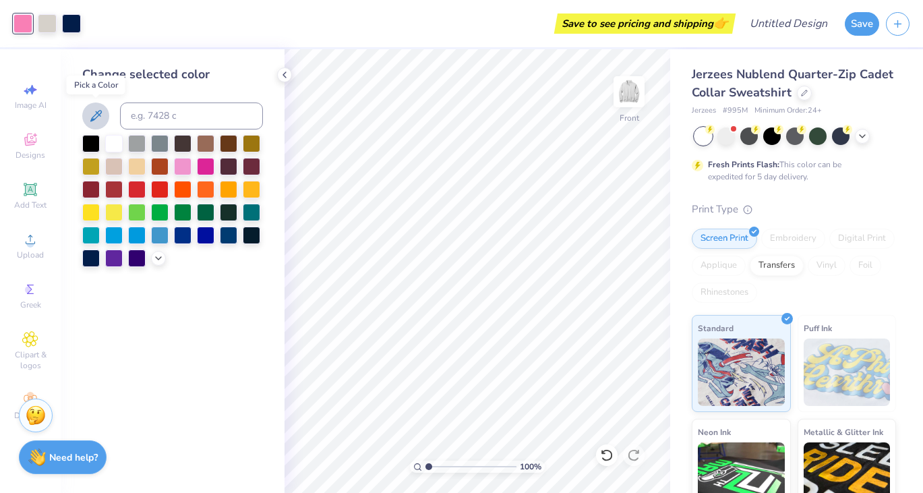
click at [96, 110] on icon at bounding box center [96, 116] width 16 height 16
click at [156, 261] on icon at bounding box center [158, 257] width 11 height 11
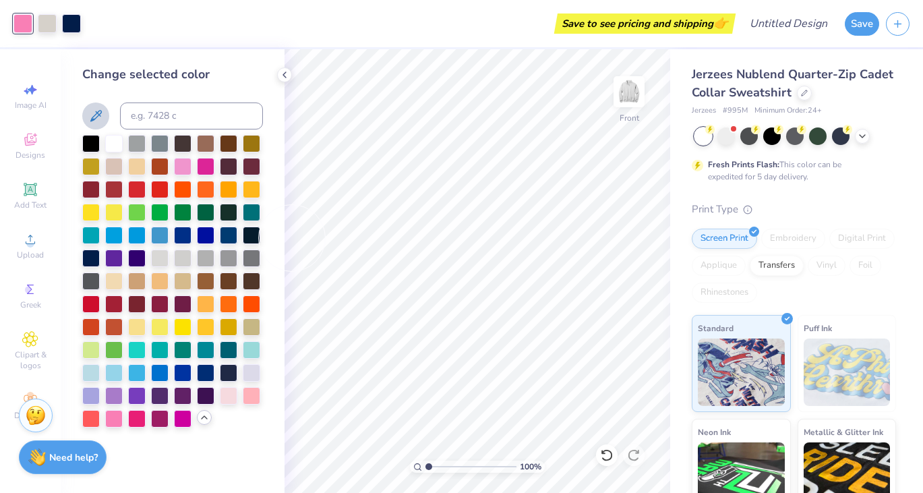
click at [148, 67] on div "Change selected color" at bounding box center [172, 74] width 181 height 18
click at [96, 113] on icon at bounding box center [95, 115] width 11 height 11
click at [625, 96] on img at bounding box center [629, 92] width 54 height 54
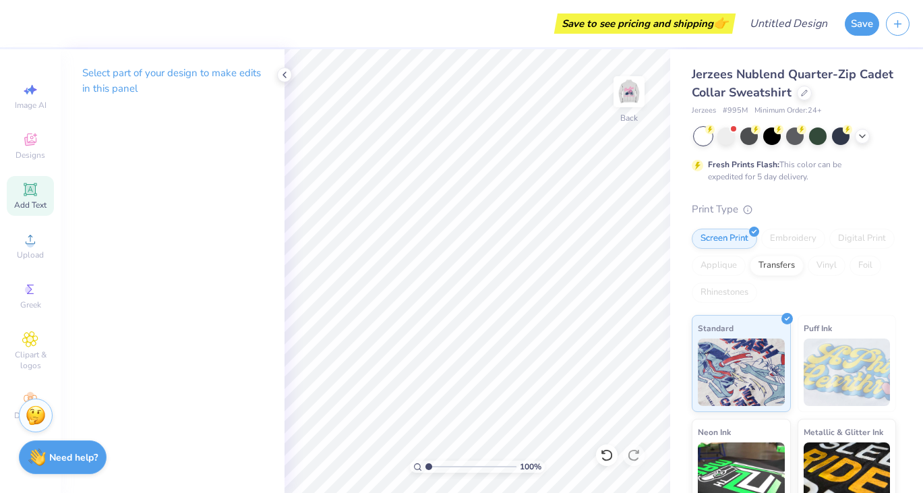
click at [24, 181] on icon at bounding box center [30, 189] width 16 height 16
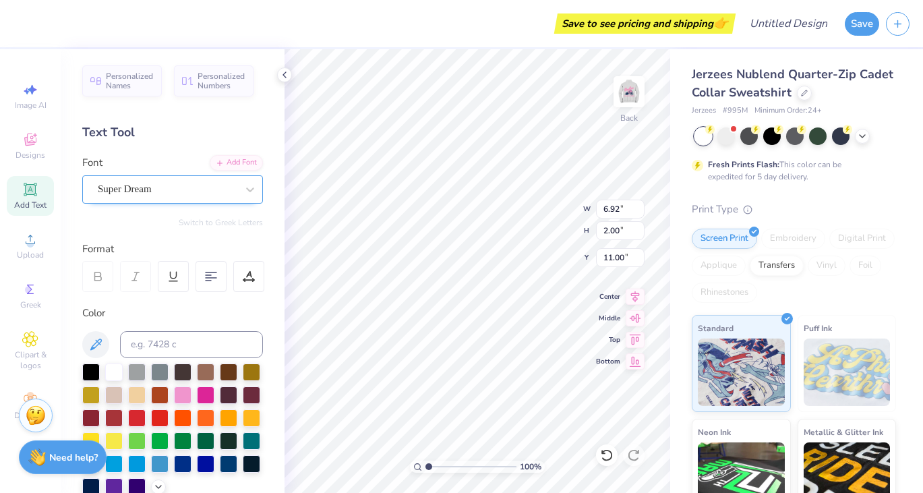
click at [172, 191] on div "Super Dream" at bounding box center [167, 189] width 142 height 21
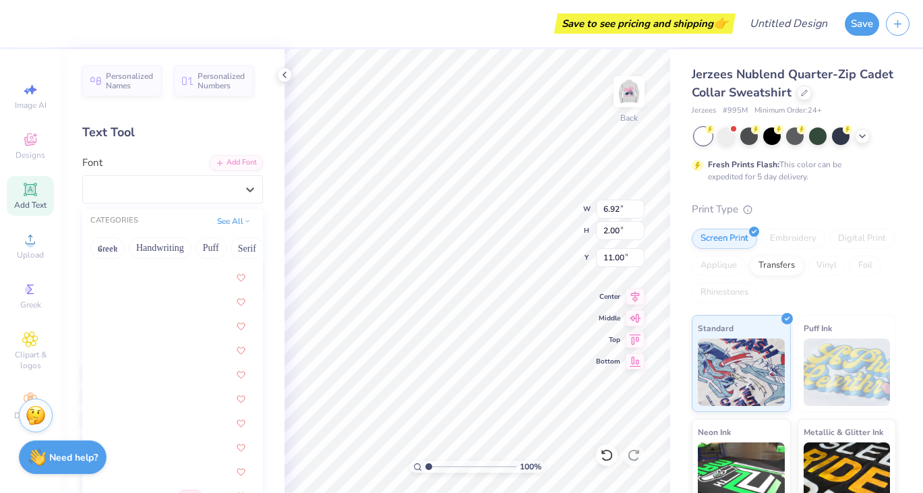
scroll to position [1067, 0]
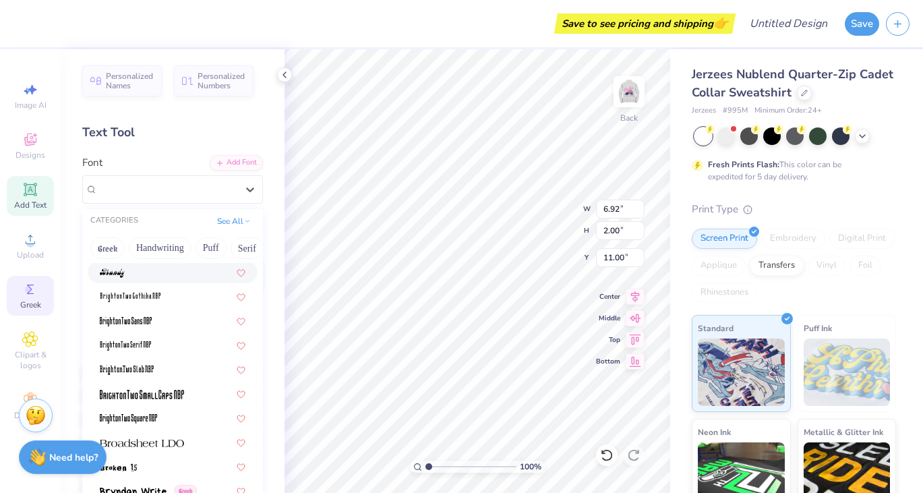
click at [21, 295] on div "Greek" at bounding box center [30, 296] width 47 height 40
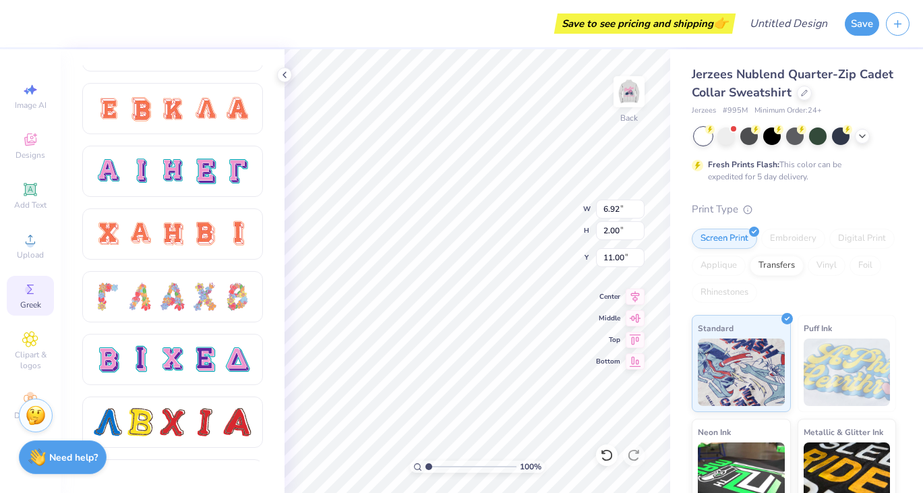
scroll to position [858, 0]
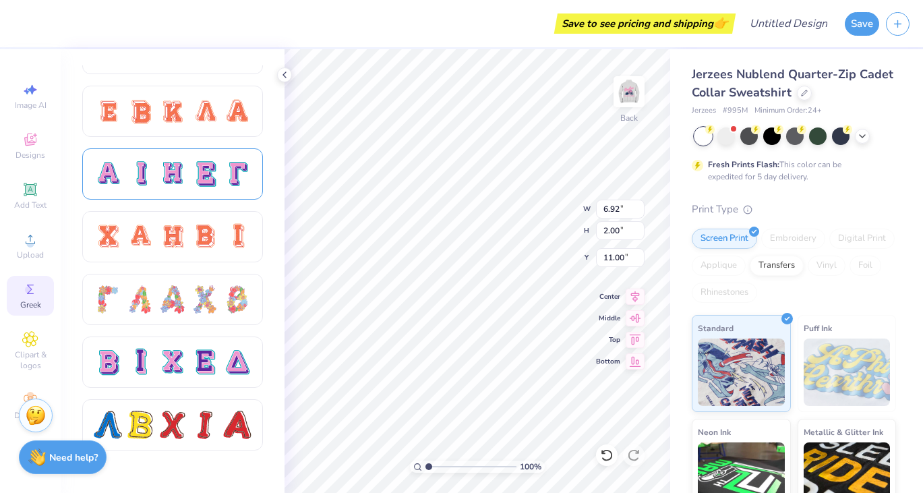
click at [119, 178] on div at bounding box center [108, 174] width 28 height 28
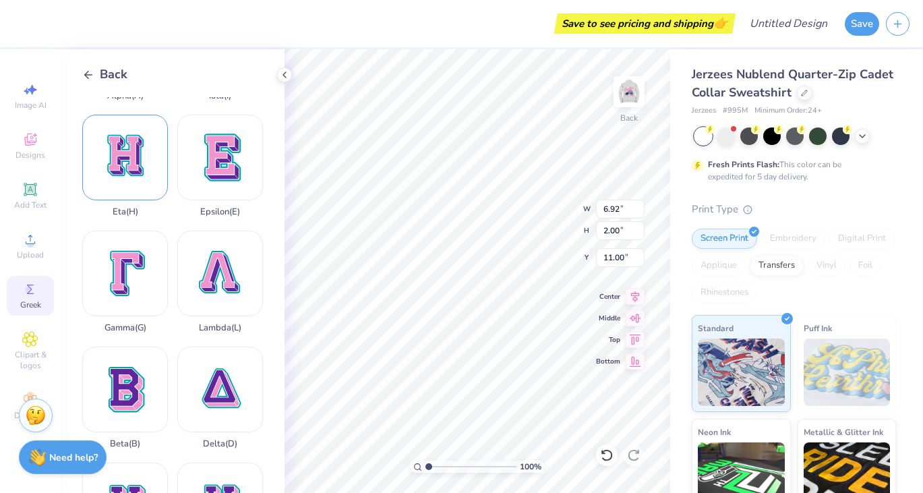
scroll to position [108, 0]
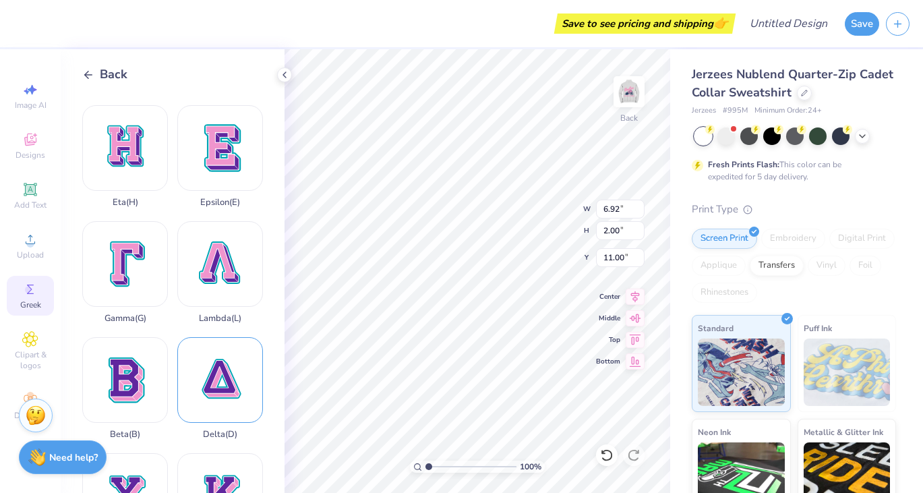
click at [220, 396] on div "Delta ( D )" at bounding box center [220, 388] width 86 height 102
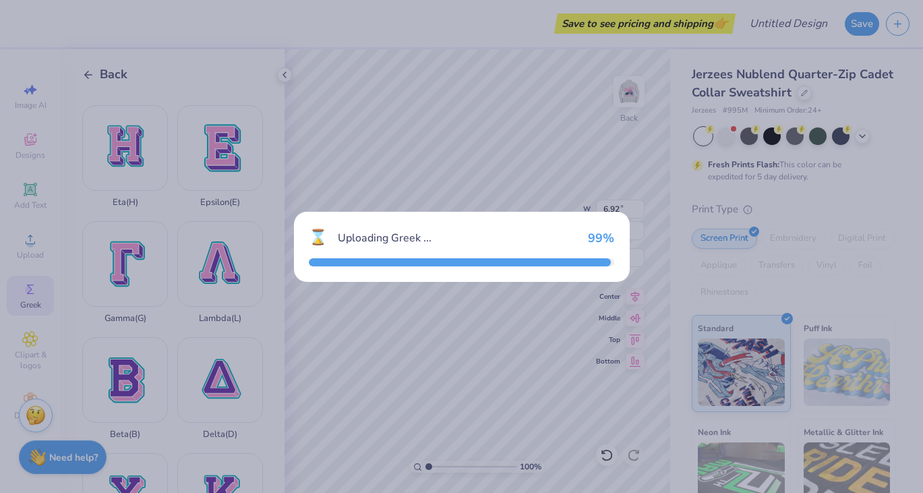
type input "7.45"
type input "7.53"
type input "8.24"
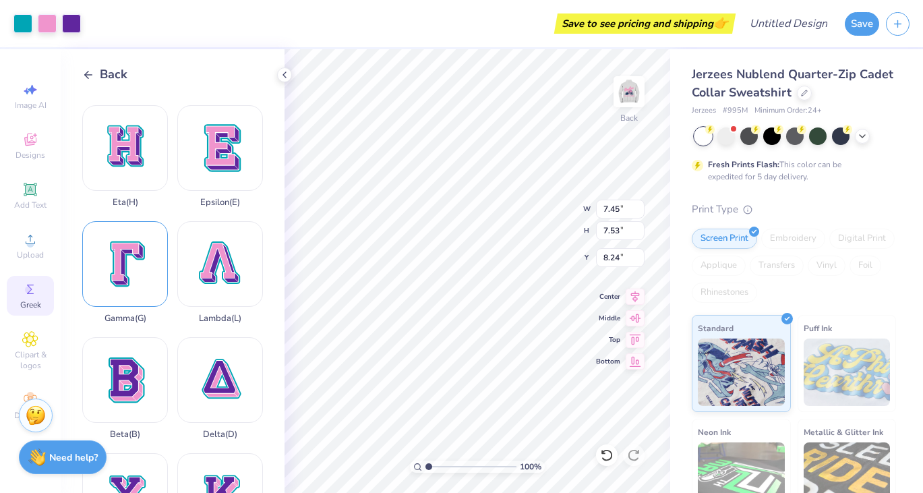
click at [120, 280] on div "Gamma ( G )" at bounding box center [125, 272] width 86 height 102
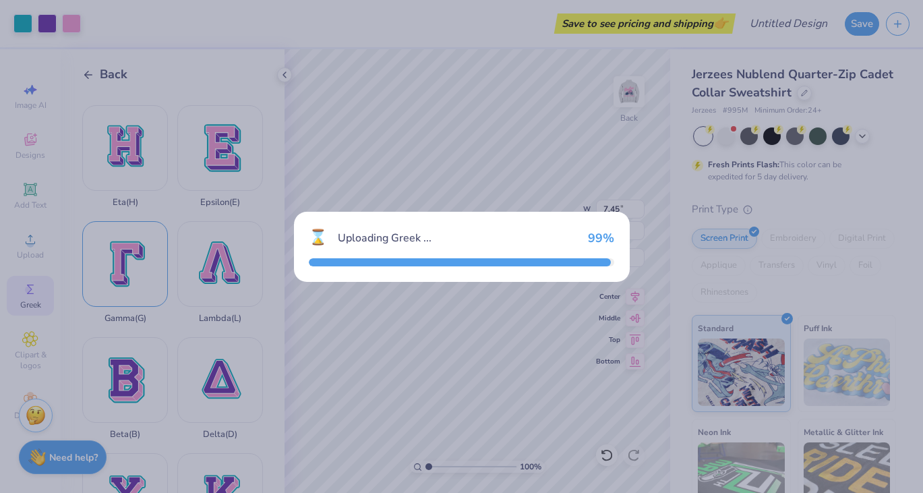
type input "9.72"
type input "7.14"
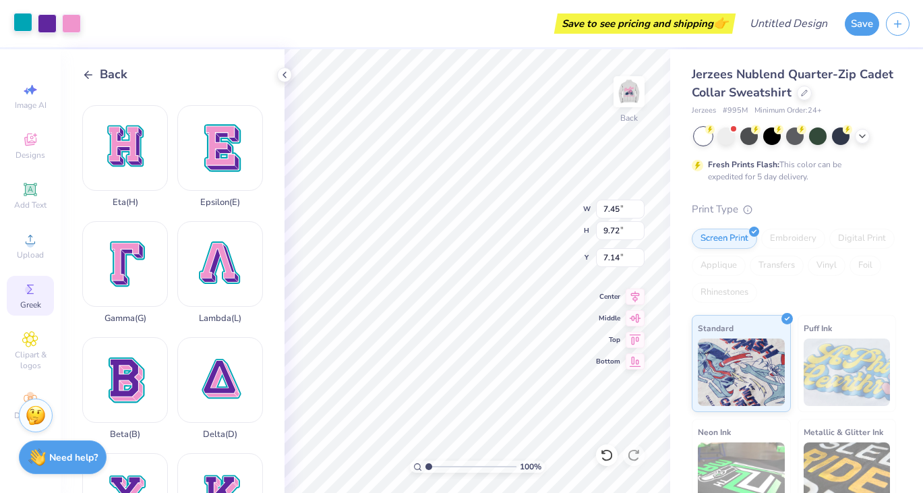
click at [15, 23] on div at bounding box center [22, 22] width 19 height 19
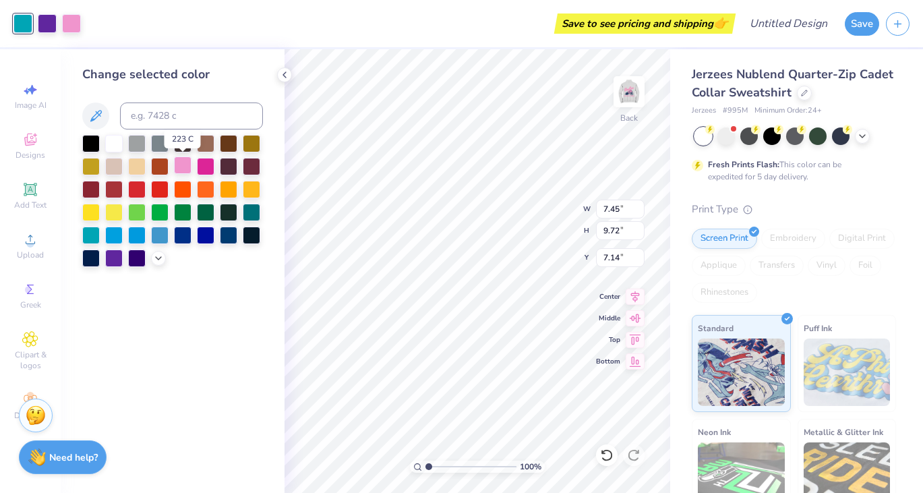
click at [183, 167] on div at bounding box center [183, 165] width 18 height 18
click at [45, 20] on div at bounding box center [47, 22] width 19 height 19
click at [92, 258] on div at bounding box center [91, 257] width 18 height 18
type input "2.91"
type input "3.80"
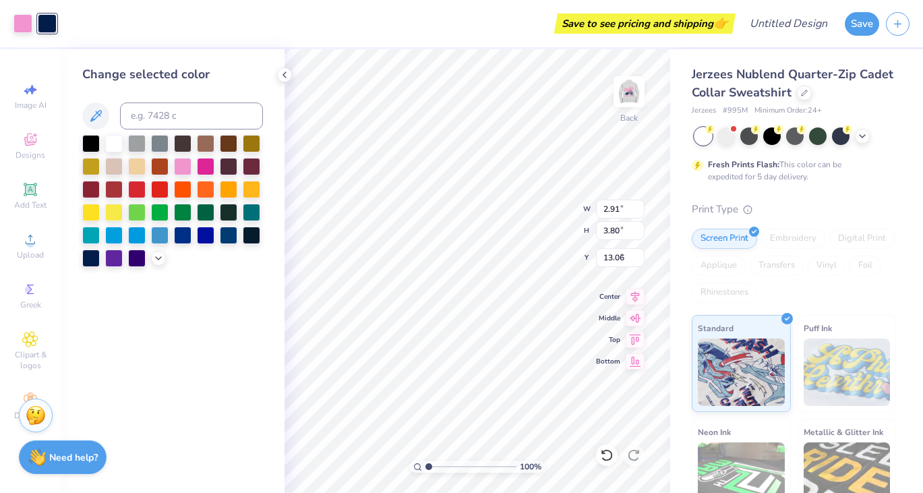
type input "3.43"
type input "7.45"
type input "7.53"
type input "8.24"
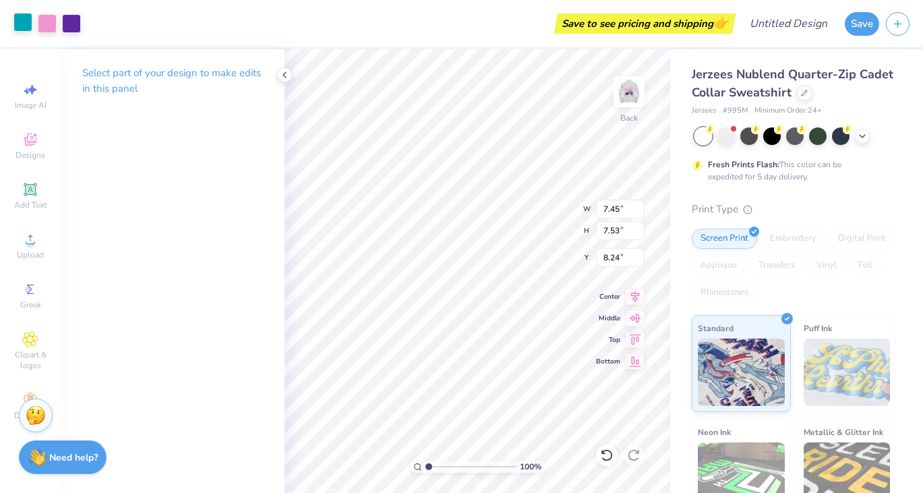
click at [23, 28] on div at bounding box center [22, 22] width 19 height 19
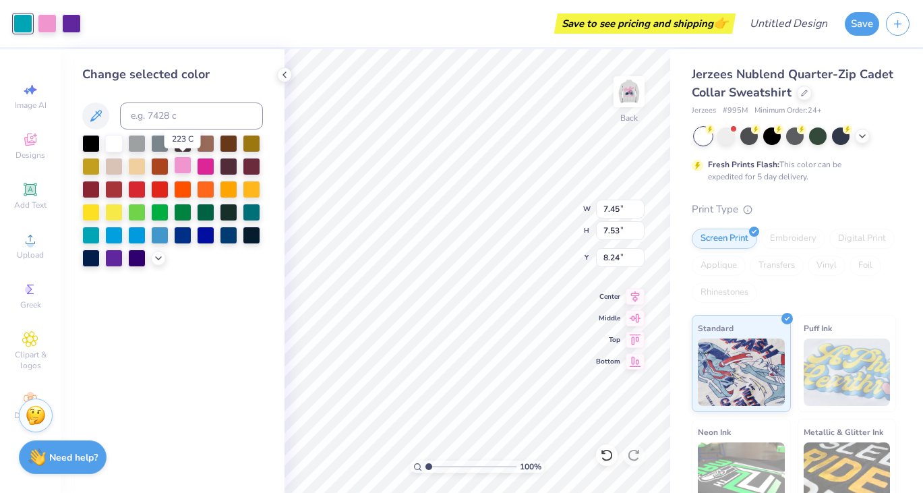
click at [183, 165] on div at bounding box center [183, 165] width 18 height 18
click at [43, 26] on div at bounding box center [47, 22] width 19 height 19
click at [90, 262] on div at bounding box center [91, 257] width 18 height 18
type input "2.86"
type input "2.89"
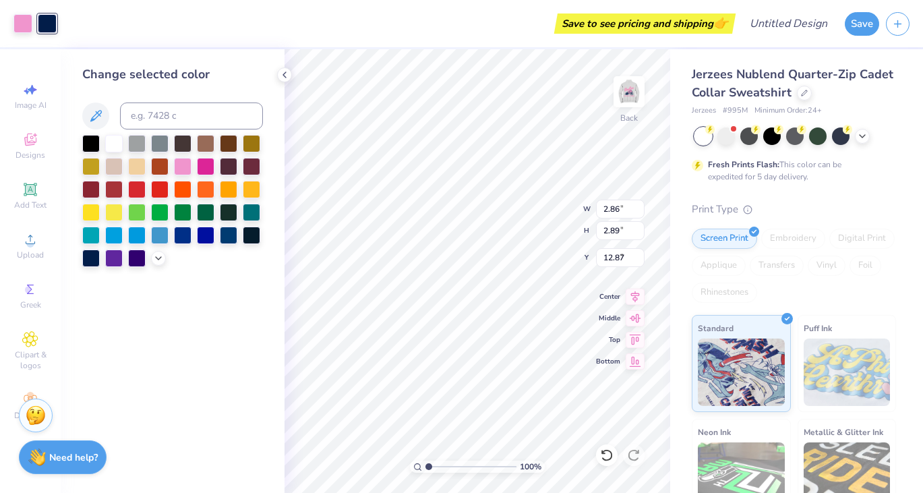
type input "6.14"
type input "2.91"
type input "3.80"
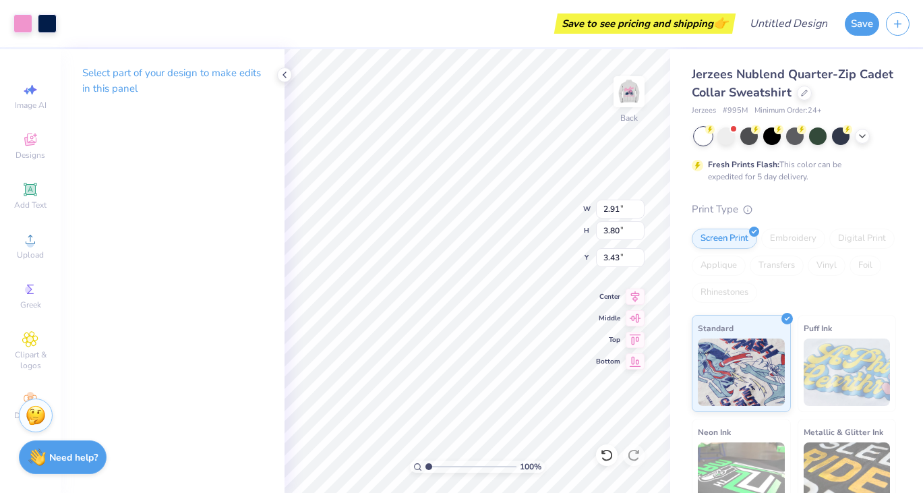
type input "5.69"
type input "2.04"
type input "2.67"
type input "6.36"
type input "2.21"
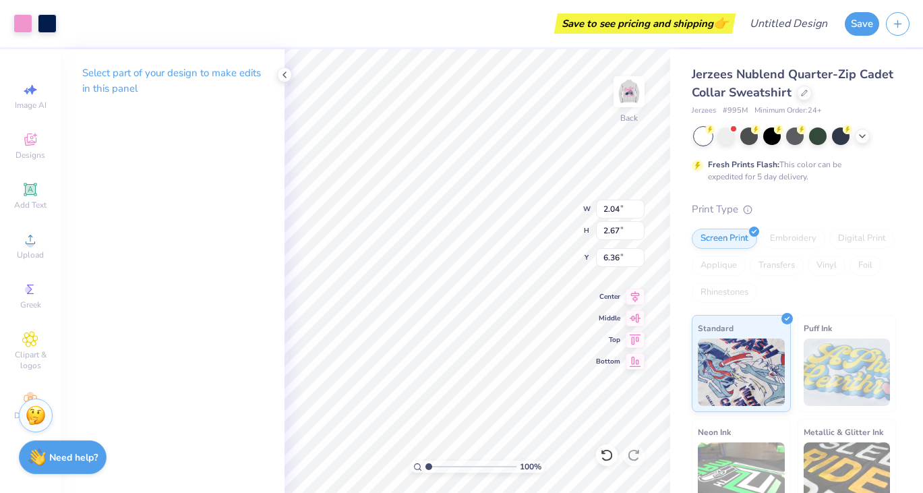
type input "2.88"
type input "6.15"
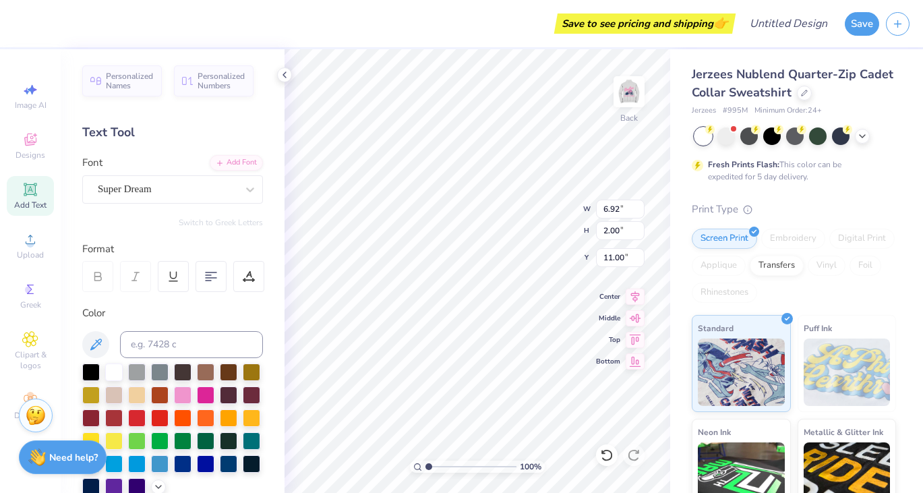
type input "5.18"
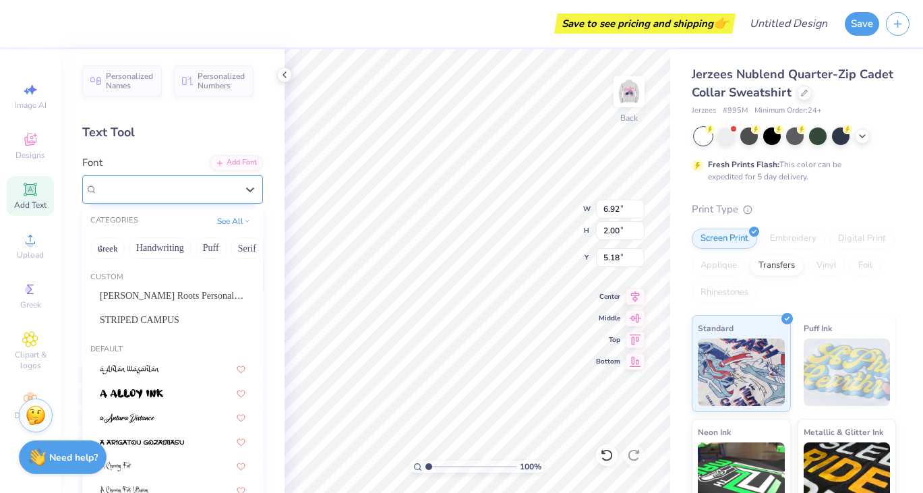
click at [196, 191] on div "Super Dream" at bounding box center [167, 189] width 142 height 21
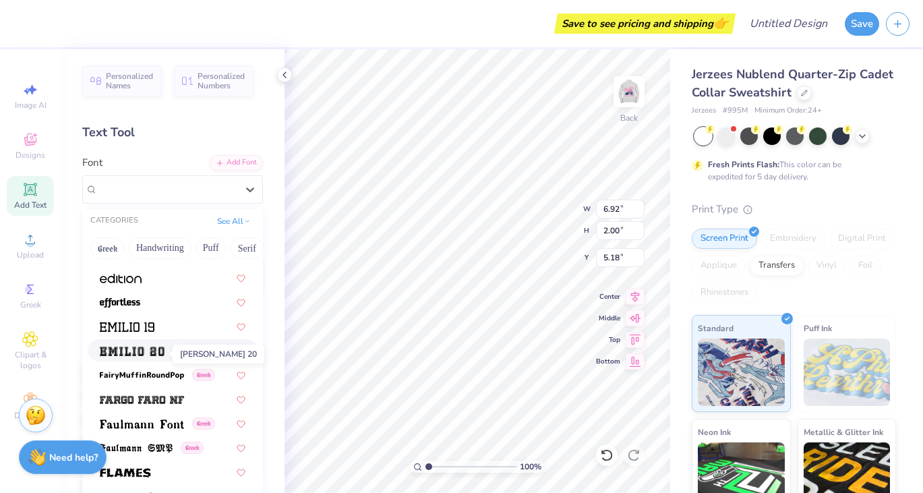
scroll to position [2781, 0]
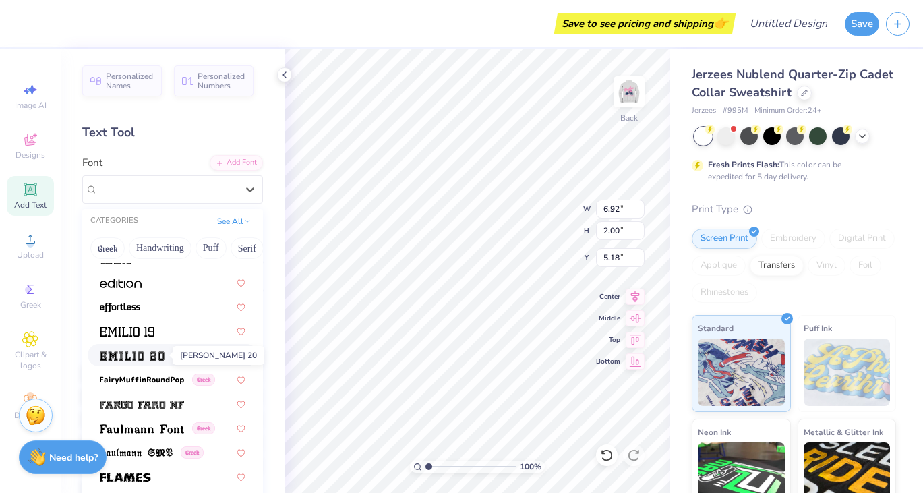
click at [127, 351] on img at bounding box center [132, 355] width 65 height 9
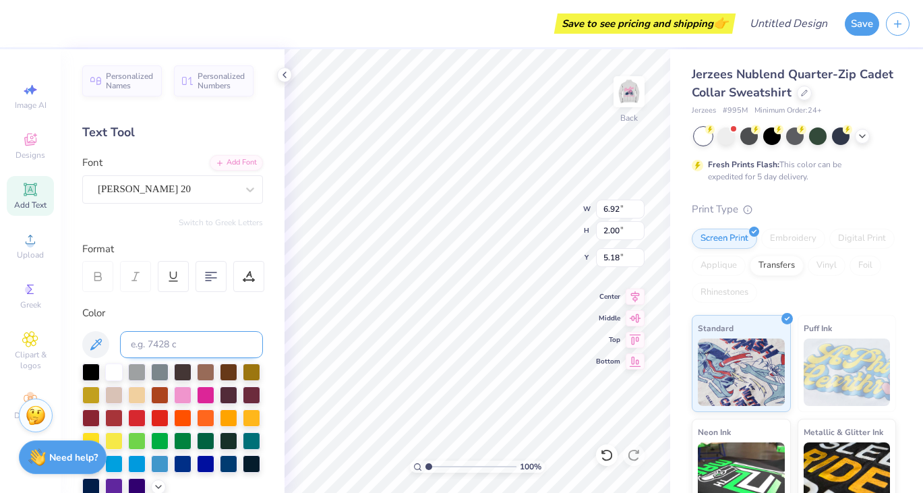
type input "7.38"
type input "2.12"
type input "5.11"
type textarea "DG"
click at [89, 485] on div at bounding box center [91, 486] width 18 height 18
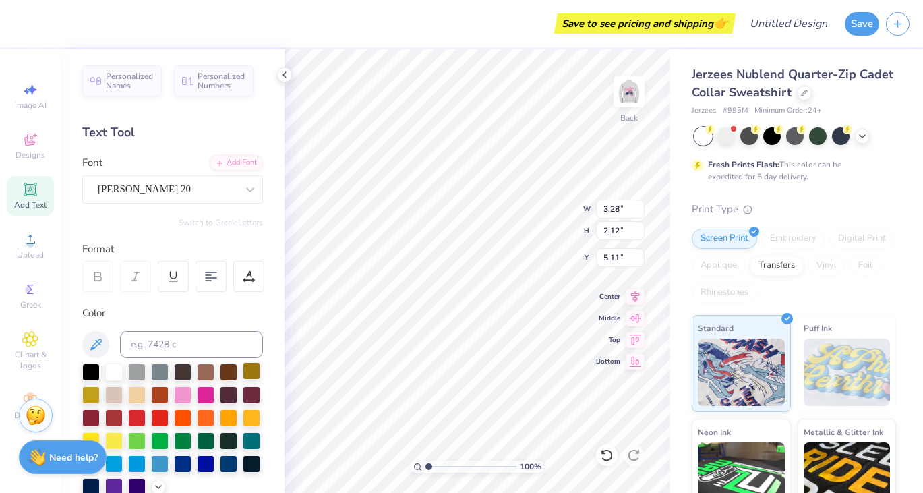
type input "4.21"
type input "2.71"
type input "4.89"
click at [32, 192] on icon at bounding box center [30, 189] width 10 height 10
click at [168, 191] on div "Super Dream" at bounding box center [167, 189] width 142 height 21
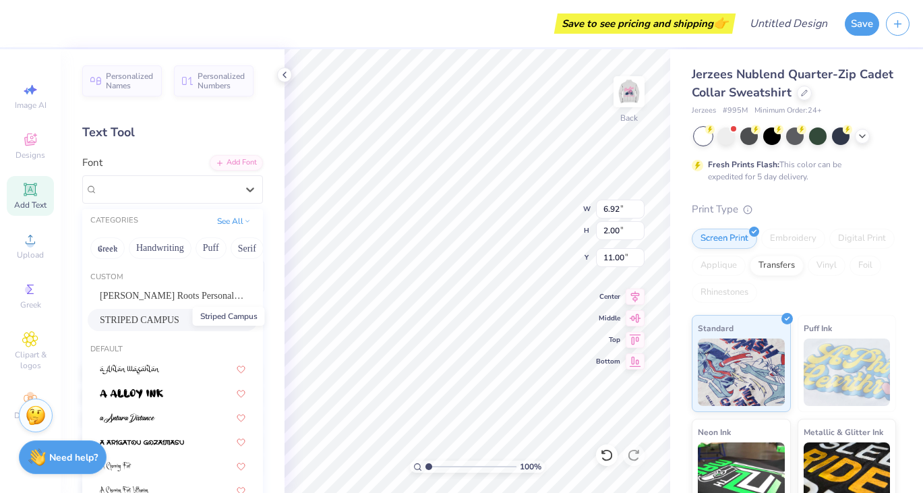
click at [168, 322] on span "STRIPED CAMPUS" at bounding box center [140, 320] width 80 height 14
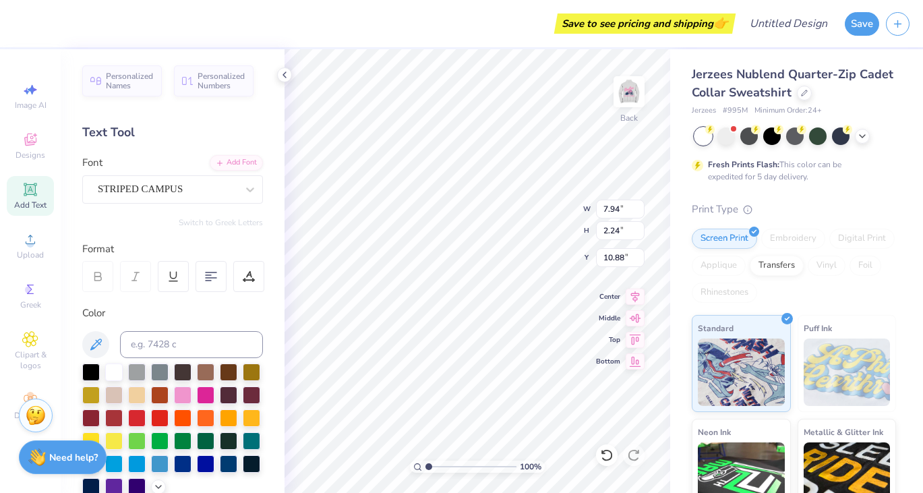
type input "7.94"
type input "2.24"
type input "10.88"
type textarea "EST. 18"
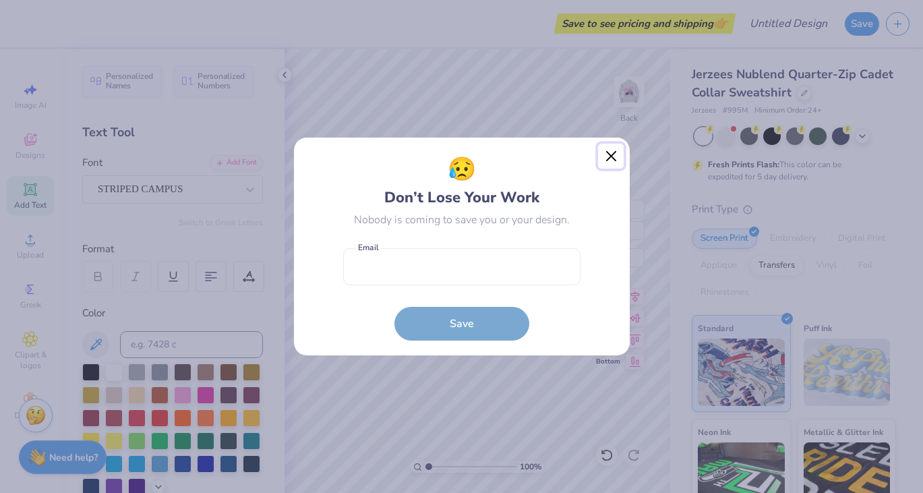
click at [609, 152] on button "Close" at bounding box center [611, 157] width 26 height 26
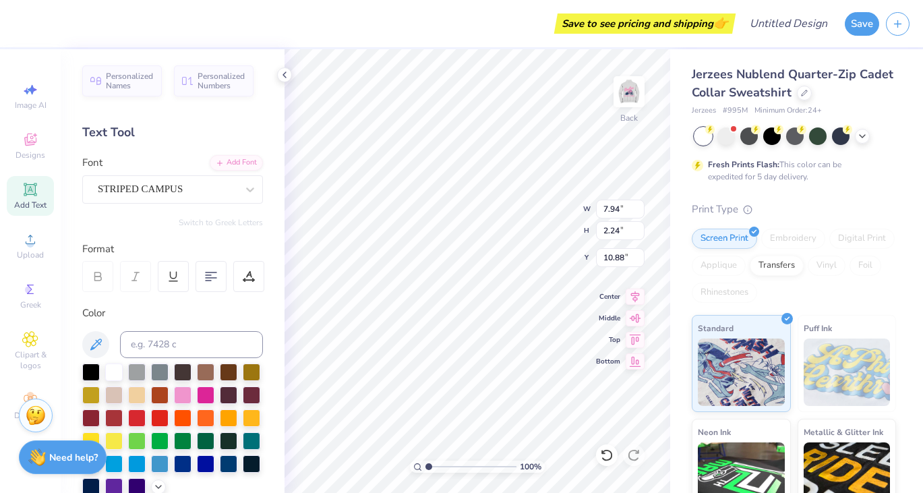
type input "1.67"
type input "11.16"
type textarea "EST. 1873"
click at [92, 485] on div at bounding box center [91, 486] width 18 height 18
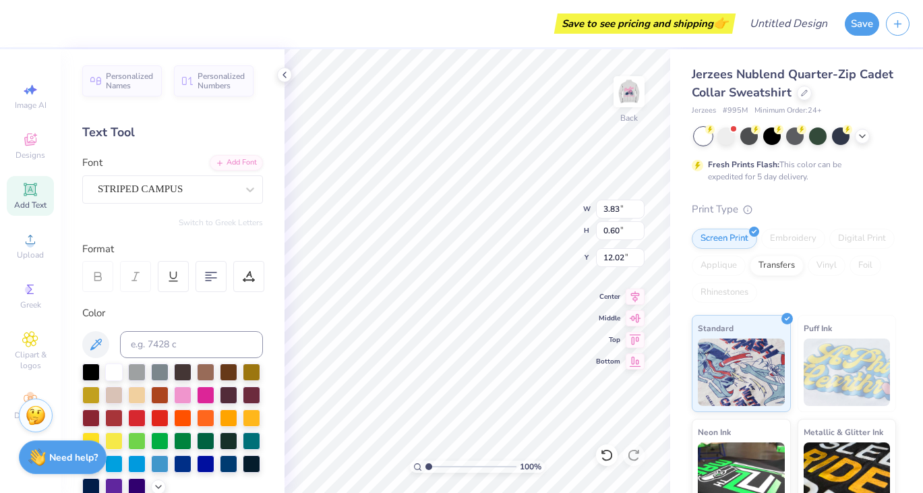
type input "3.83"
type input "0.60"
type input "7.91"
type input "4.21"
type input "2.71"
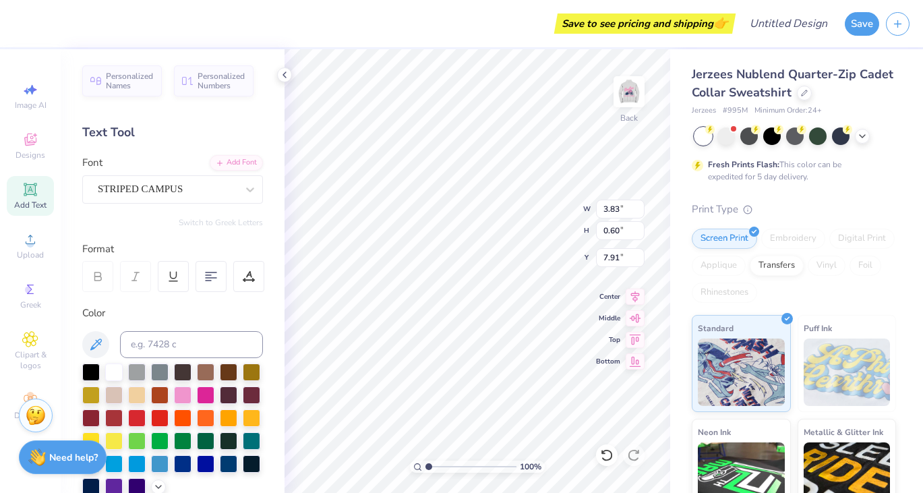
type input "4.89"
click at [161, 189] on div "STRIPED CAMPUS" at bounding box center [167, 189] width 142 height 21
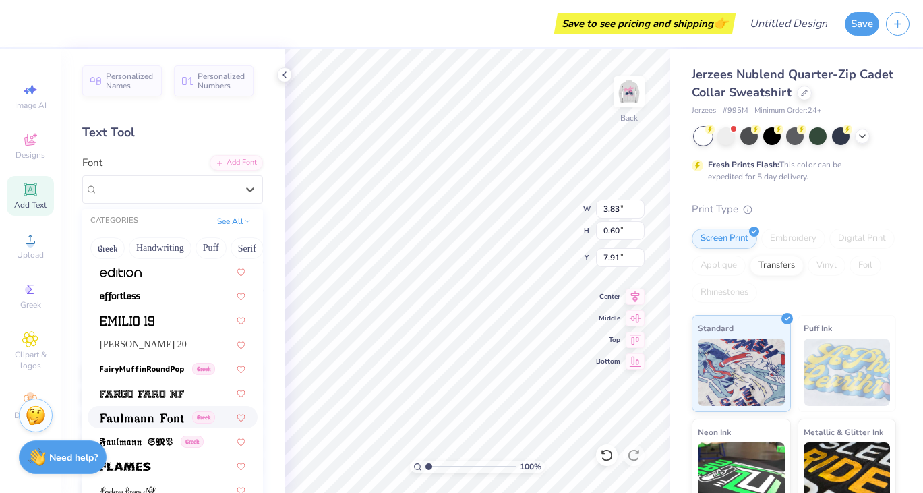
scroll to position [2789, 0]
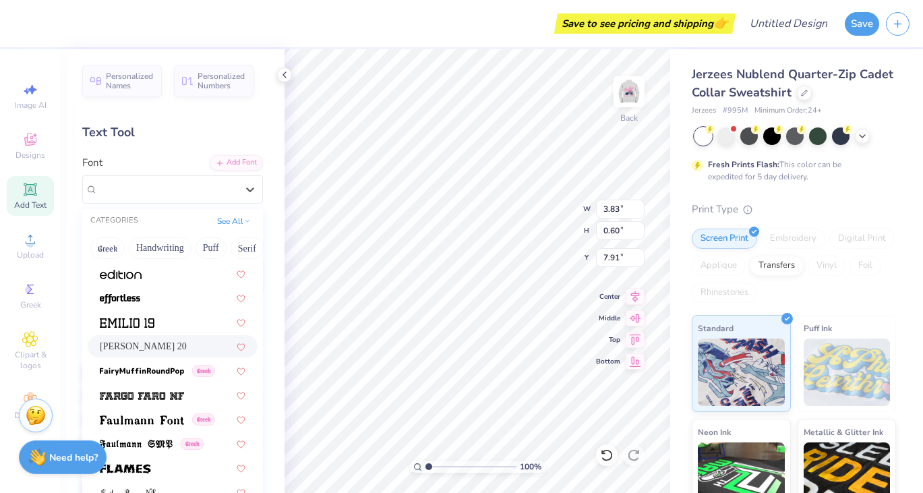
click at [172, 343] on div "Emilio 20" at bounding box center [173, 346] width 146 height 14
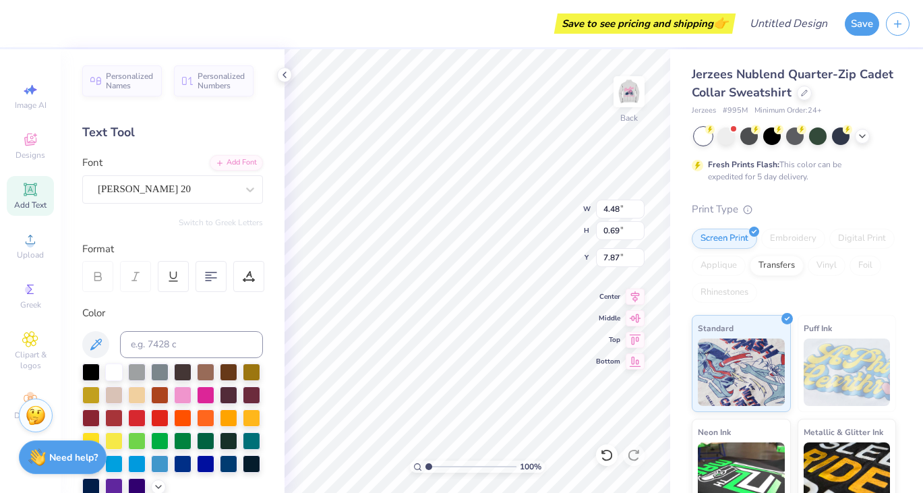
type input "4.48"
type input "0.69"
type input "7.87"
type input "4.21"
type input "2.71"
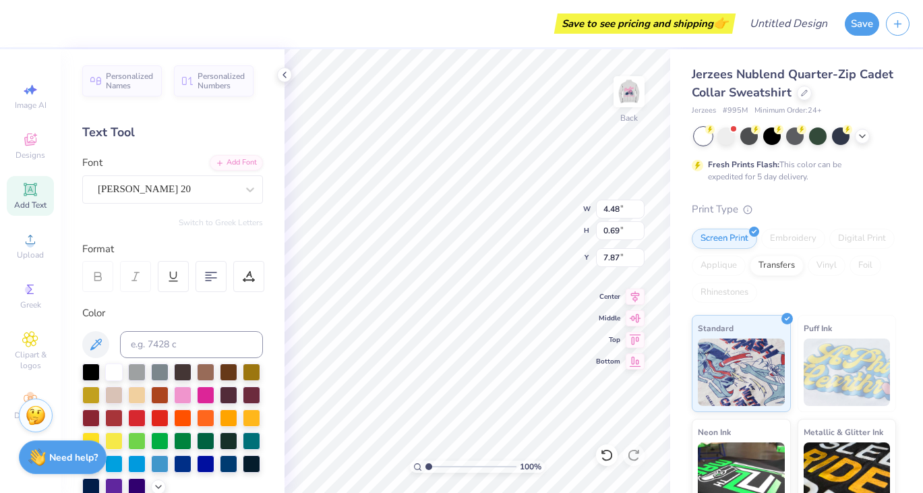
type input "5.15"
click at [89, 487] on div at bounding box center [91, 486] width 18 height 18
type input "8.20"
type input "4.21"
type input "2.71"
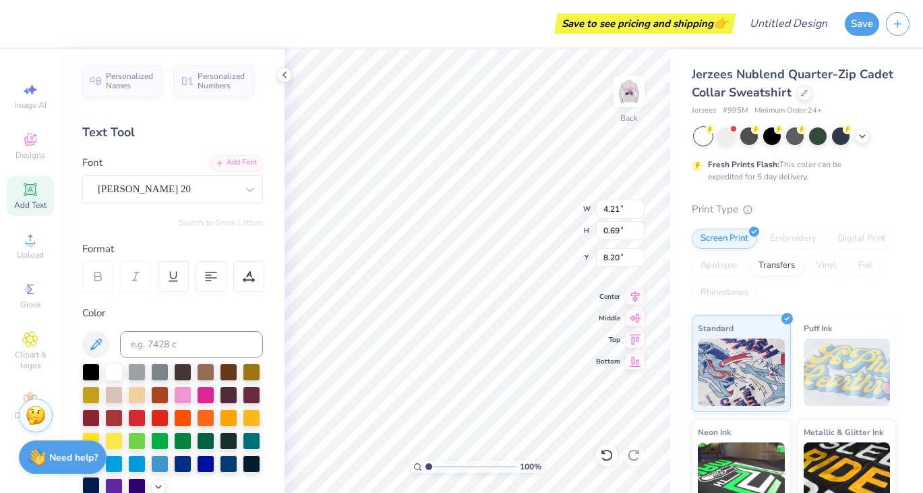
type input "5.15"
click at [98, 482] on div at bounding box center [91, 486] width 18 height 18
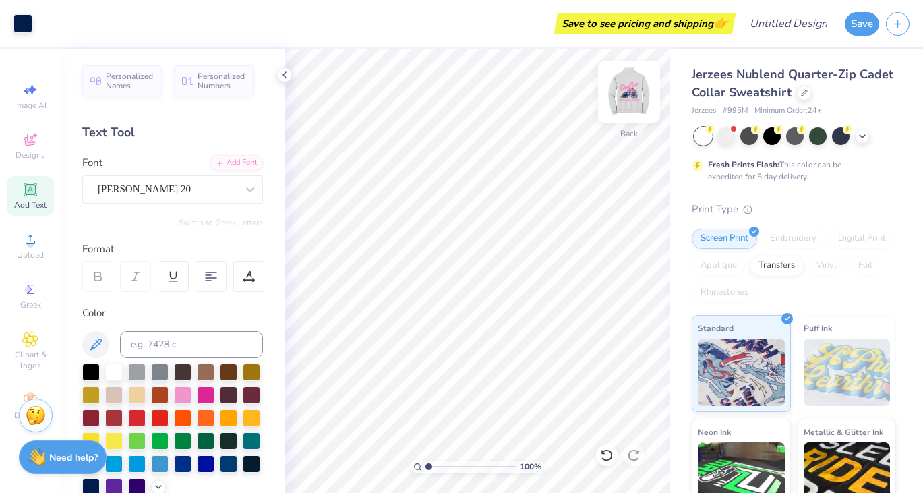
click at [639, 78] on img at bounding box center [629, 92] width 54 height 54
click at [630, 91] on img at bounding box center [629, 92] width 54 height 54
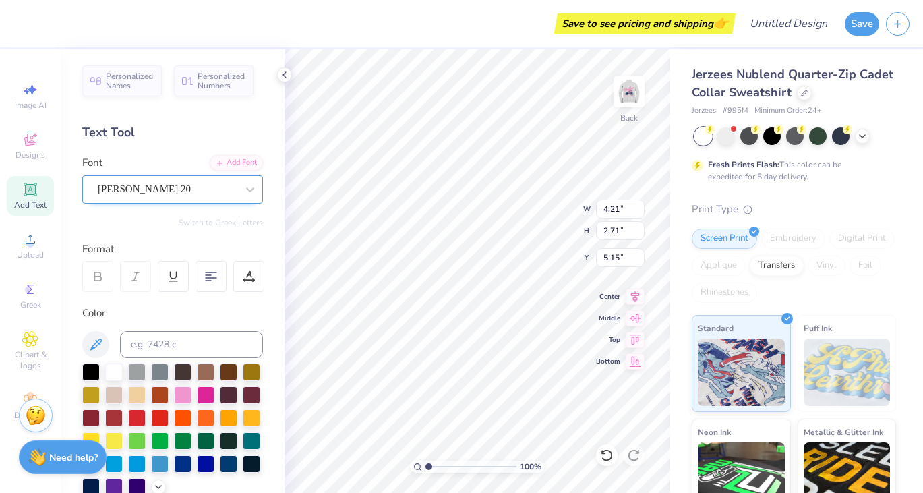
click at [220, 196] on div "Emilio 20" at bounding box center [167, 189] width 142 height 21
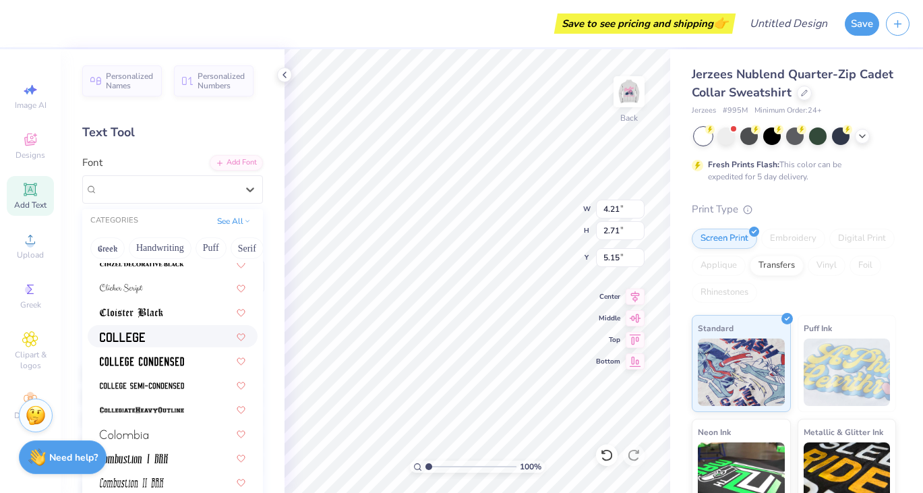
scroll to position [1795, 0]
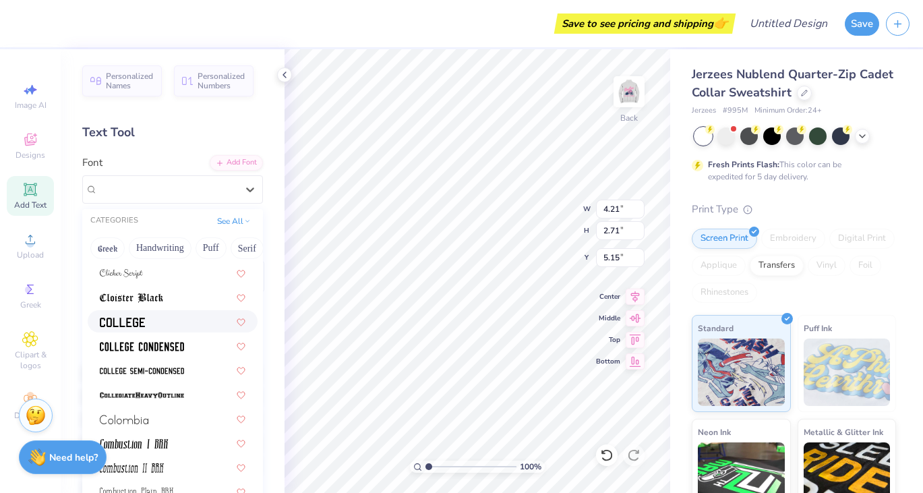
click at [148, 320] on div at bounding box center [173, 321] width 146 height 14
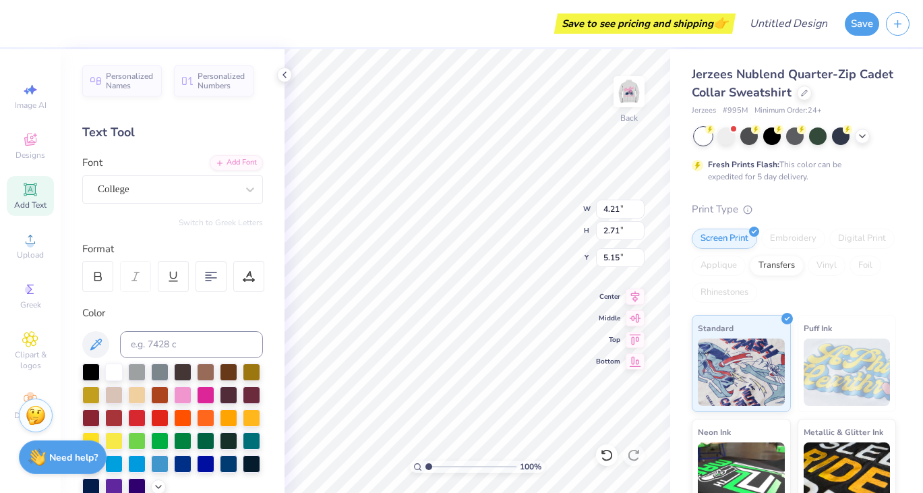
type input "2.75"
type input "2.03"
type input "5.50"
click at [604, 451] on icon at bounding box center [606, 454] width 13 height 13
type input "4.21"
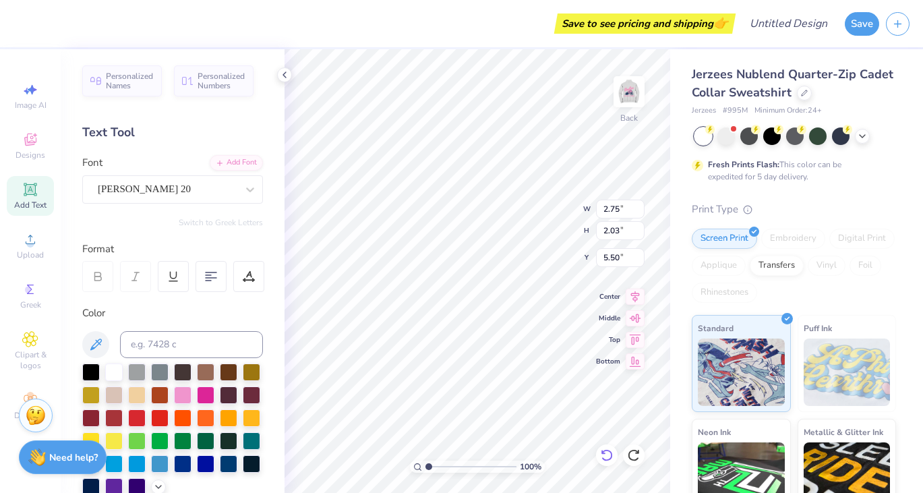
type input "2.71"
type input "5.15"
click at [88, 485] on div at bounding box center [91, 486] width 18 height 18
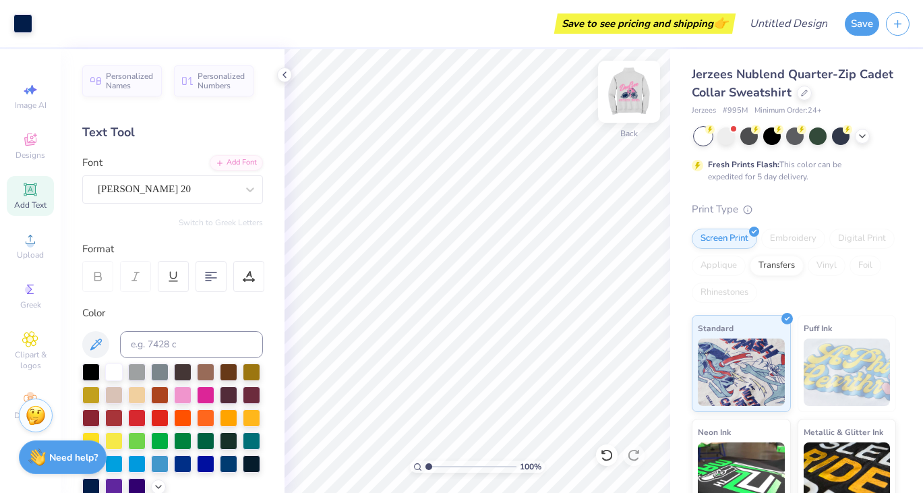
click at [629, 90] on img at bounding box center [629, 92] width 54 height 54
click at [629, 90] on img at bounding box center [629, 91] width 27 height 27
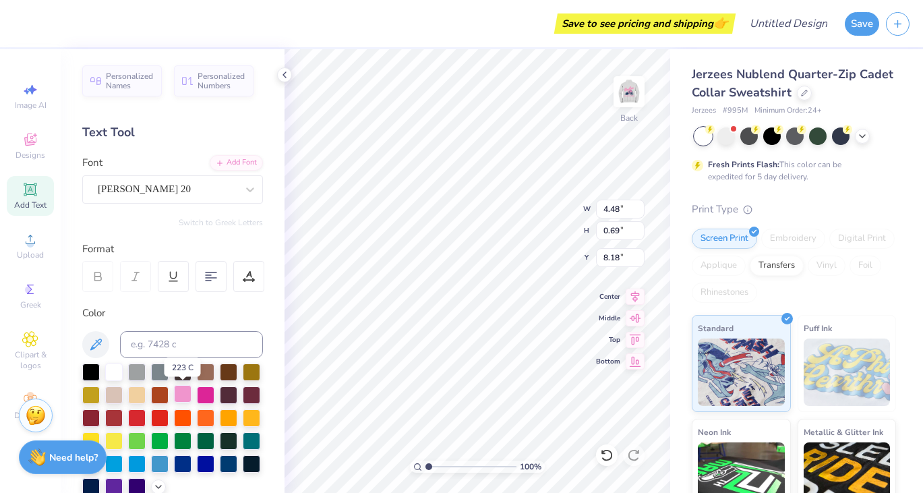
click at [183, 394] on div at bounding box center [183, 394] width 18 height 18
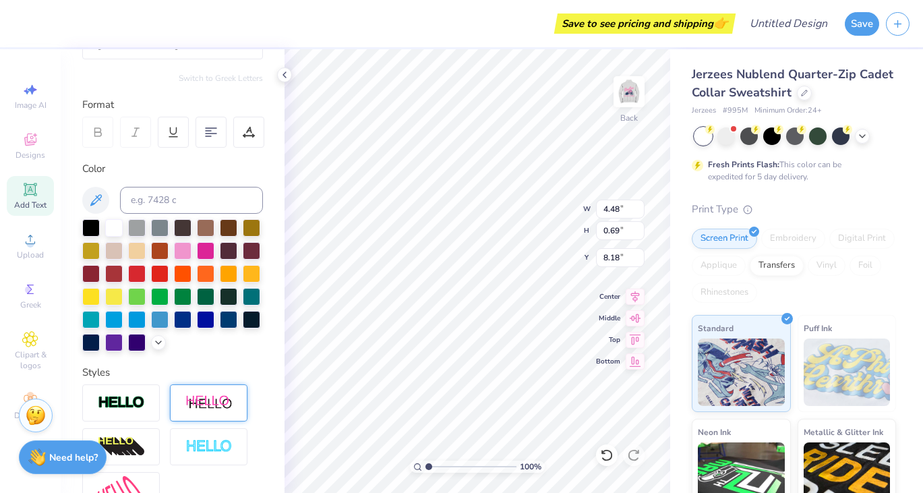
scroll to position [151, 0]
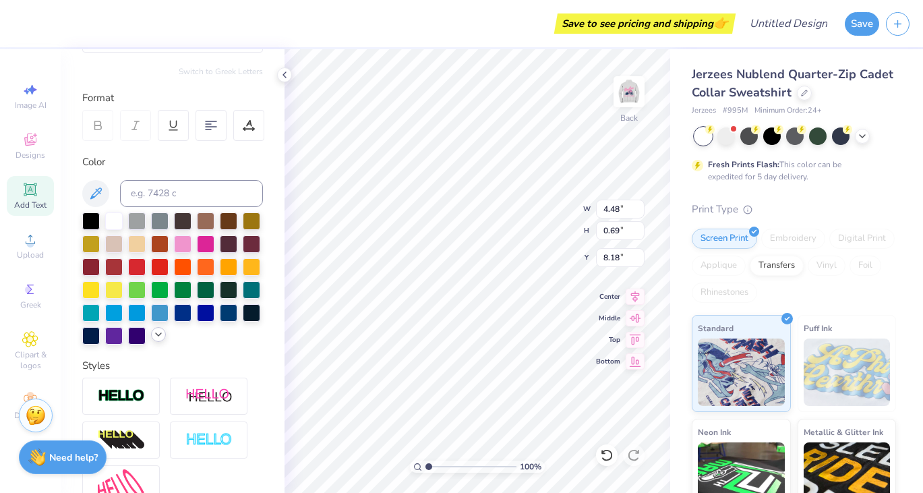
click at [161, 335] on icon at bounding box center [158, 334] width 11 height 11
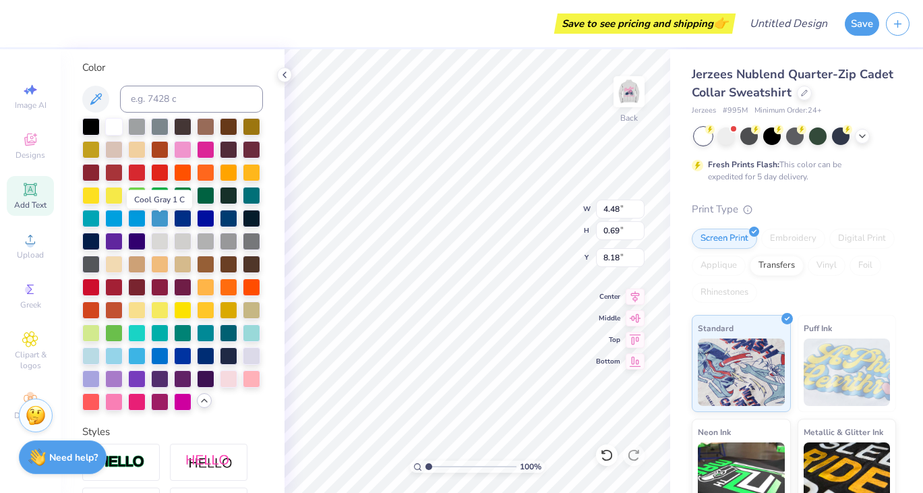
scroll to position [262, 0]
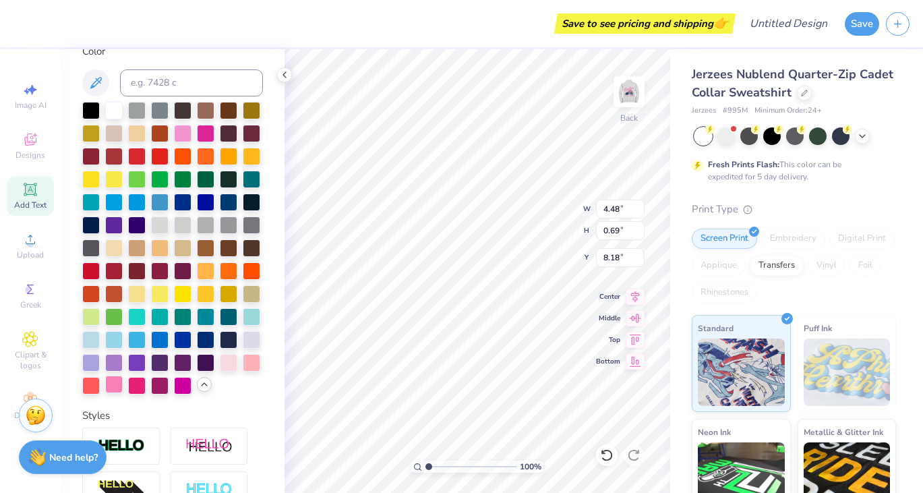
click at [115, 382] on div at bounding box center [114, 385] width 18 height 18
click at [94, 223] on div at bounding box center [91, 224] width 18 height 18
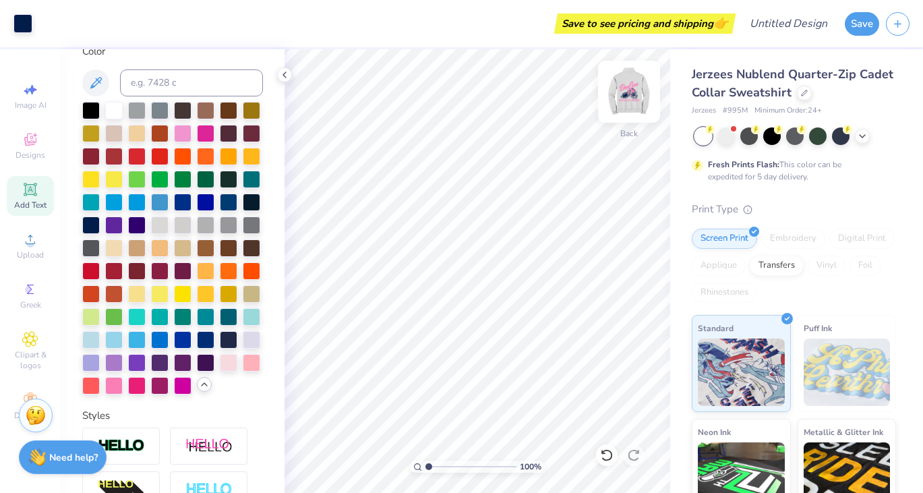
click at [639, 90] on img at bounding box center [629, 92] width 54 height 54
